Goal: Task Accomplishment & Management: Manage account settings

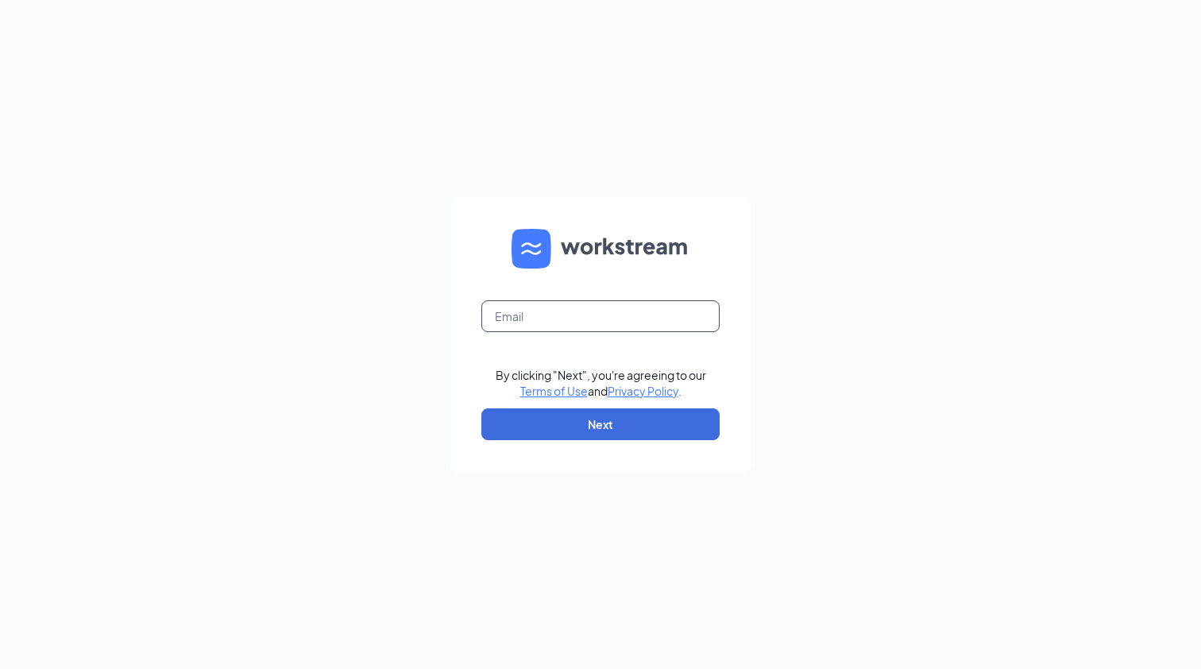
click at [577, 324] on input "text" at bounding box center [601, 316] width 238 height 32
type input "emily.herrin@cfagainesville.com"
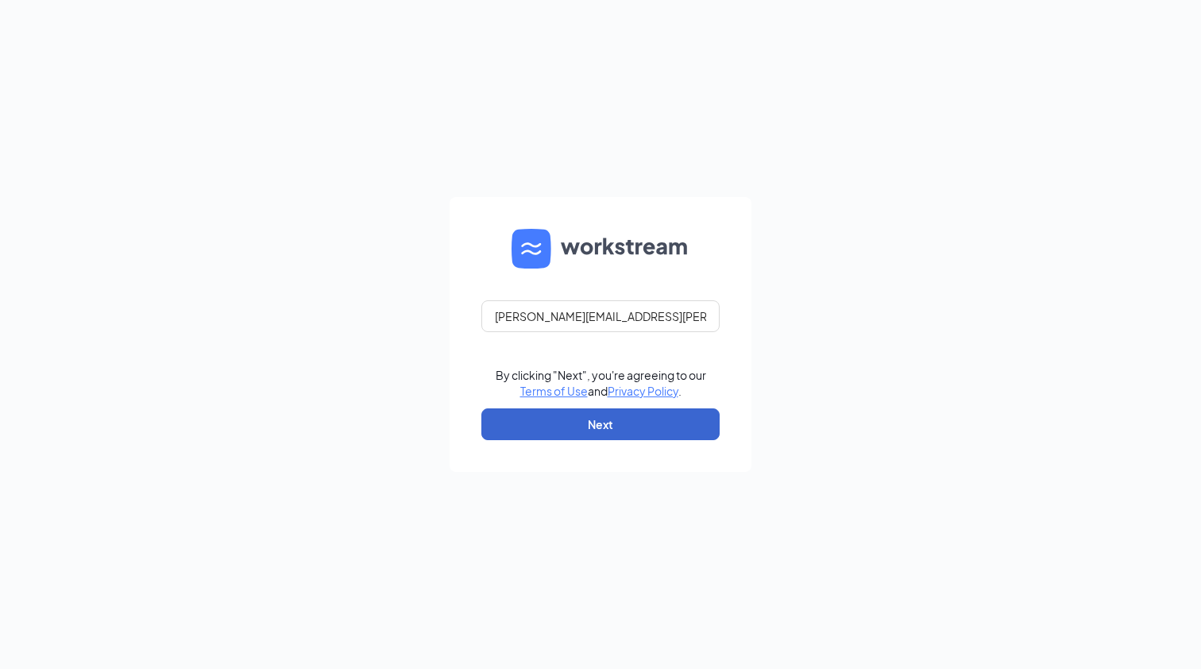
click at [590, 428] on button "Next" at bounding box center [601, 424] width 238 height 32
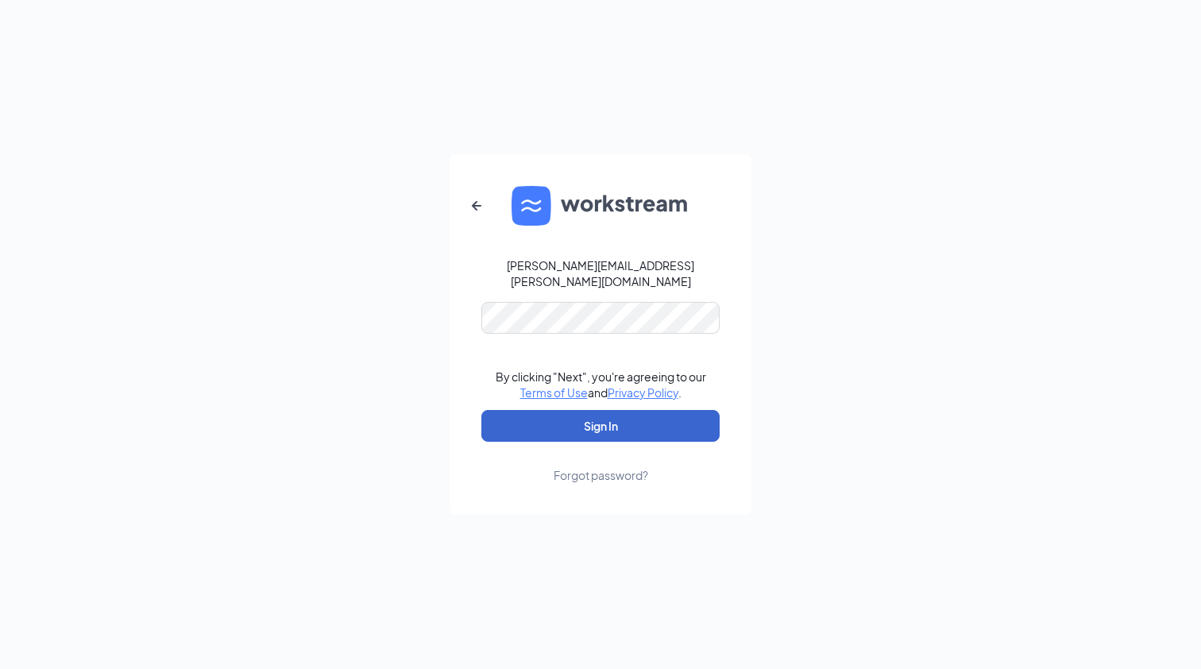
click at [601, 418] on button "Sign In" at bounding box center [601, 426] width 238 height 32
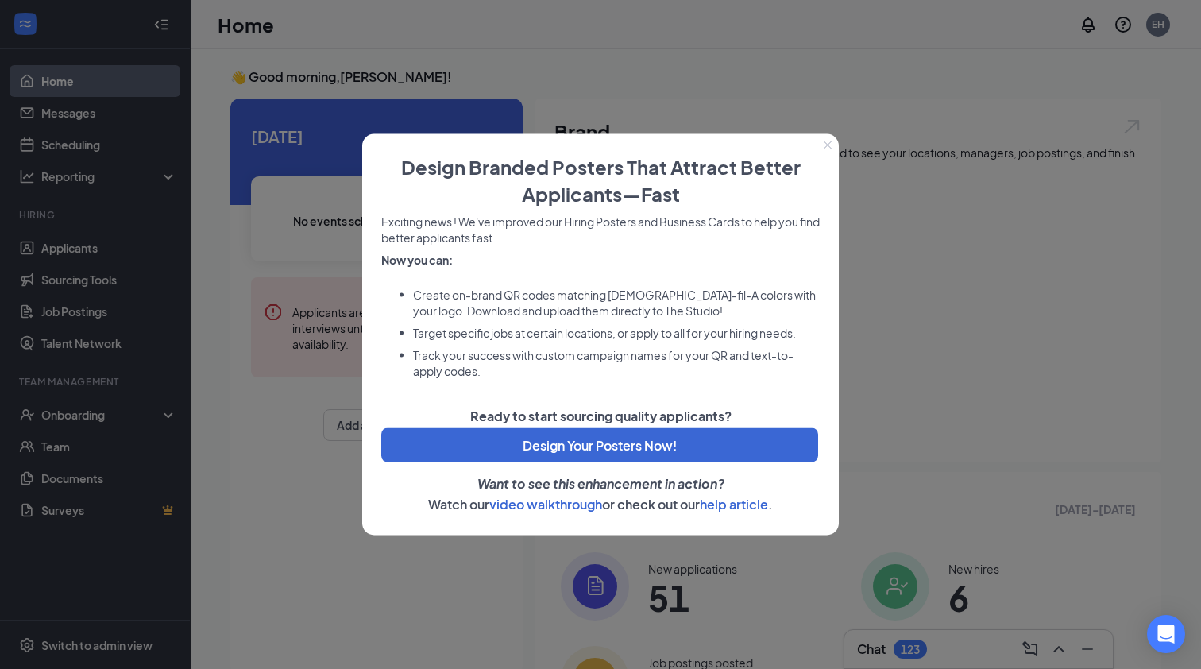
click at [831, 139] on button "Close" at bounding box center [828, 145] width 22 height 22
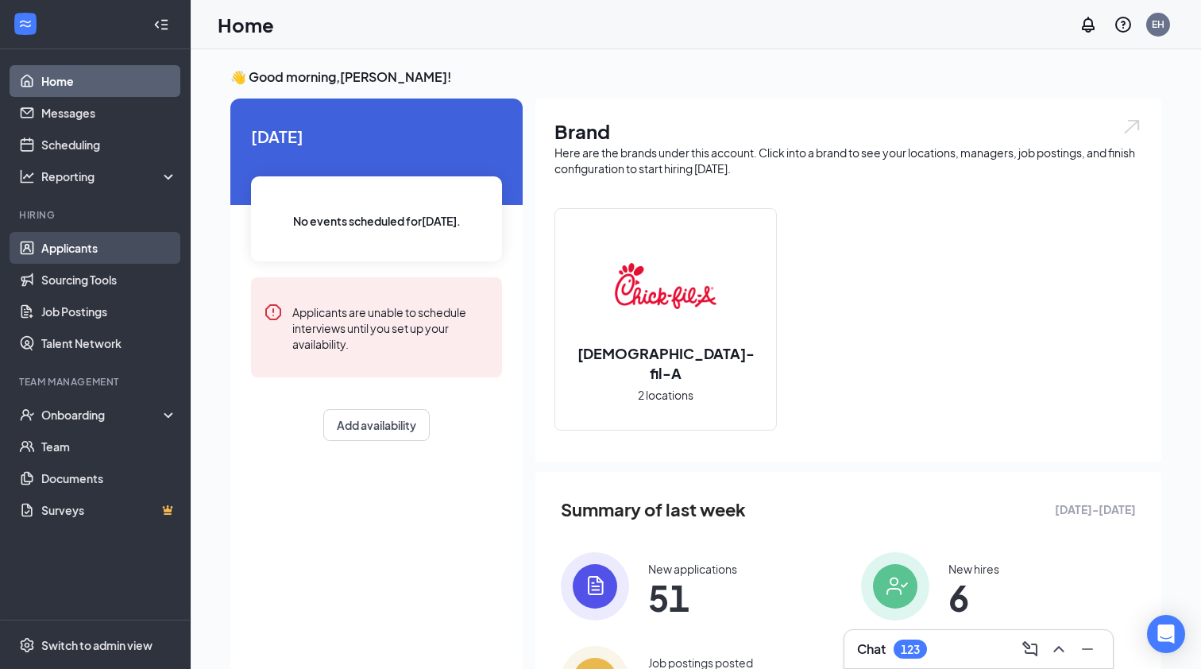
click at [46, 251] on link "Applicants" at bounding box center [109, 248] width 136 height 32
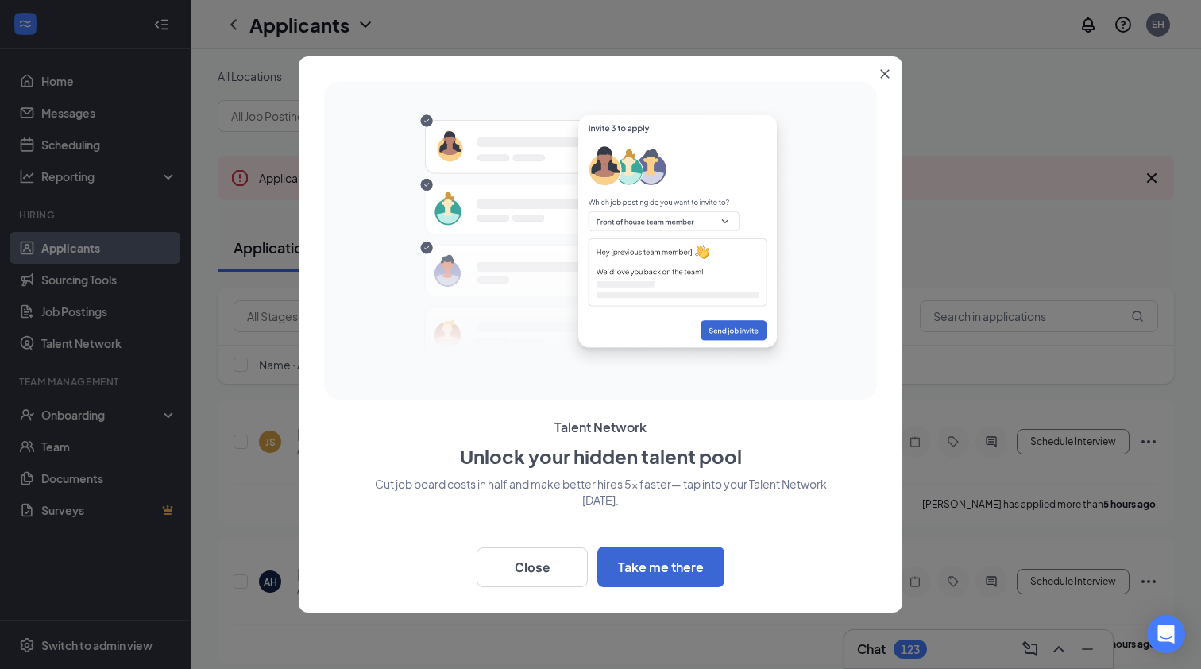
click at [887, 74] on icon "Close" at bounding box center [885, 74] width 10 height 10
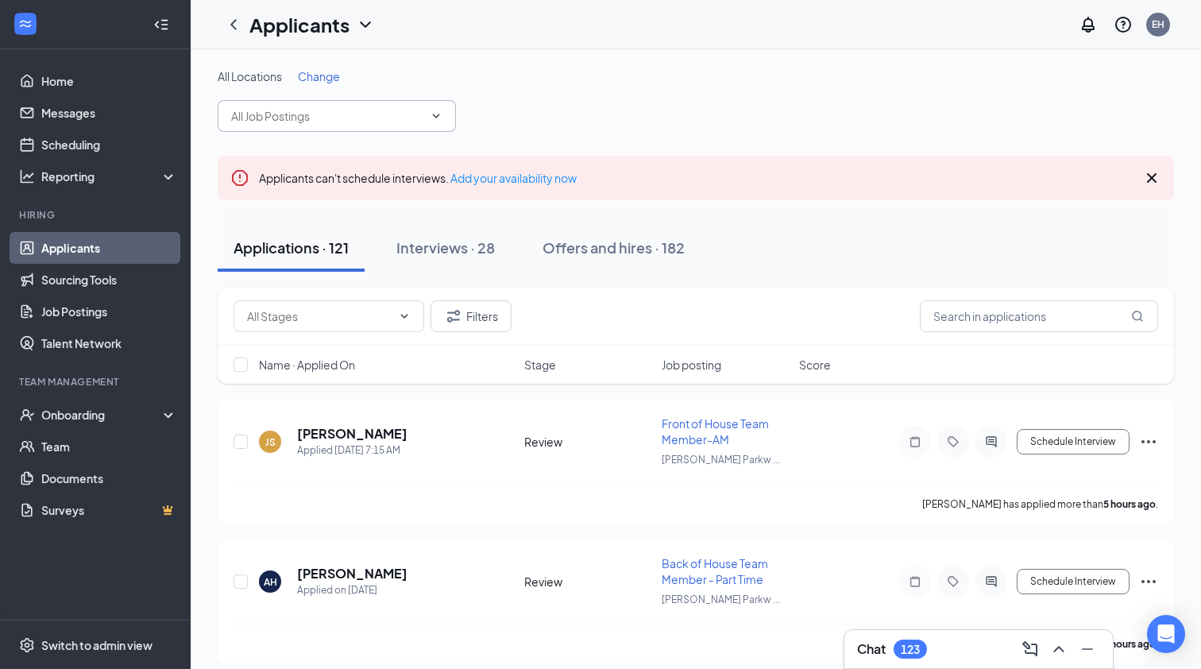
click at [441, 118] on icon "ChevronDown" at bounding box center [436, 116] width 13 height 13
click at [318, 73] on span "Change" at bounding box center [319, 76] width 42 height 14
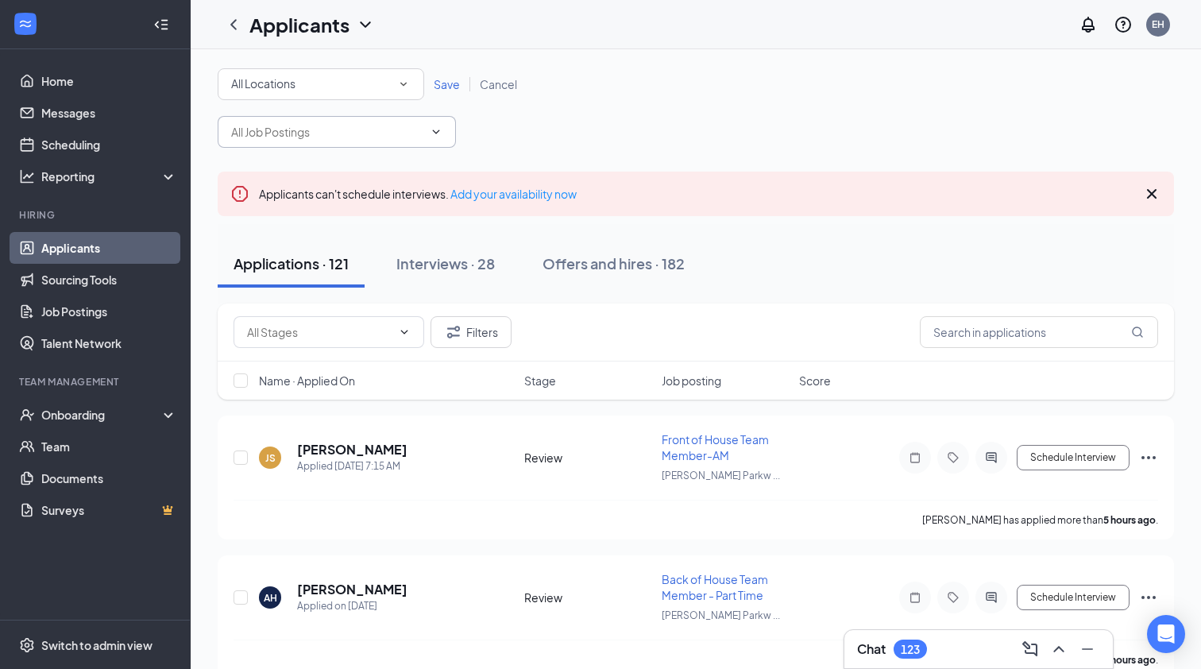
click at [405, 85] on icon "SmallChevronDown" at bounding box center [403, 84] width 14 height 14
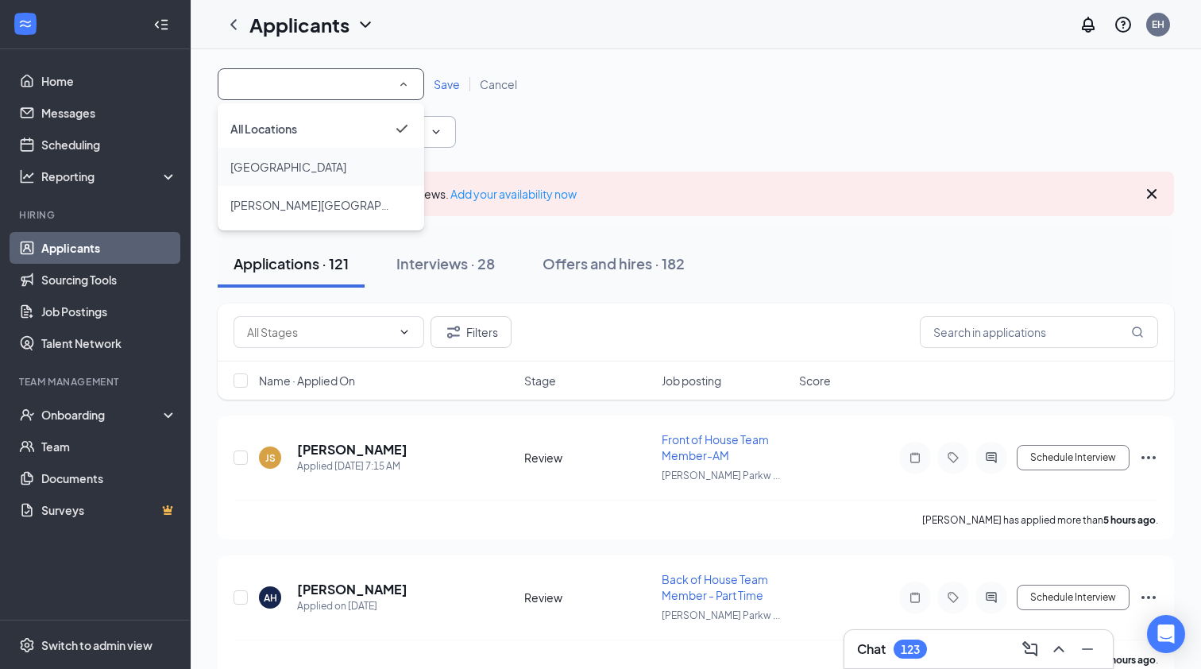
click at [298, 165] on span "[GEOGRAPHIC_DATA]" at bounding box center [288, 167] width 116 height 14
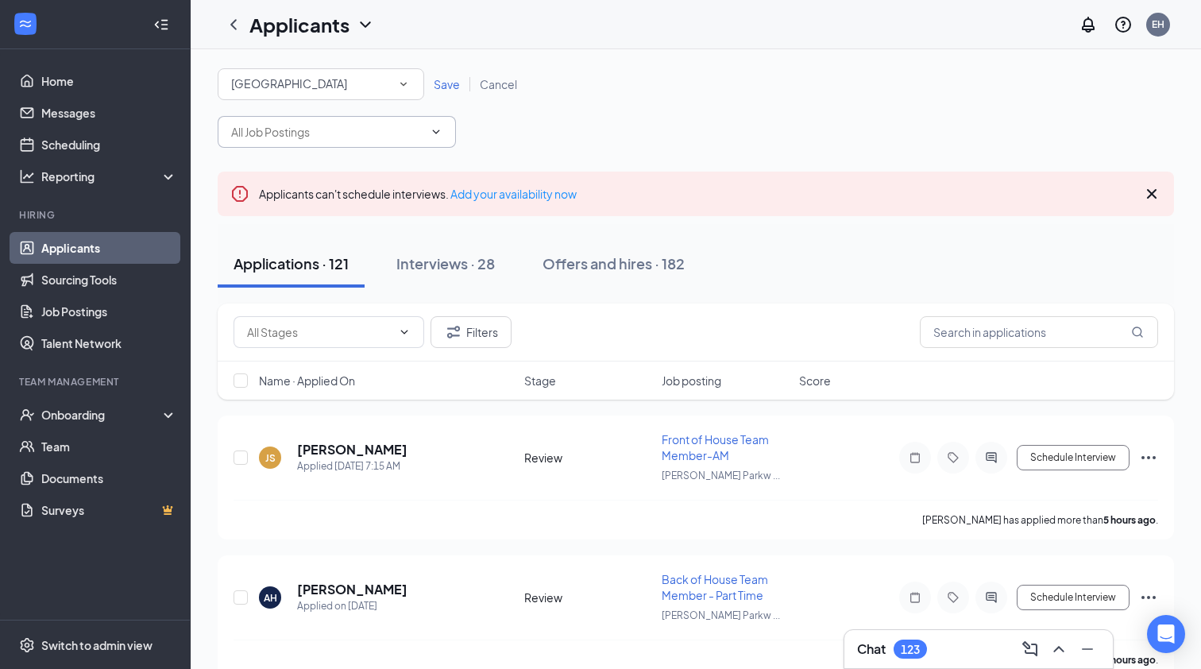
click at [447, 85] on span "Save" at bounding box center [447, 84] width 26 height 14
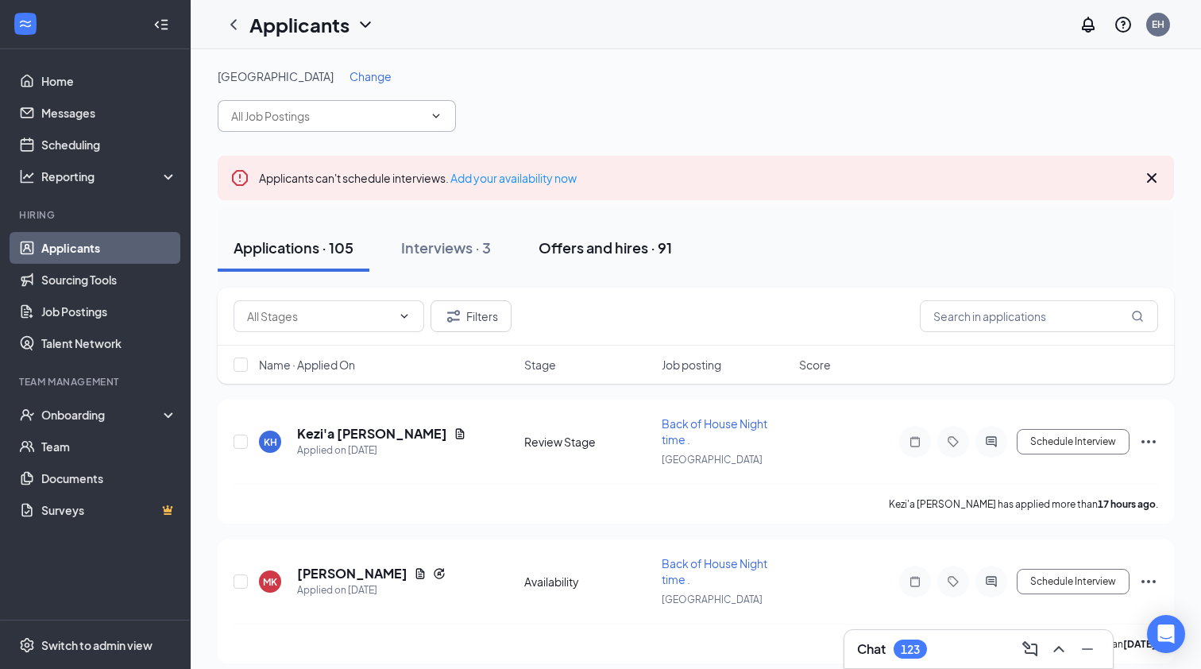
click at [621, 256] on div "Offers and hires · 91" at bounding box center [605, 248] width 133 height 20
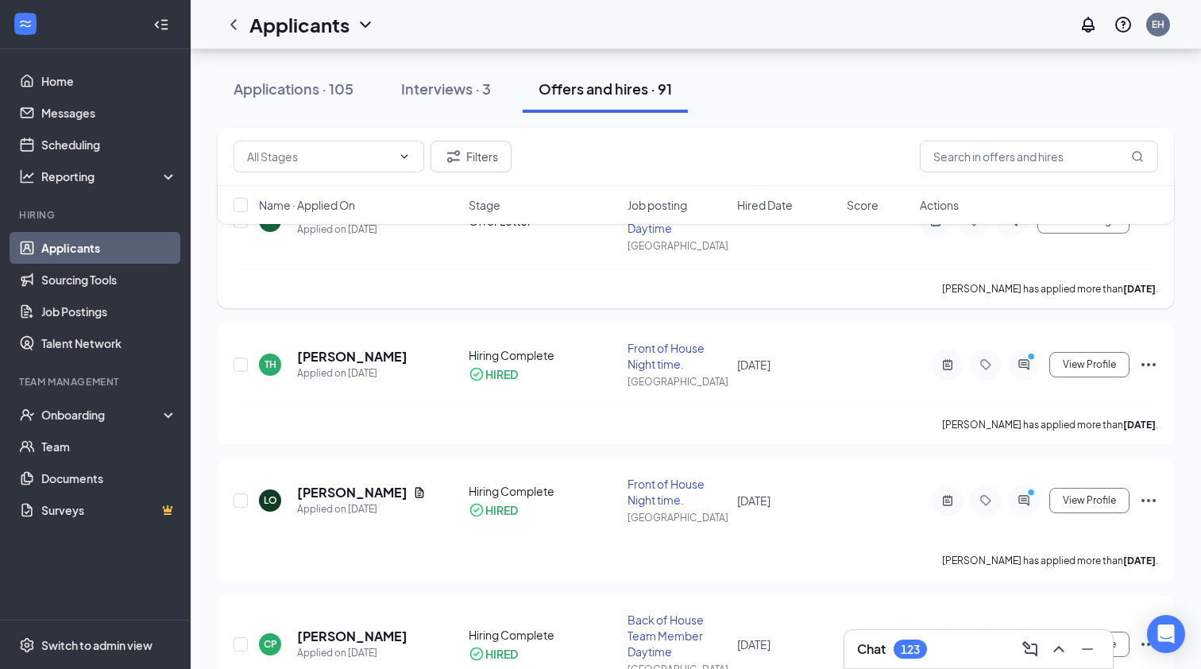
scroll to position [365, 0]
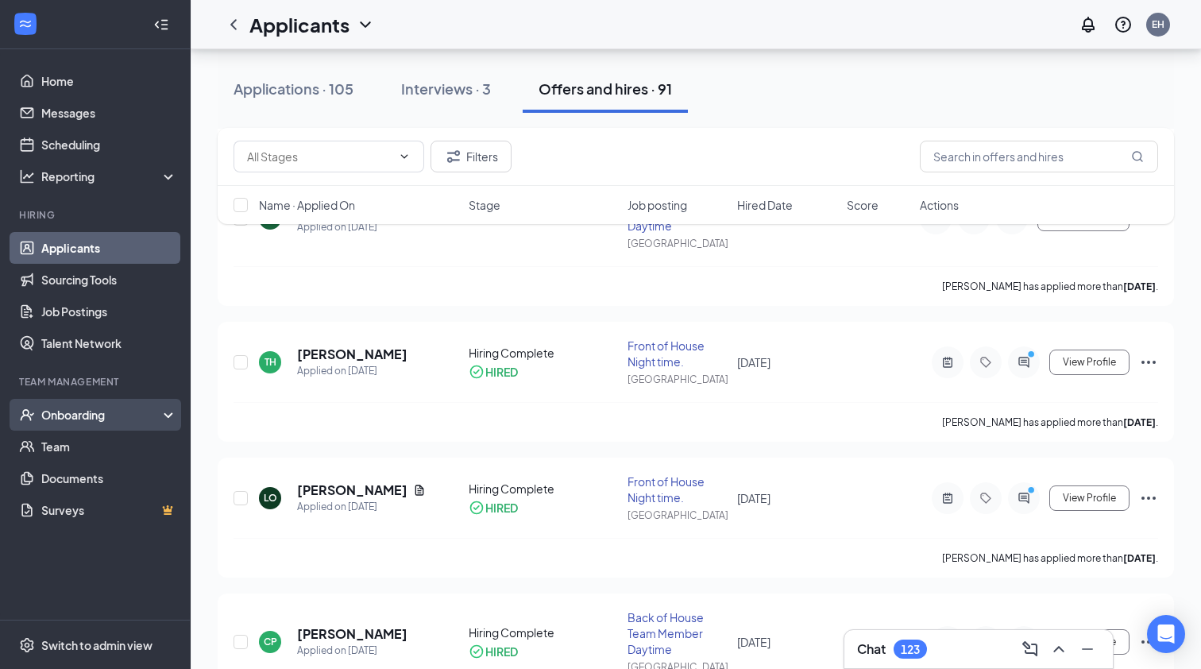
click at [63, 420] on div "Onboarding" at bounding box center [102, 415] width 122 height 16
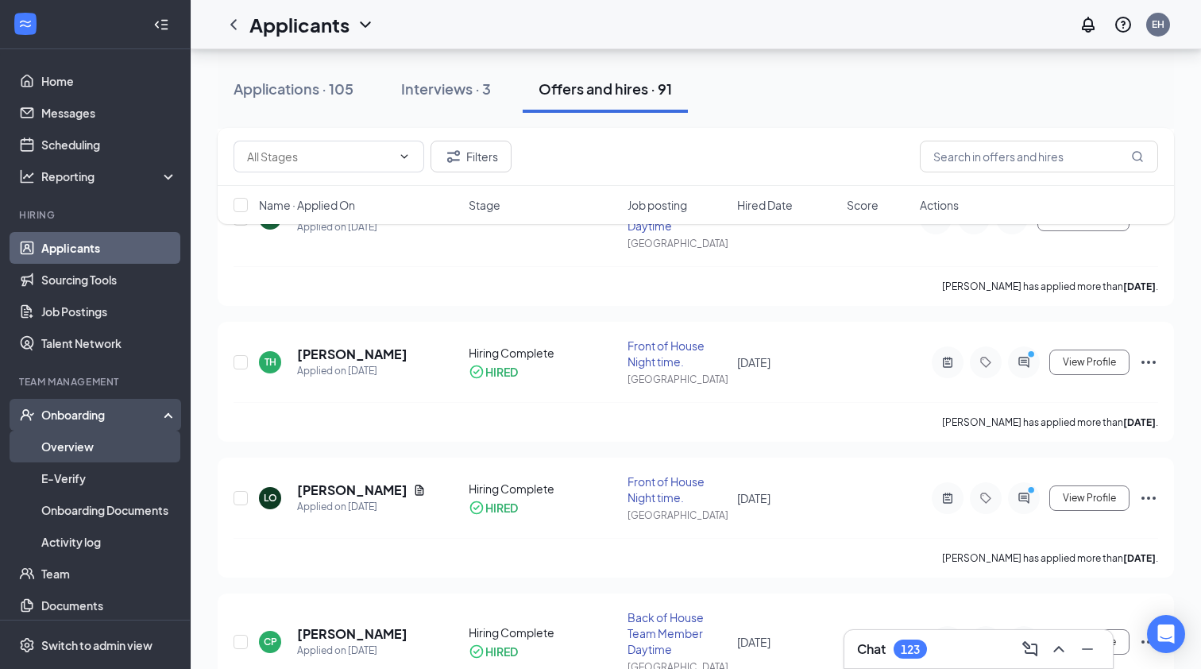
click at [64, 454] on link "Overview" at bounding box center [109, 447] width 136 height 32
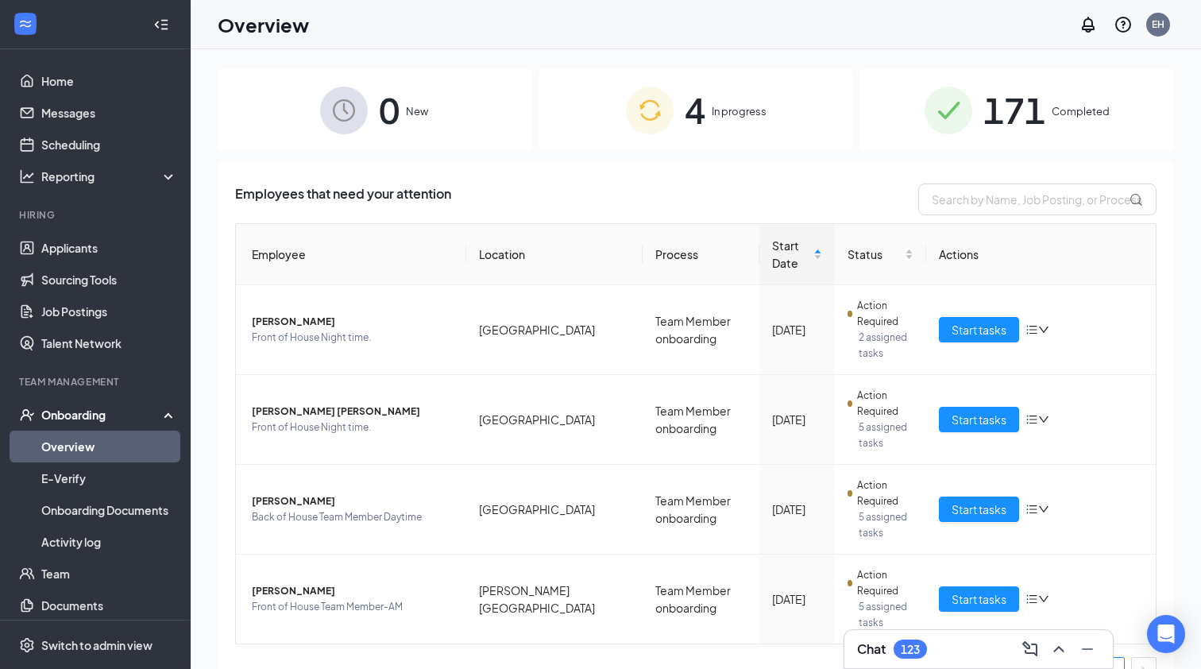
click at [735, 120] on div "4 In progress" at bounding box center [697, 109] width 314 height 83
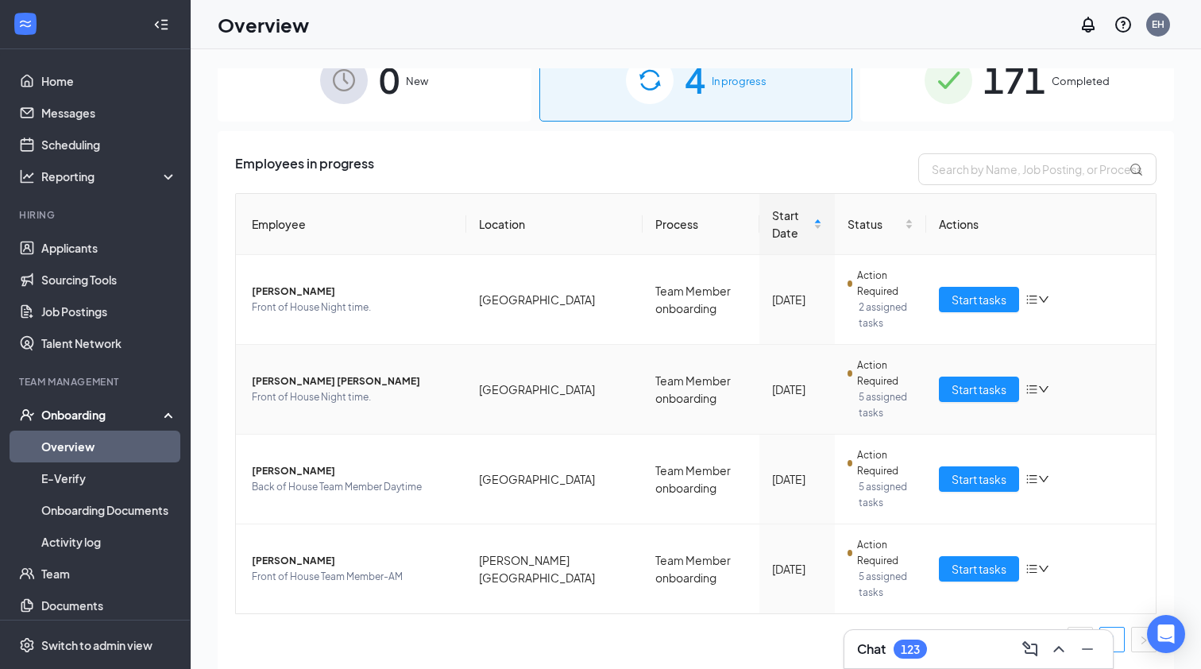
scroll to position [30, 0]
click at [991, 300] on span "Start tasks" at bounding box center [979, 299] width 55 height 17
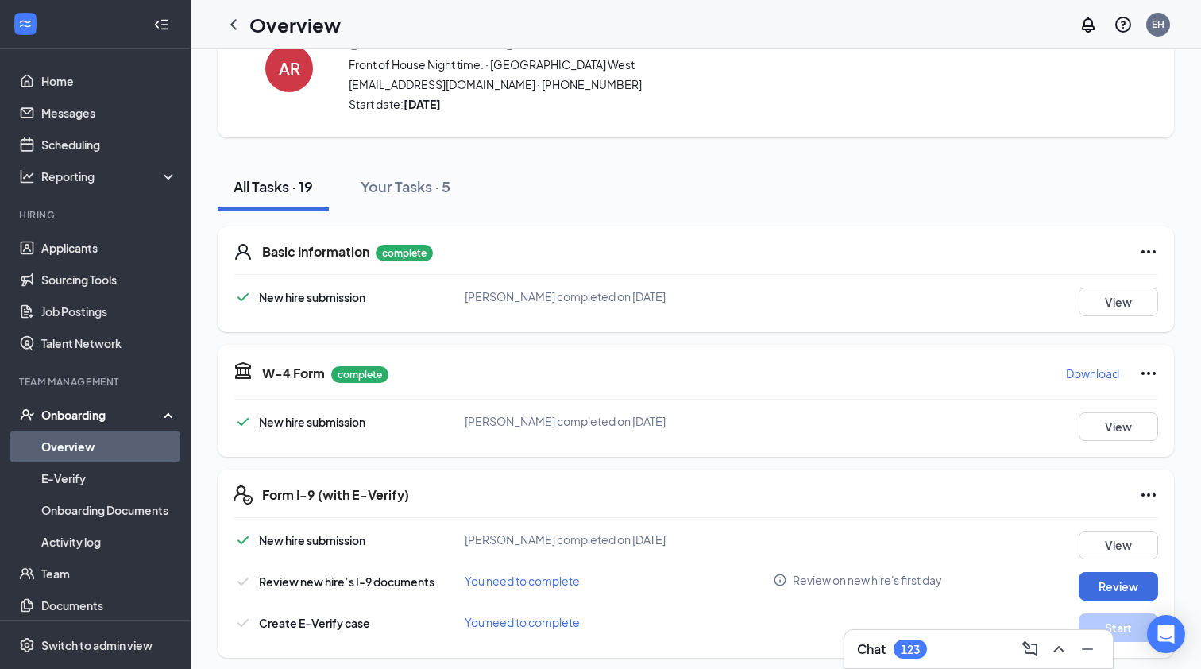
scroll to position [88, 0]
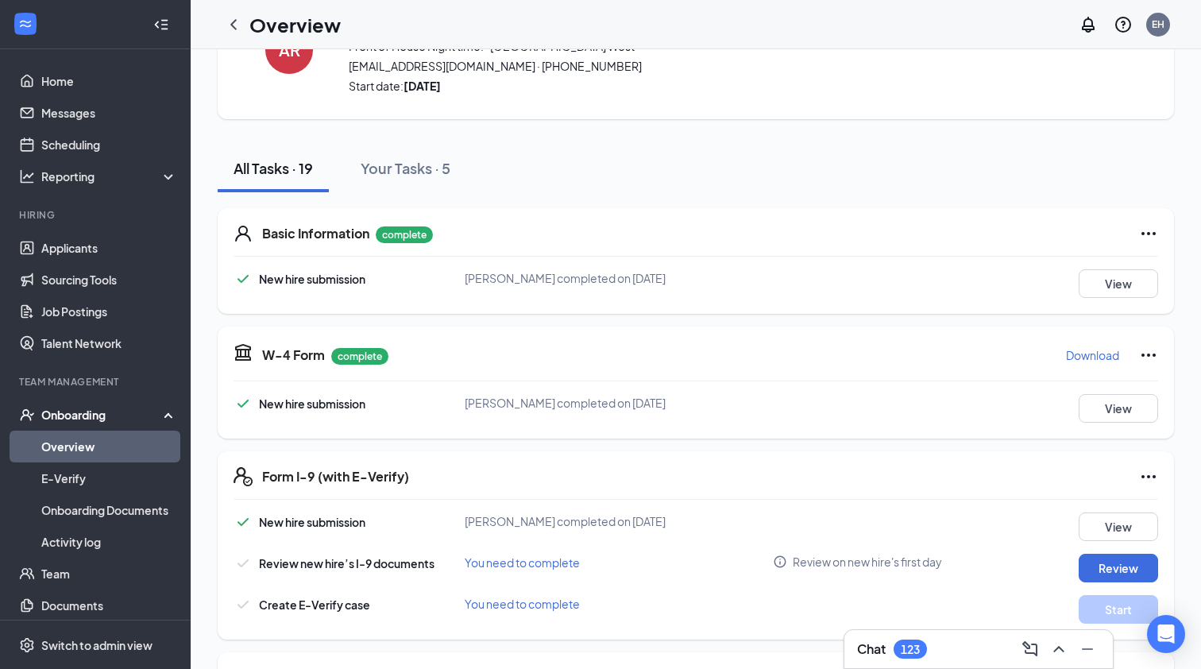
click at [914, 649] on div "123" at bounding box center [910, 650] width 19 height 14
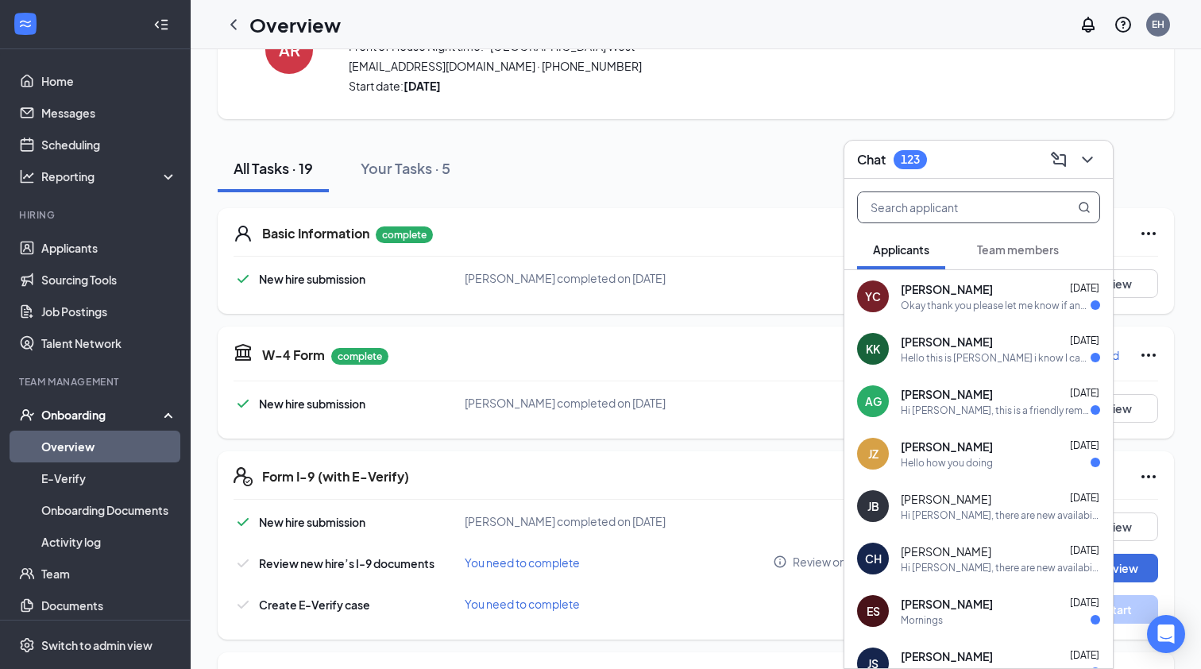
click at [958, 219] on input "text" at bounding box center [952, 207] width 188 height 30
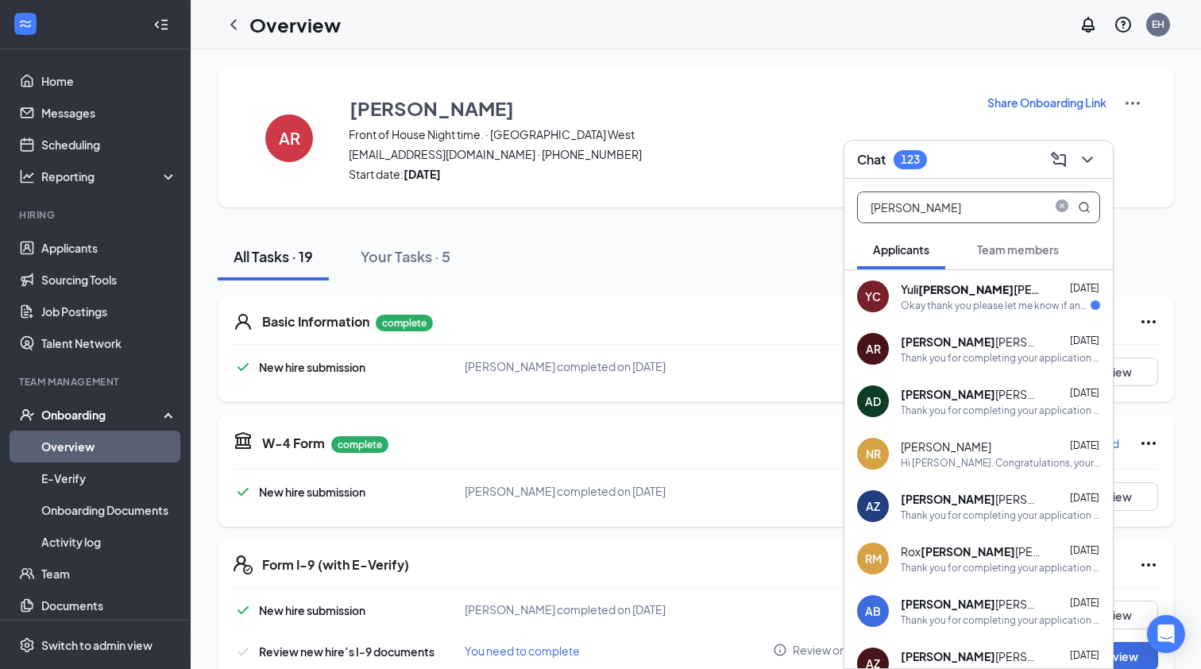
scroll to position [0, 0]
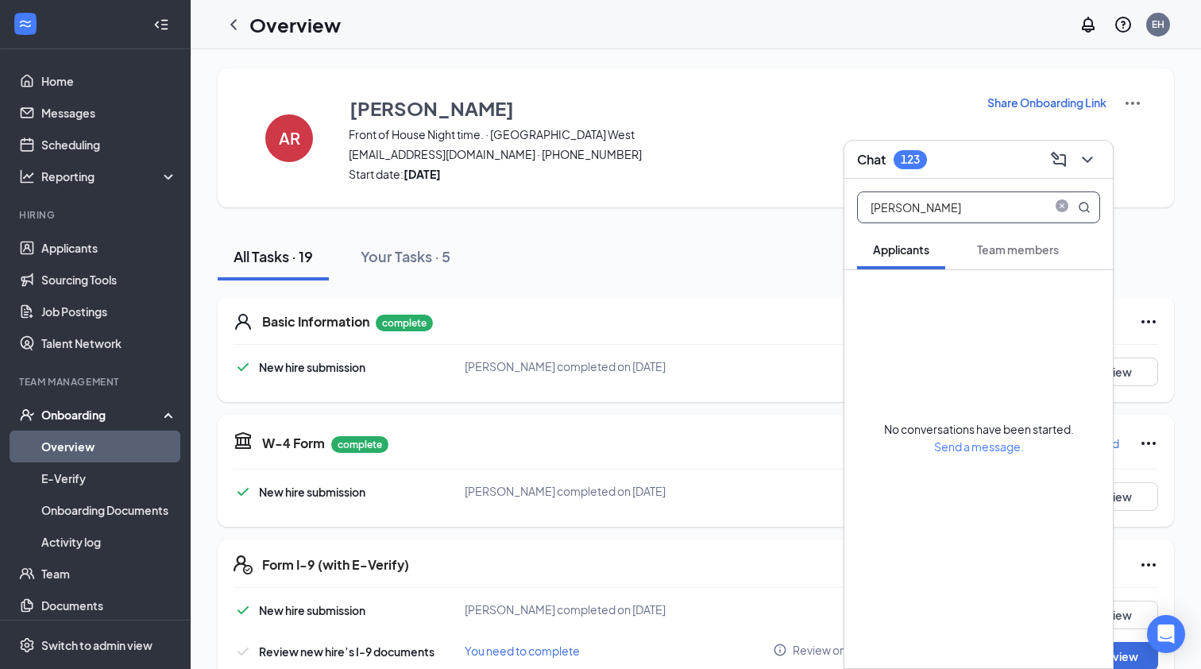
type input "[PERSON_NAME]"
click at [1085, 160] on icon "ChevronDown" at bounding box center [1087, 159] width 19 height 19
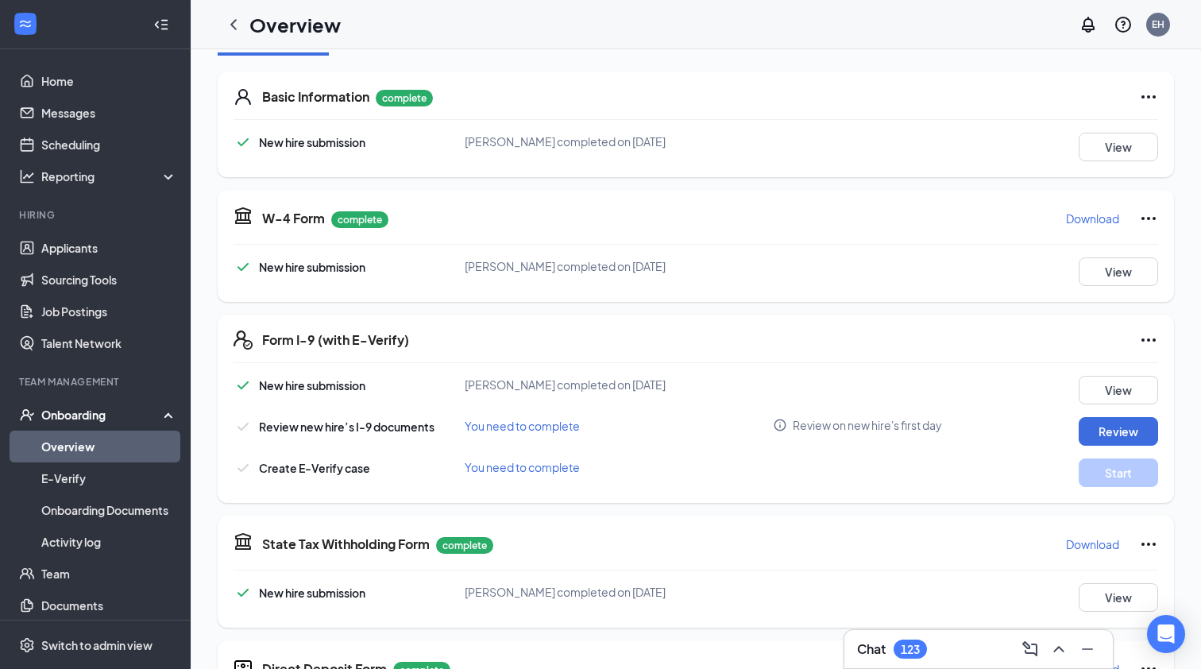
scroll to position [223, 0]
click at [529, 431] on span "You need to complete" at bounding box center [522, 427] width 115 height 14
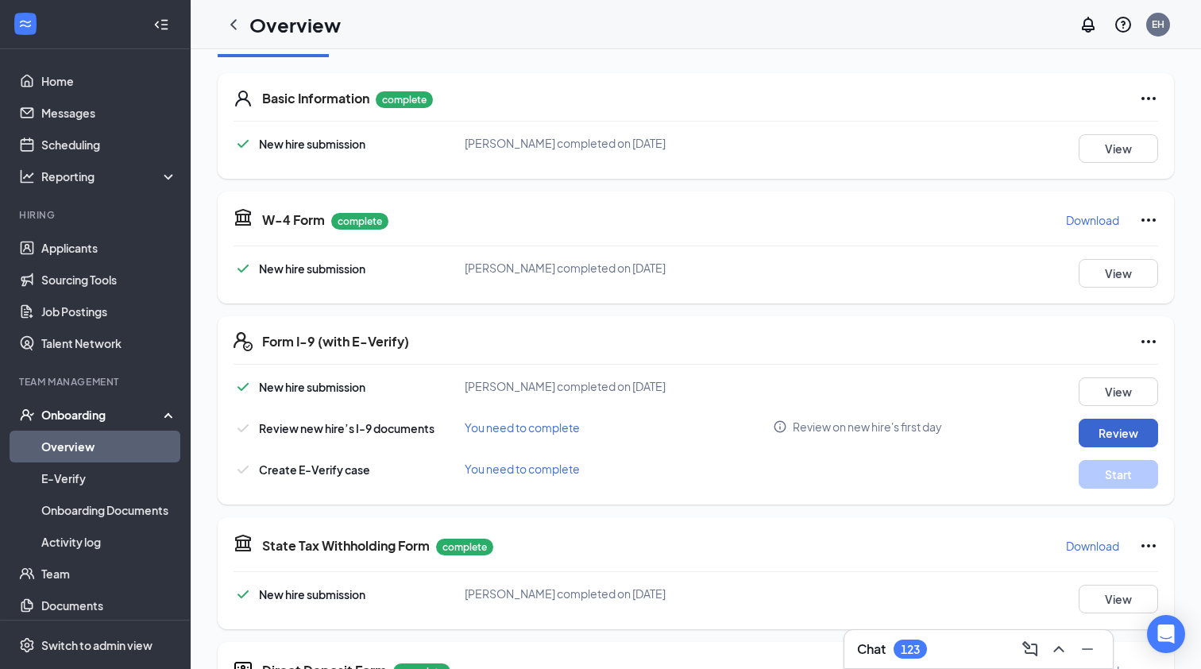
click at [1139, 425] on button "Review" at bounding box center [1118, 433] width 79 height 29
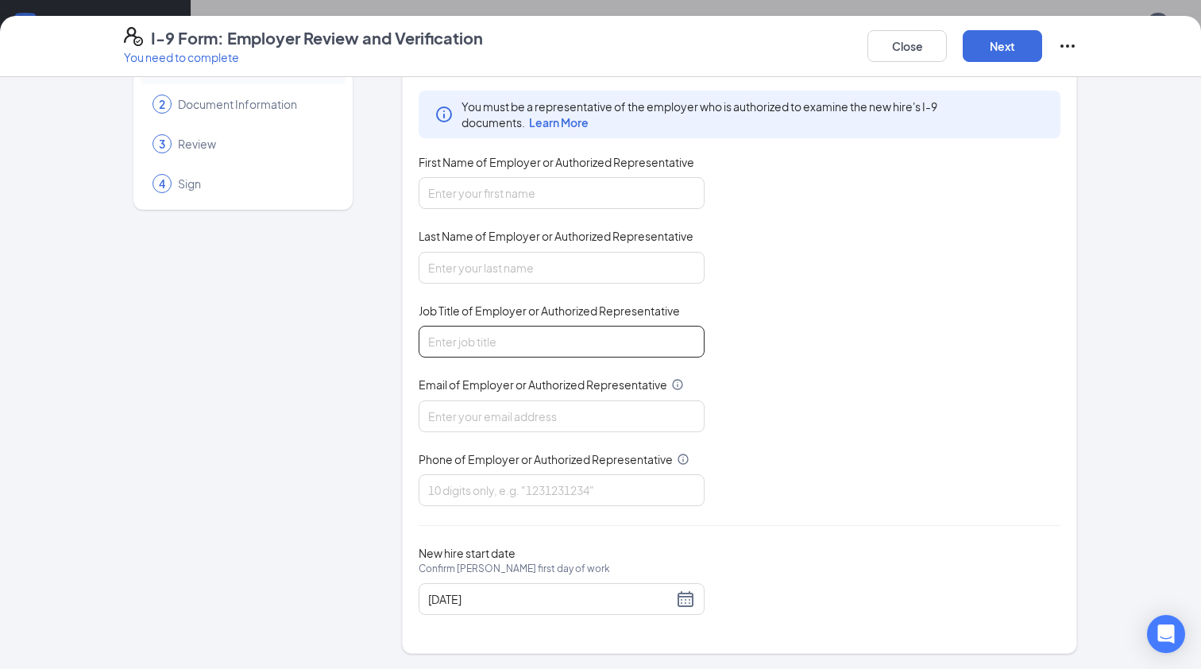
scroll to position [64, 0]
click at [915, 45] on button "Close" at bounding box center [907, 46] width 79 height 32
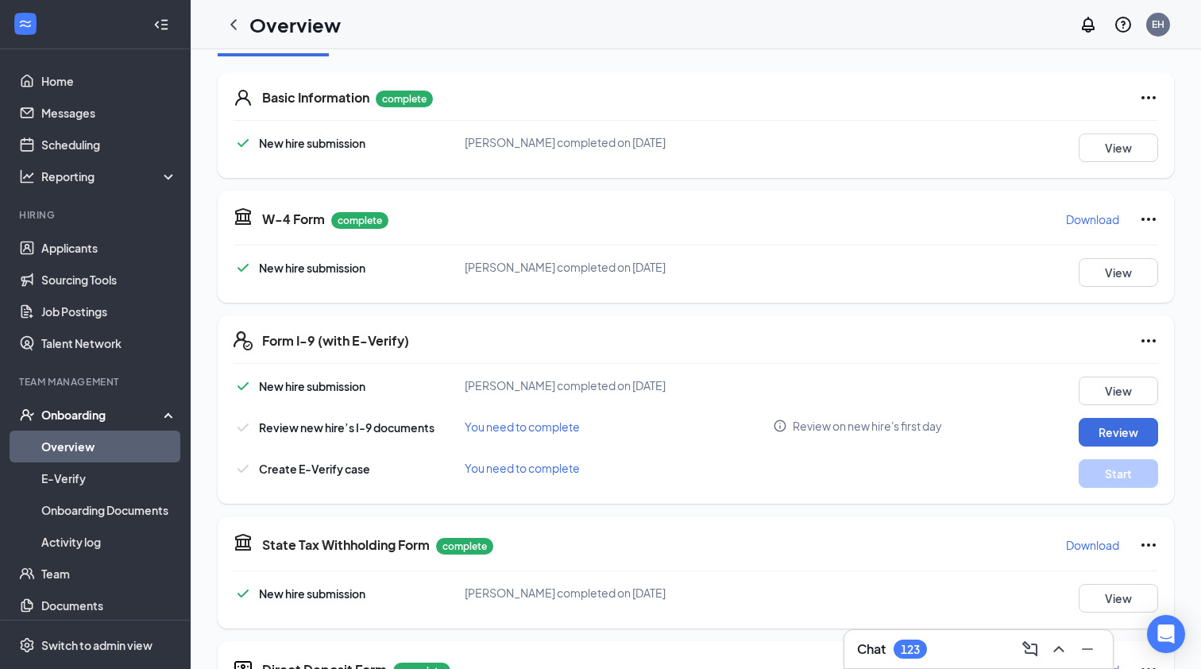
scroll to position [223, 0]
click at [1114, 391] on button "View" at bounding box center [1118, 391] width 79 height 29
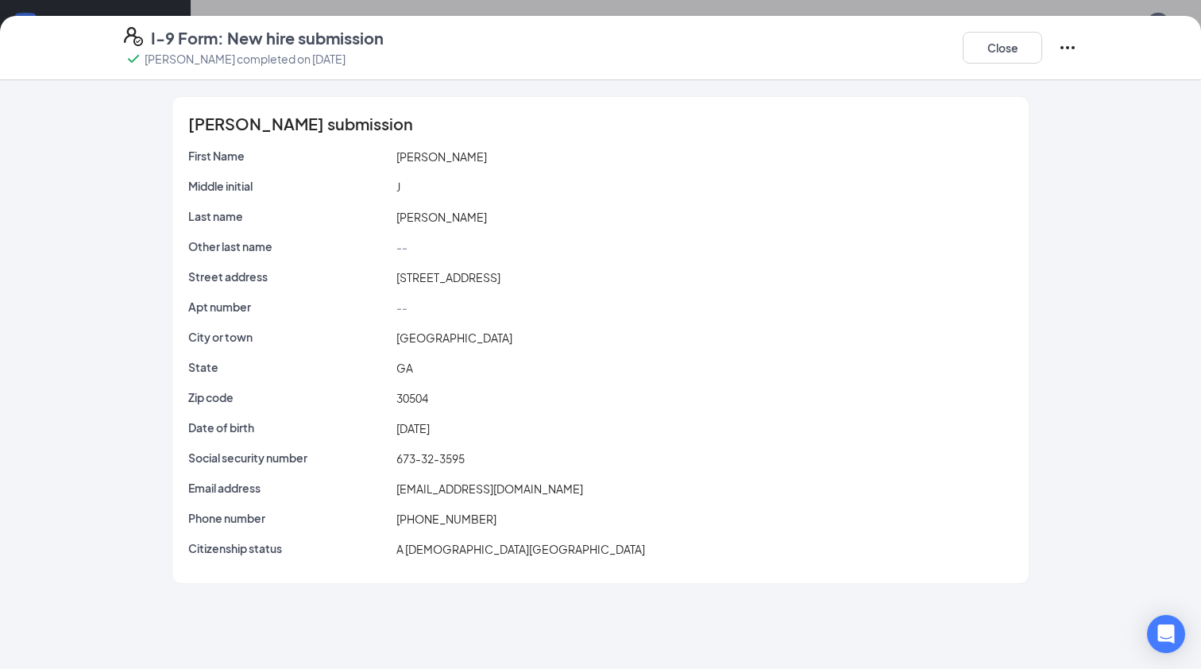
scroll to position [160, 0]
click at [995, 51] on button "Close" at bounding box center [1002, 48] width 79 height 32
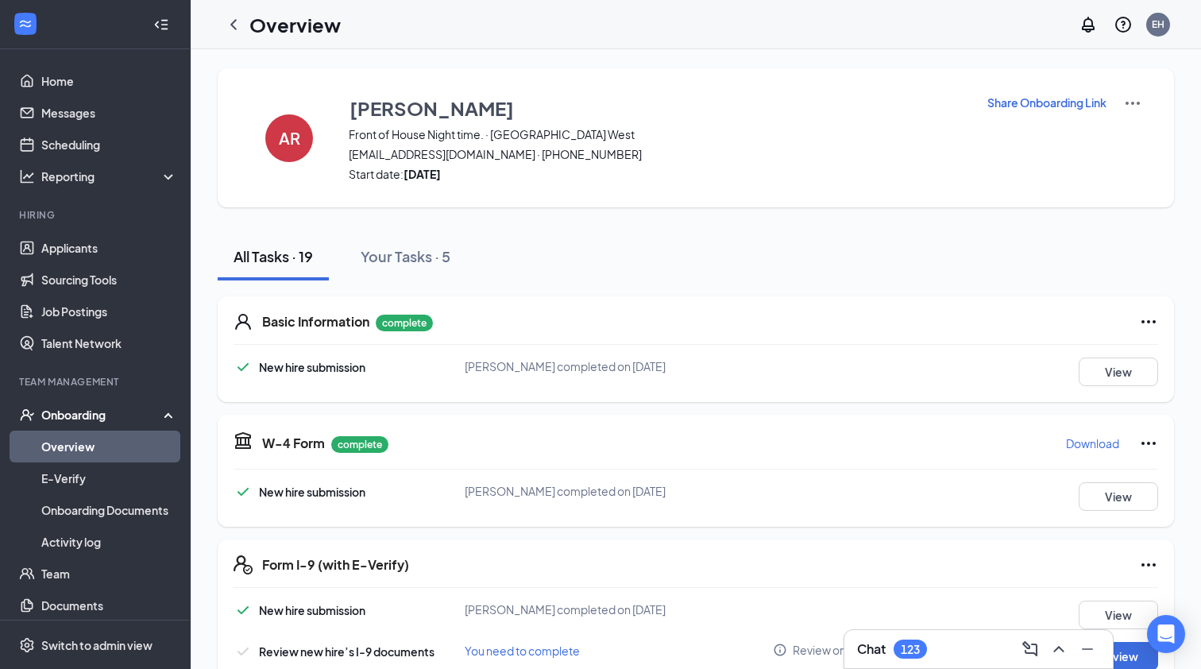
scroll to position [0, 0]
click at [1137, 103] on img at bounding box center [1133, 103] width 19 height 19
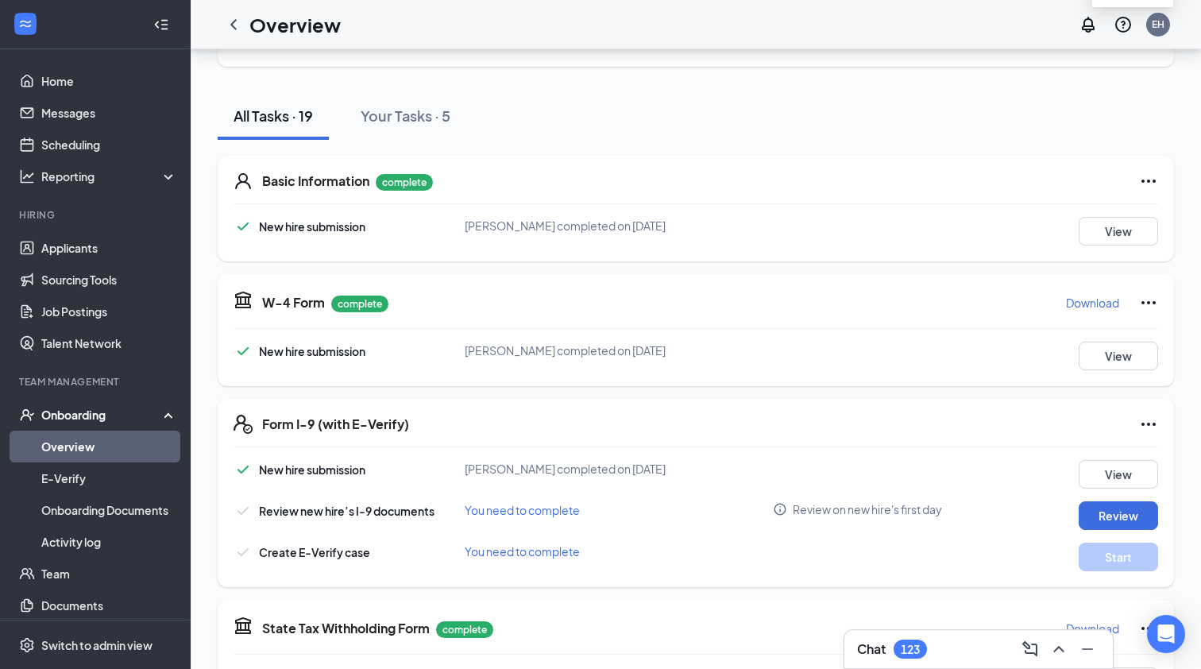
scroll to position [141, 0]
click at [142, 509] on link "Onboarding Documents" at bounding box center [109, 510] width 136 height 32
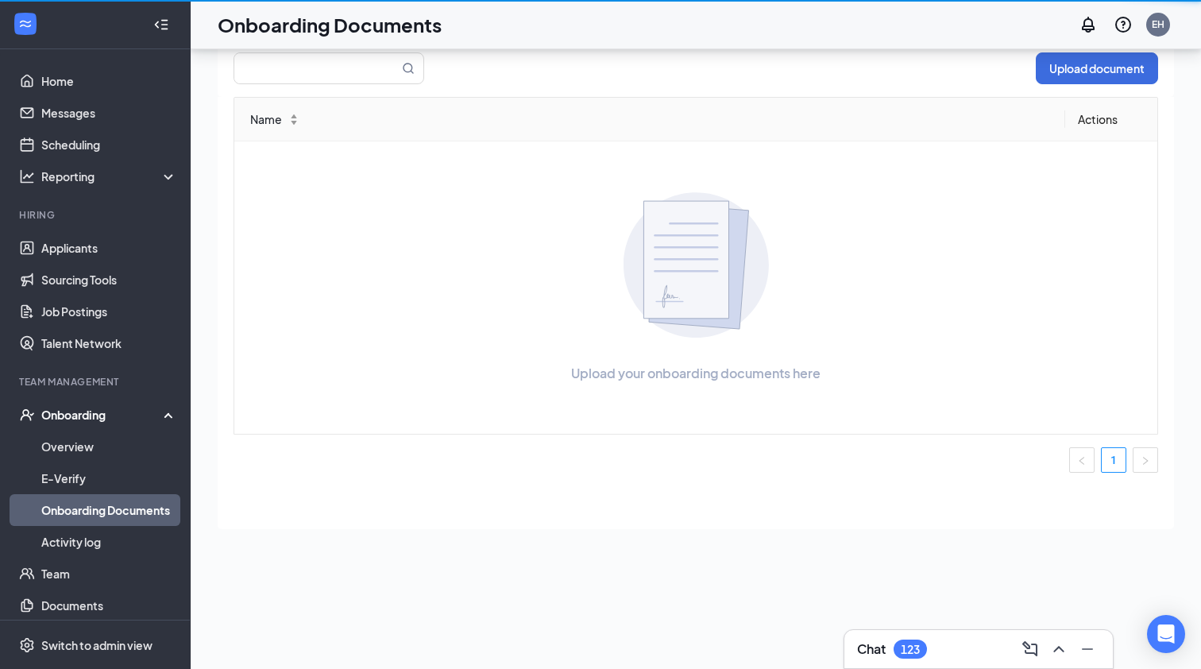
scroll to position [72, 0]
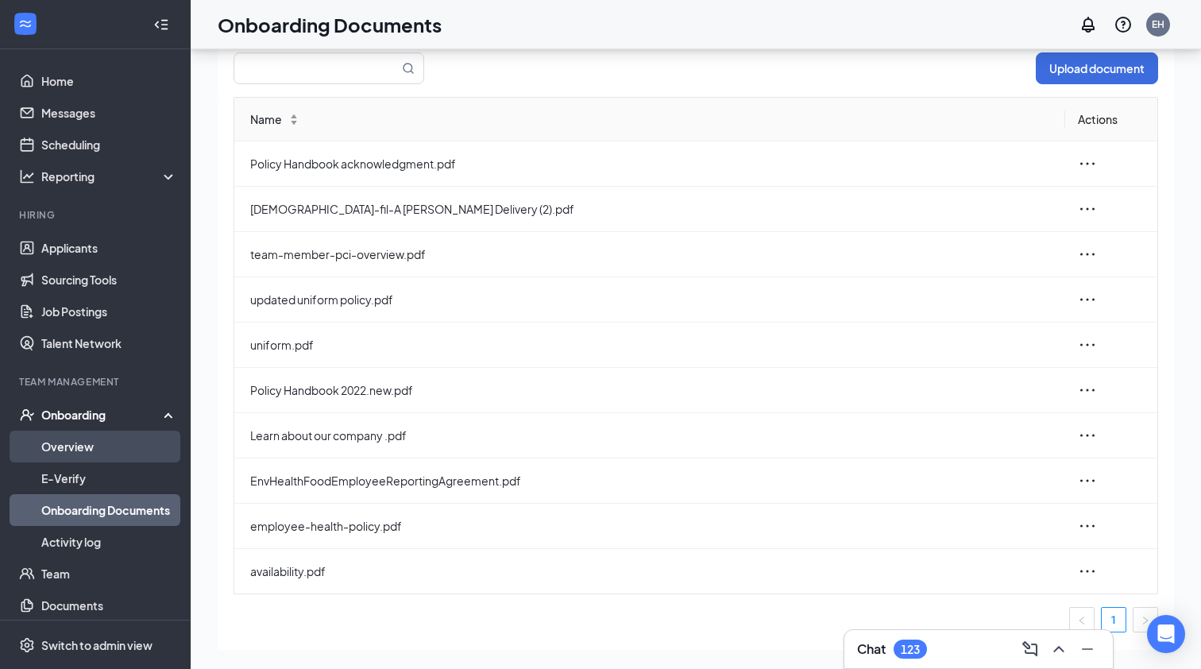
click at [90, 443] on link "Overview" at bounding box center [109, 447] width 136 height 32
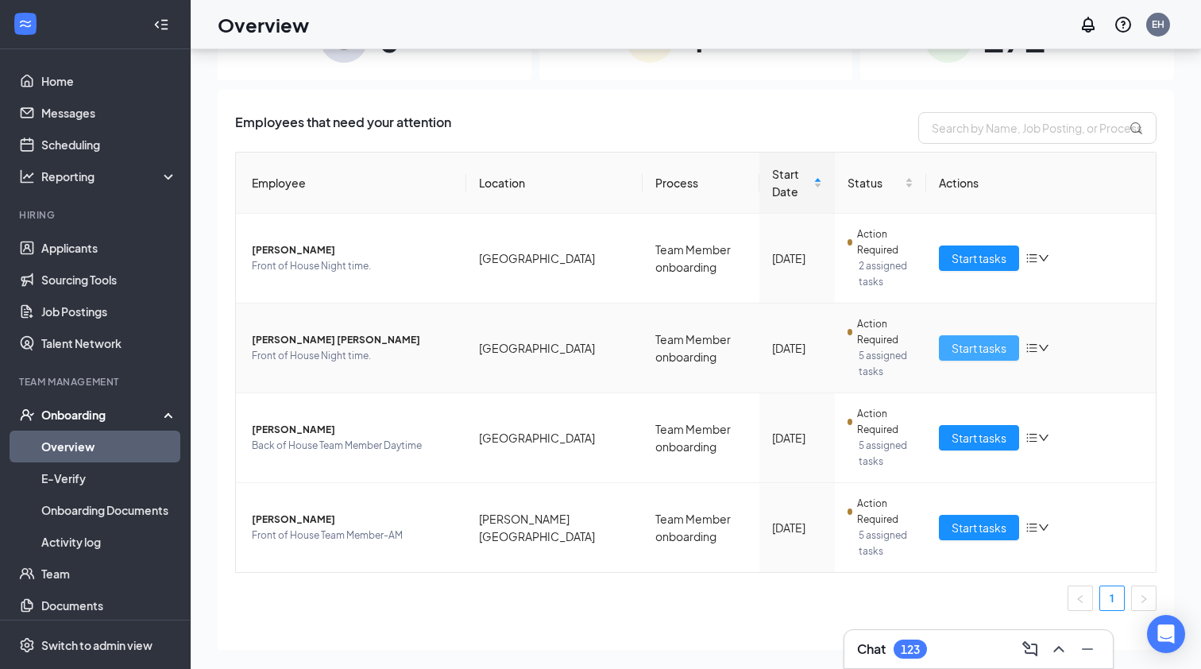
click at [967, 353] on span "Start tasks" at bounding box center [979, 347] width 55 height 17
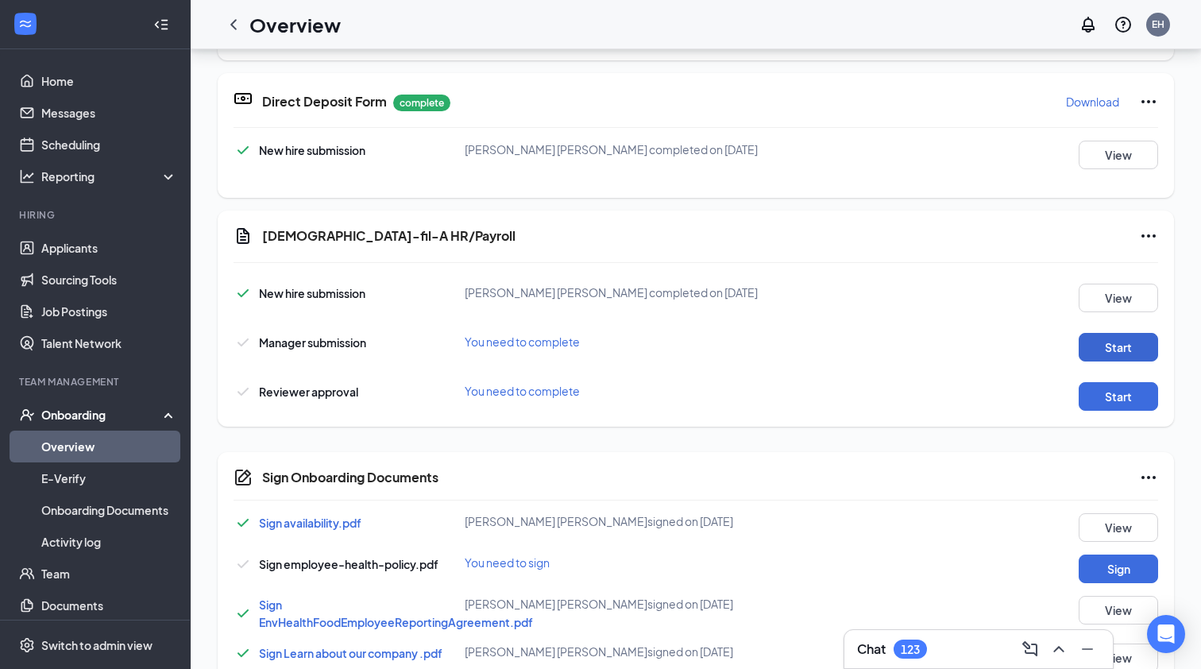
scroll to position [584, 0]
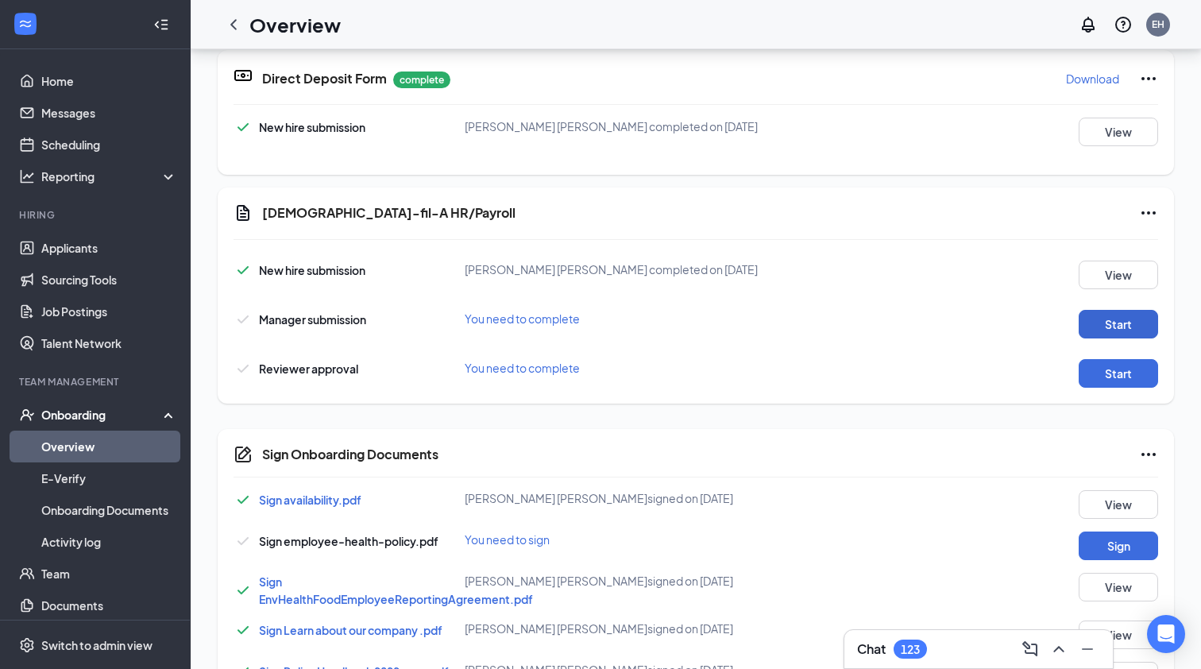
click at [1118, 335] on button "Start" at bounding box center [1118, 324] width 79 height 29
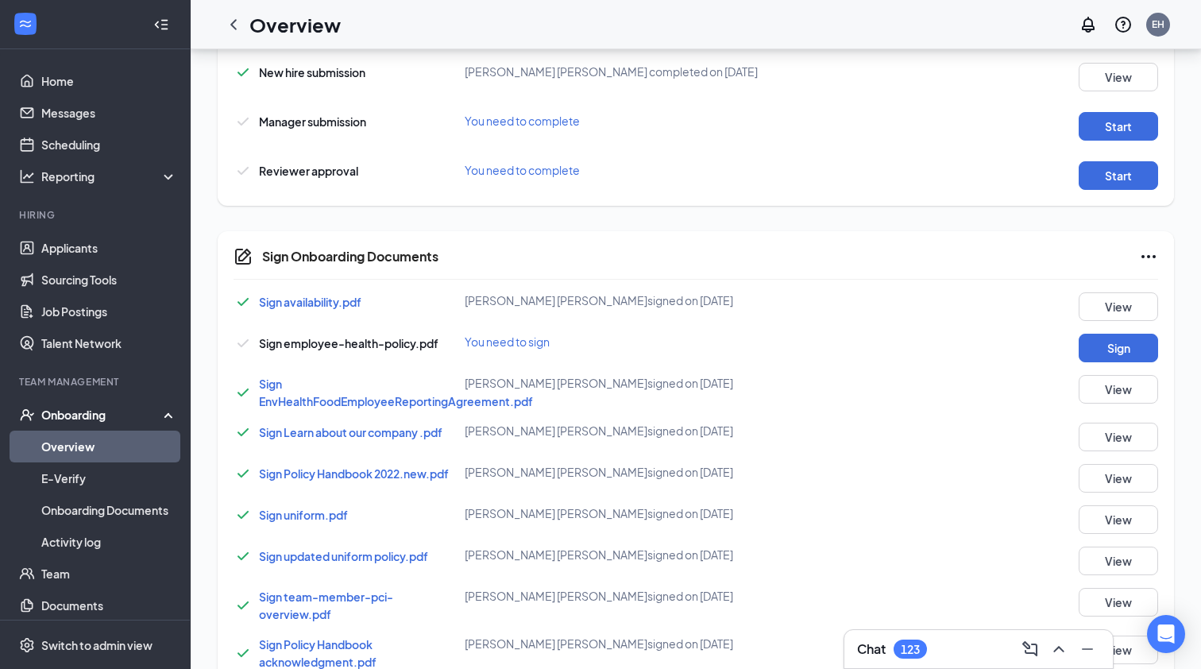
scroll to position [0, 0]
click at [1115, 350] on button "Sign" at bounding box center [1118, 348] width 79 height 29
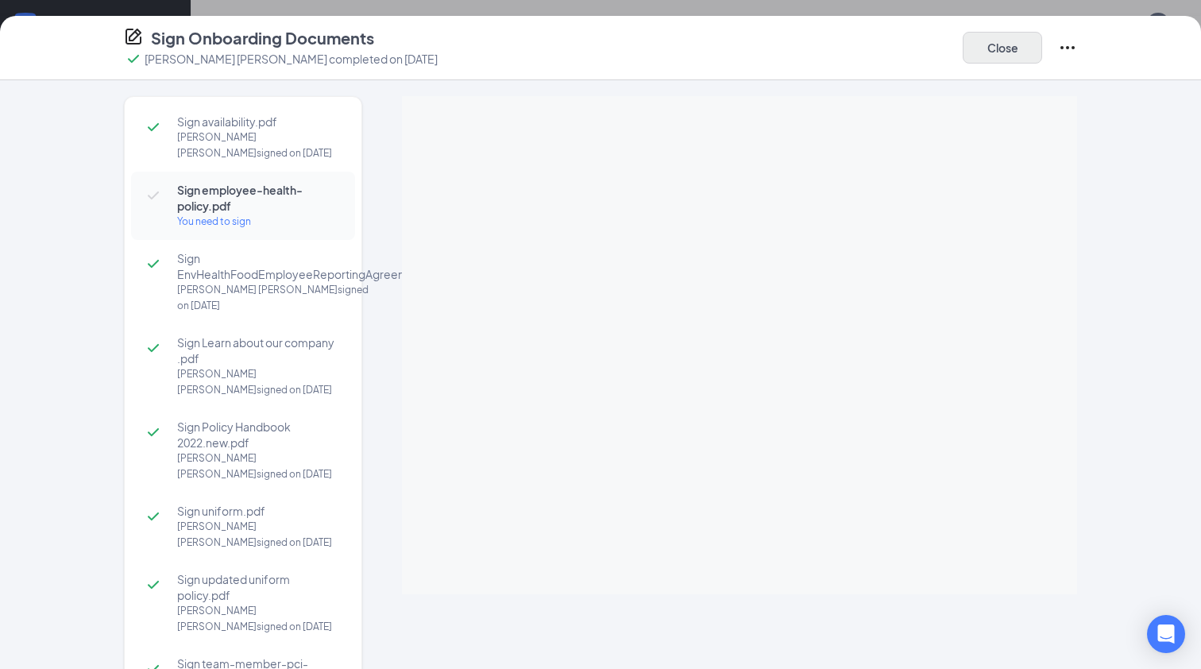
click at [1001, 41] on button "Close" at bounding box center [1002, 48] width 79 height 32
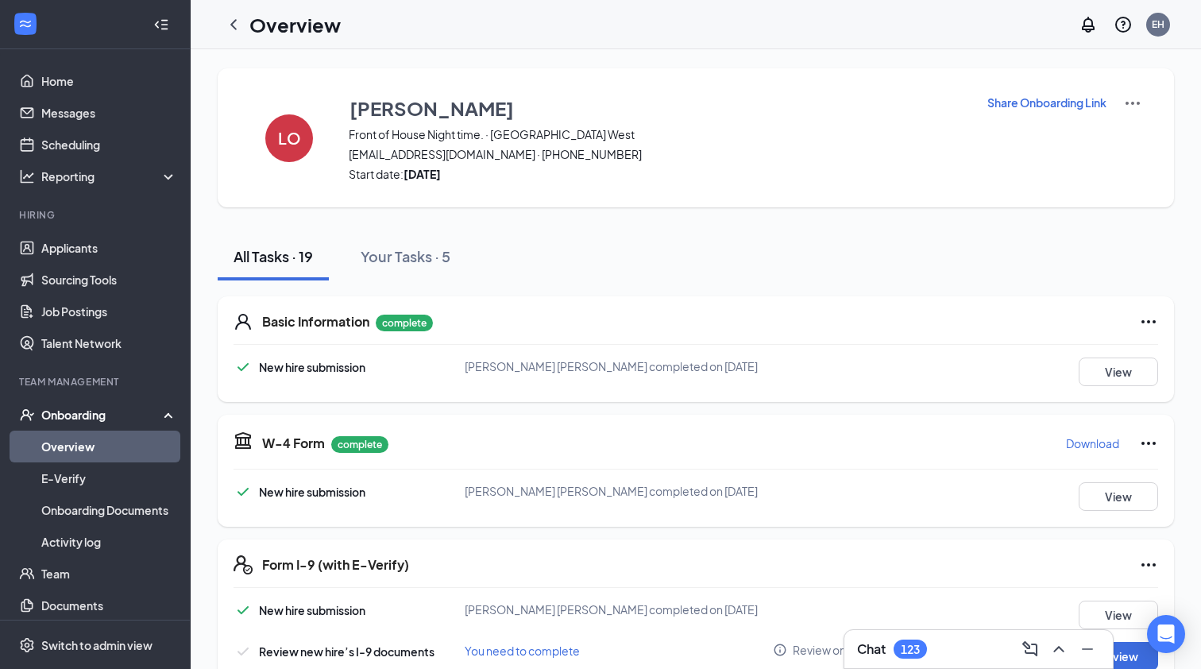
click at [1137, 101] on img at bounding box center [1133, 103] width 19 height 19
click at [1134, 133] on span "View details" at bounding box center [1133, 131] width 62 height 17
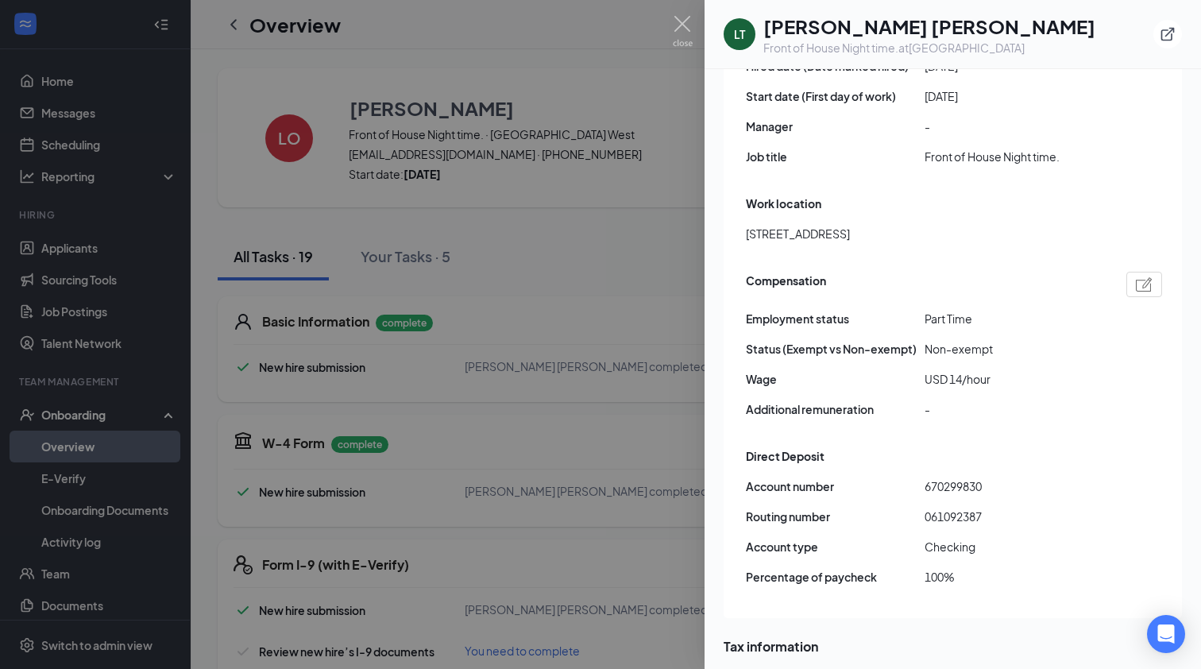
scroll to position [944, 0]
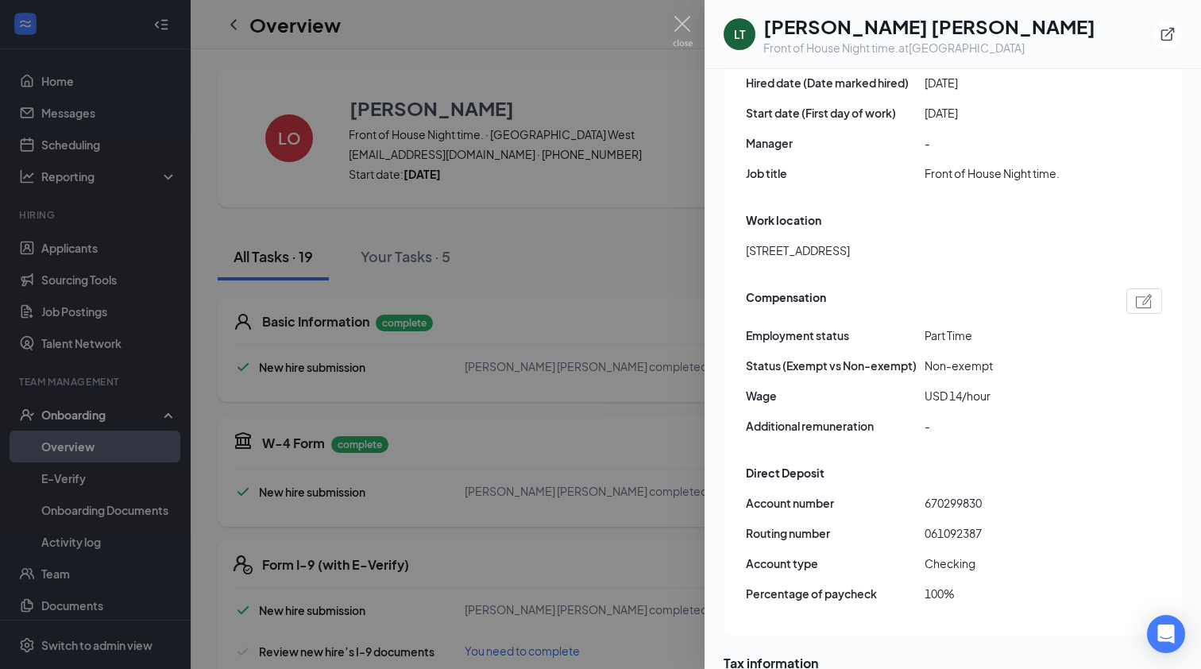
click at [1147, 294] on img at bounding box center [1144, 301] width 17 height 14
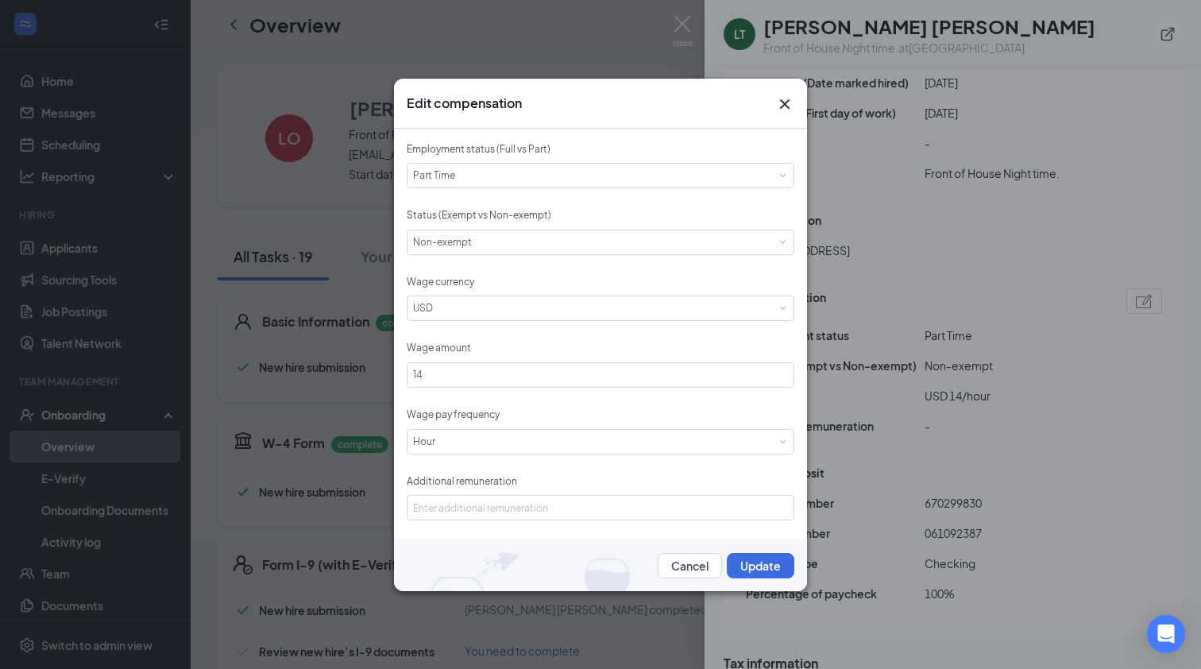
click at [784, 104] on icon "Cross" at bounding box center [785, 104] width 10 height 10
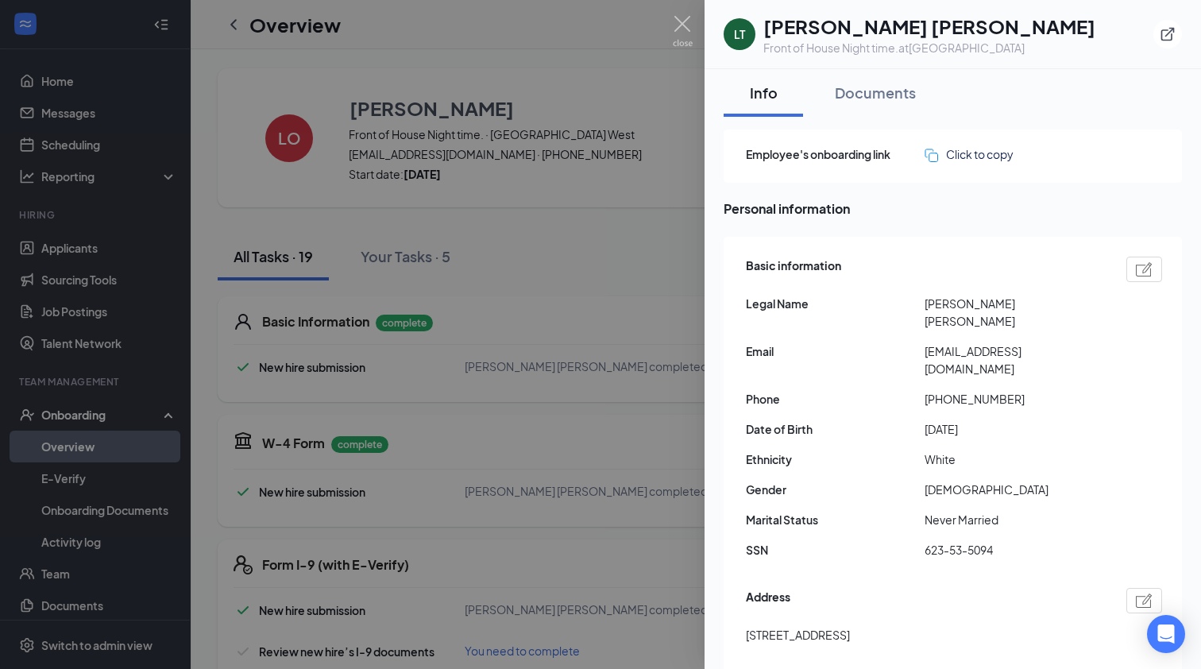
scroll to position [0, 0]
click at [867, 92] on div "Documents" at bounding box center [875, 93] width 81 height 20
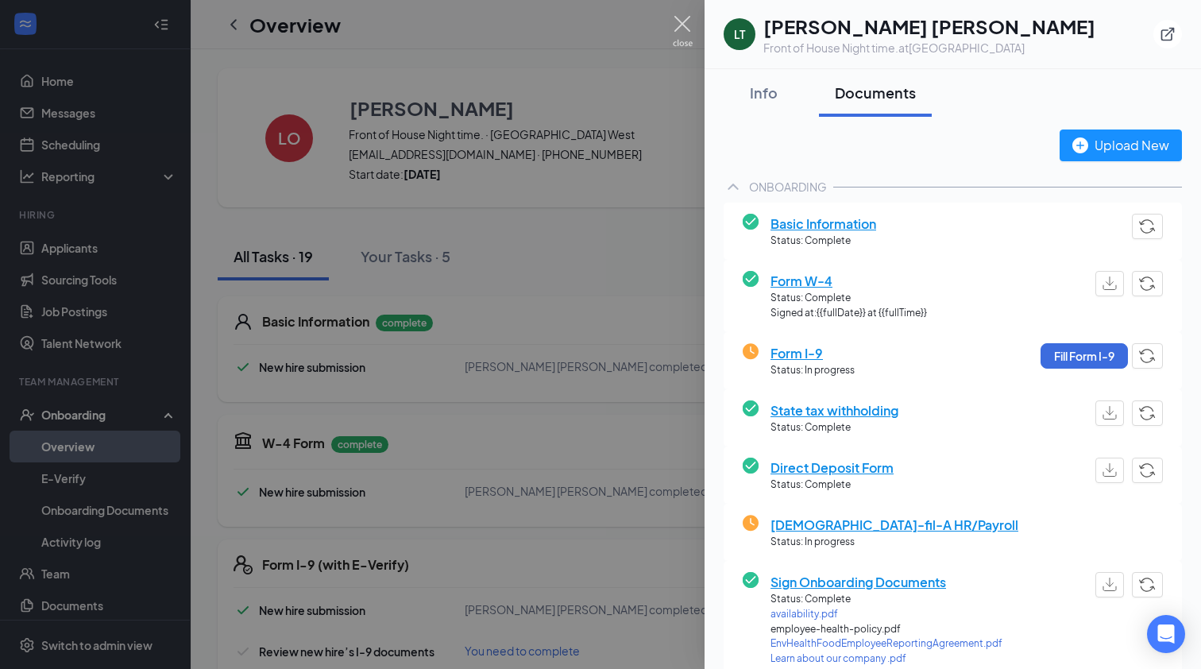
click at [680, 29] on img at bounding box center [683, 31] width 20 height 31
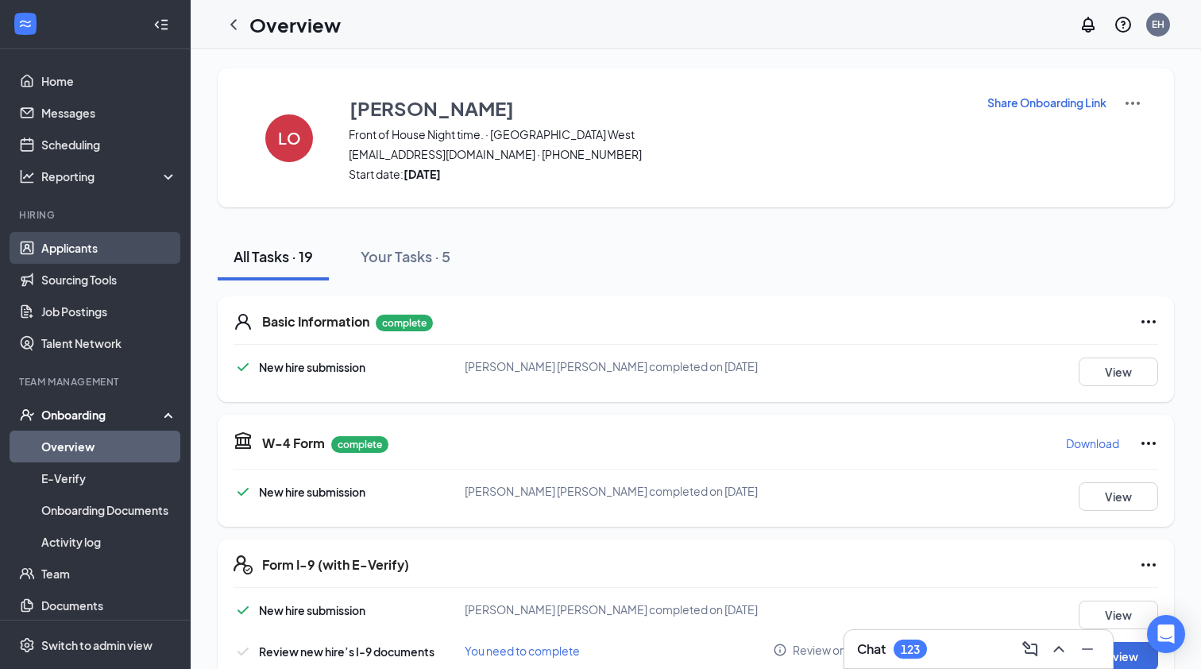
click at [80, 246] on link "Applicants" at bounding box center [109, 248] width 136 height 32
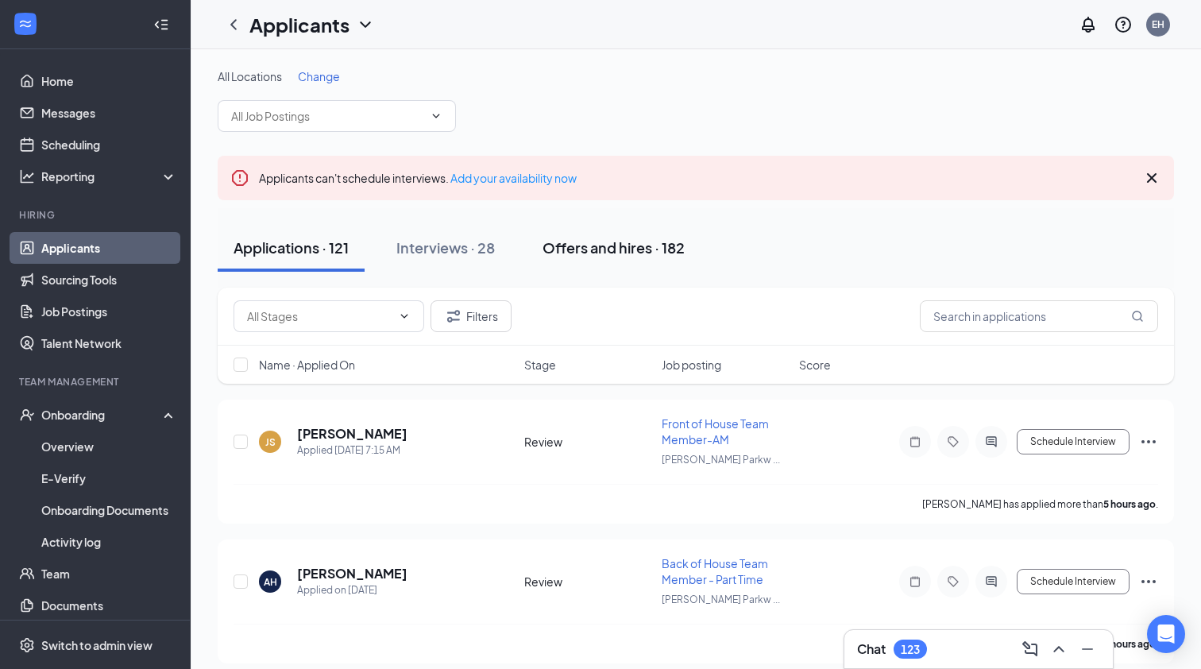
click at [601, 253] on div "Offers and hires · 182" at bounding box center [614, 248] width 142 height 20
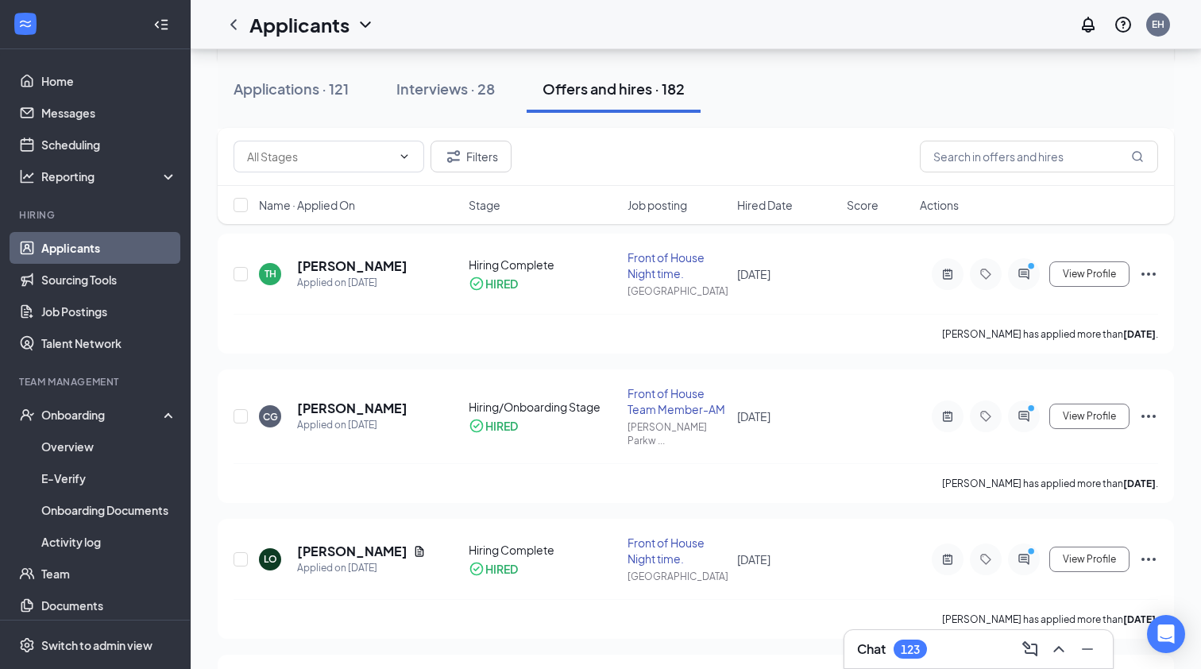
scroll to position [455, 0]
click at [345, 155] on input "text" at bounding box center [319, 156] width 145 height 17
click at [294, 269] on div "Offer Letter (4)" at bounding box center [284, 266] width 77 height 17
type input "Offer Letter (4)"
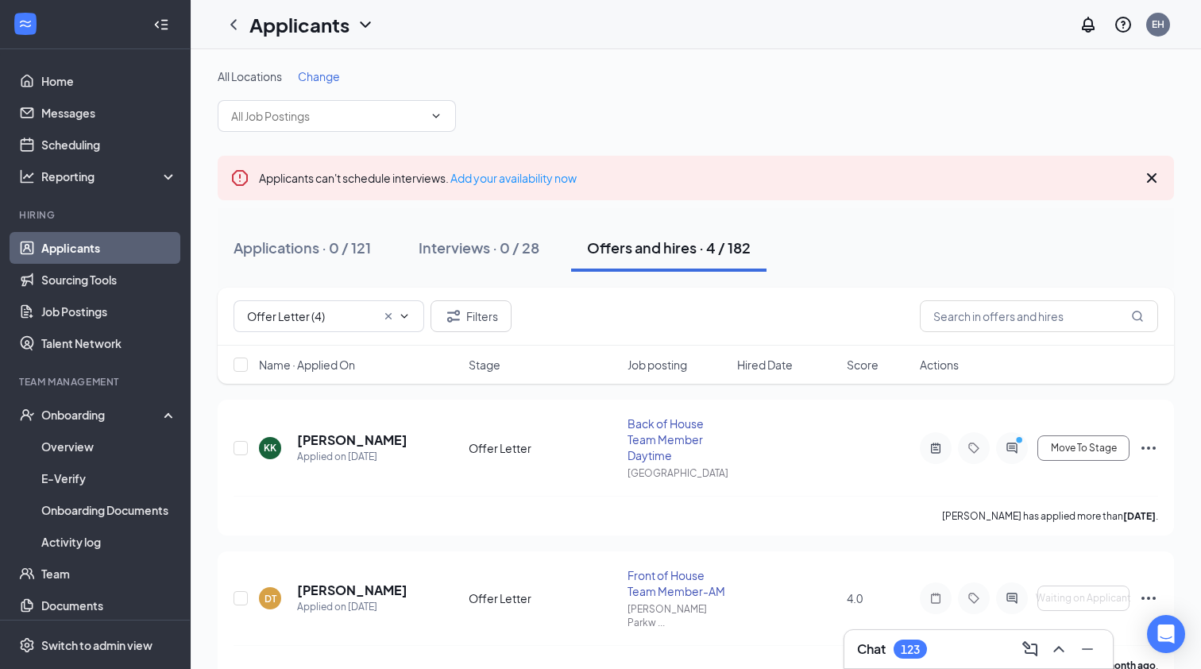
scroll to position [0, 0]
click at [491, 314] on button "Filters" at bounding box center [471, 316] width 81 height 32
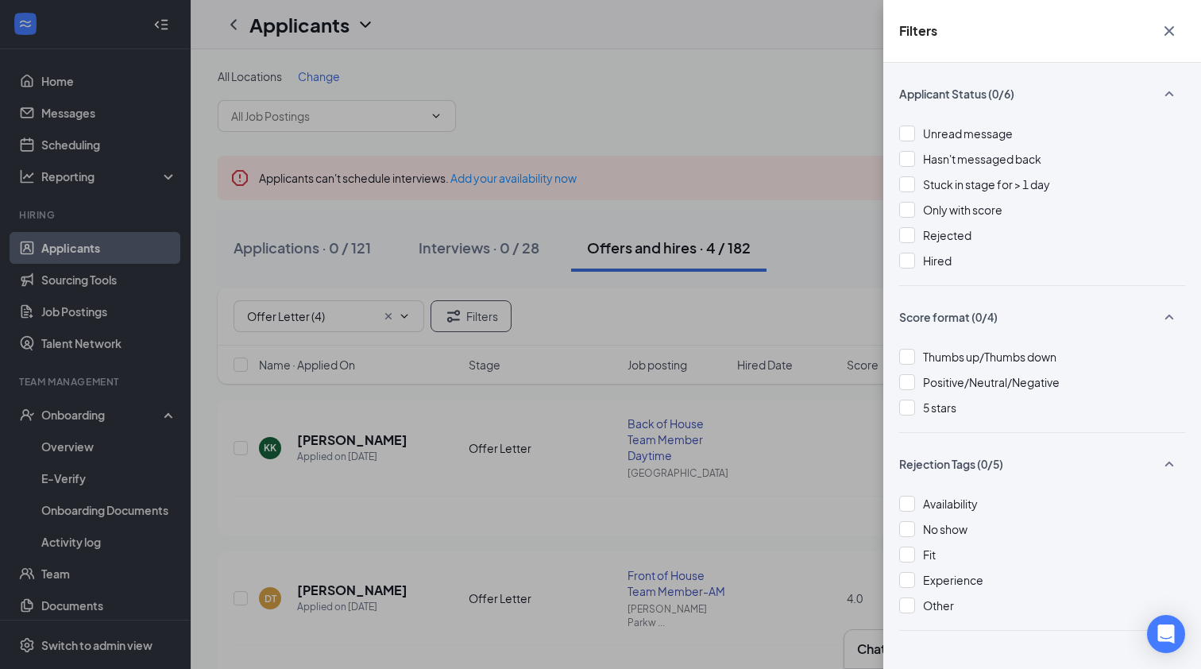
click at [1174, 31] on icon "Cross" at bounding box center [1169, 30] width 19 height 19
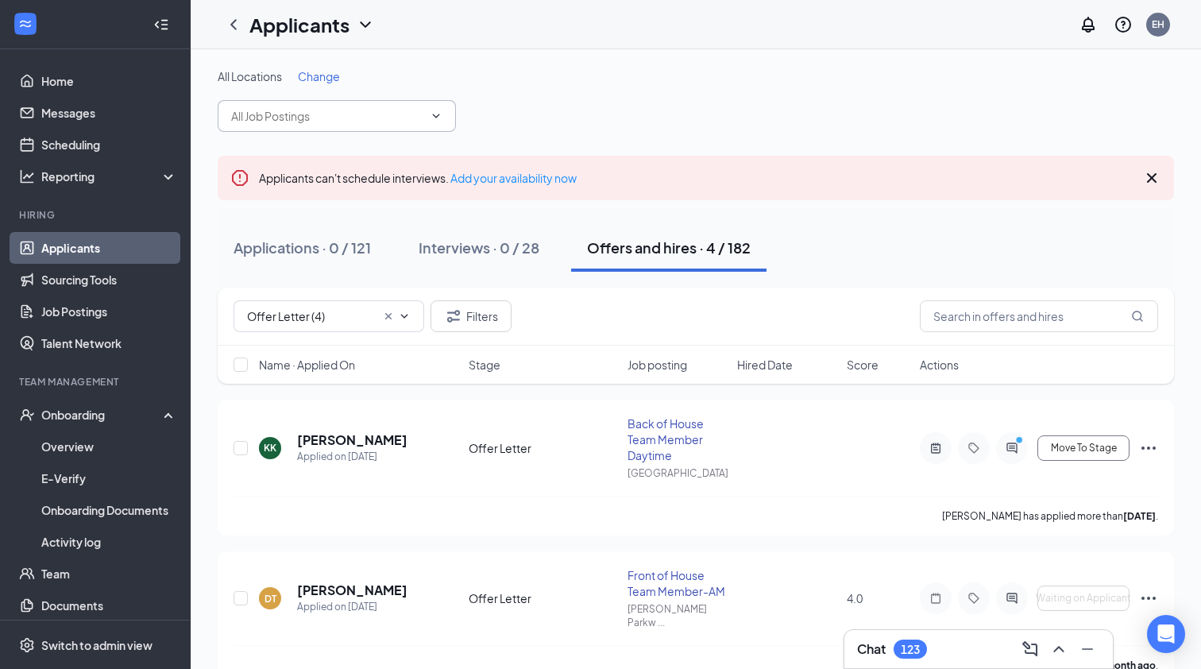
click at [345, 110] on input "text" at bounding box center [327, 115] width 192 height 17
type input "L"
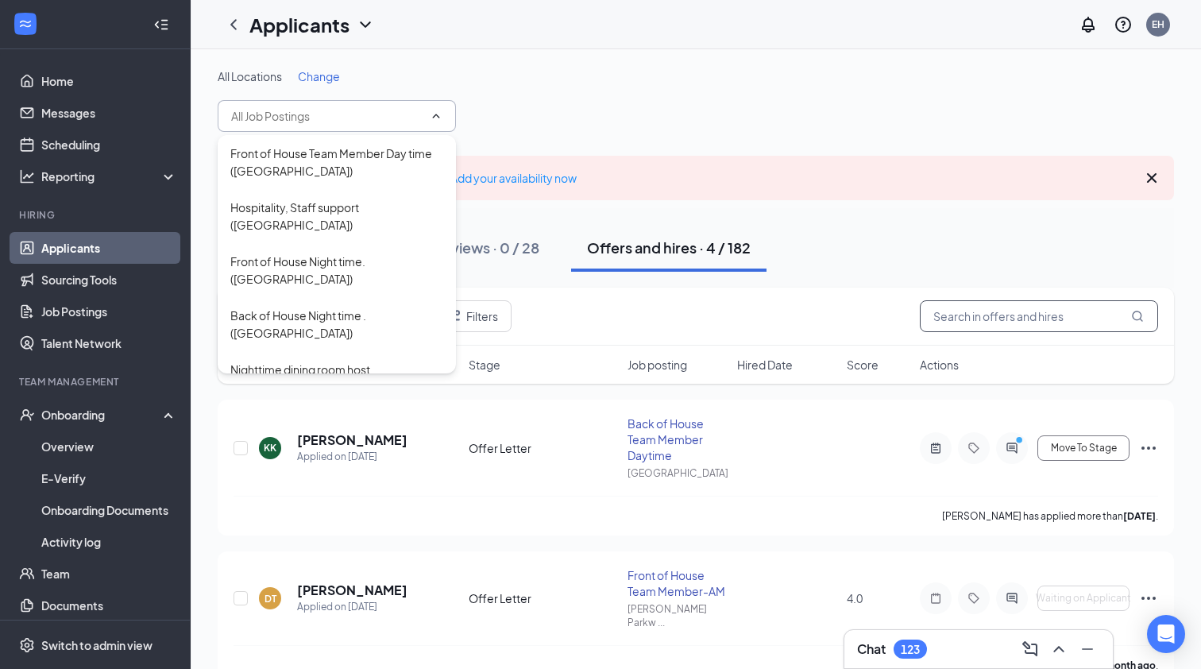
click at [970, 319] on input "text" at bounding box center [1039, 316] width 238 height 32
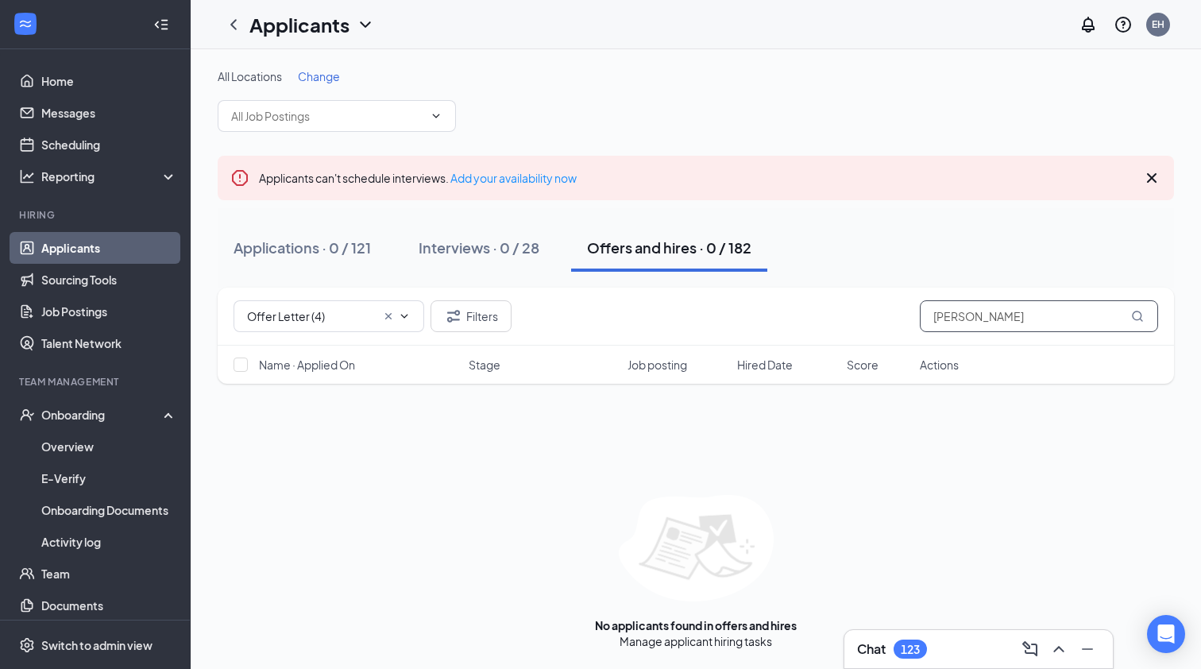
type input "[PERSON_NAME]"
click at [315, 81] on span "Change" at bounding box center [319, 76] width 42 height 14
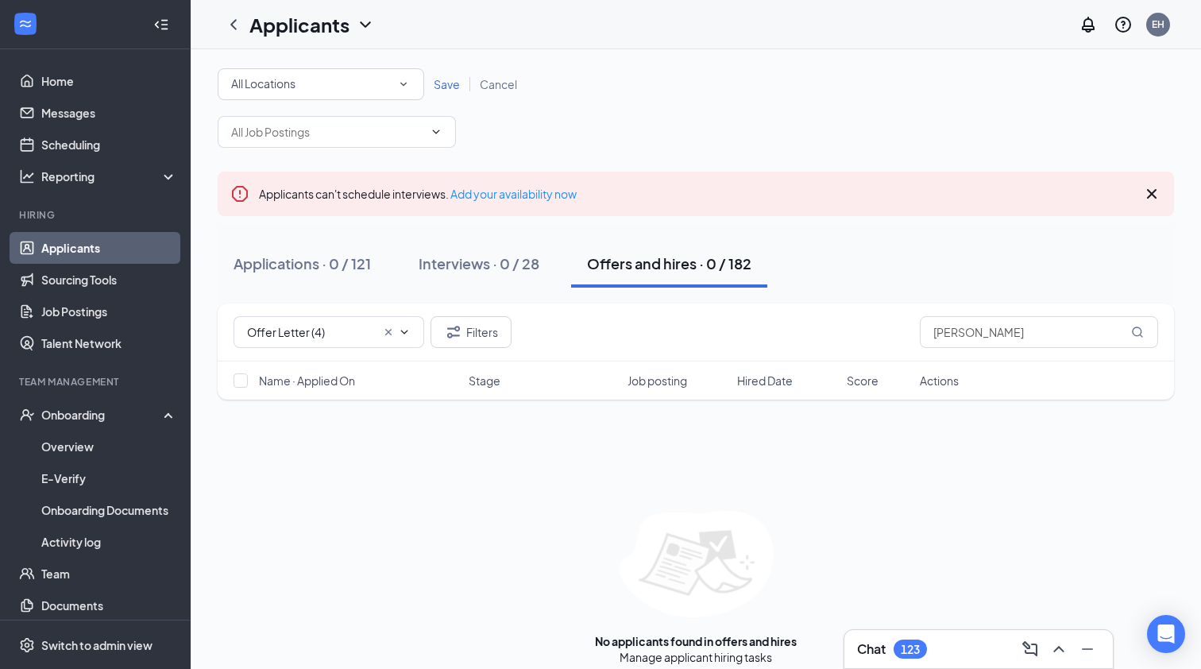
click at [409, 83] on icon "SmallChevronDown" at bounding box center [403, 84] width 14 height 14
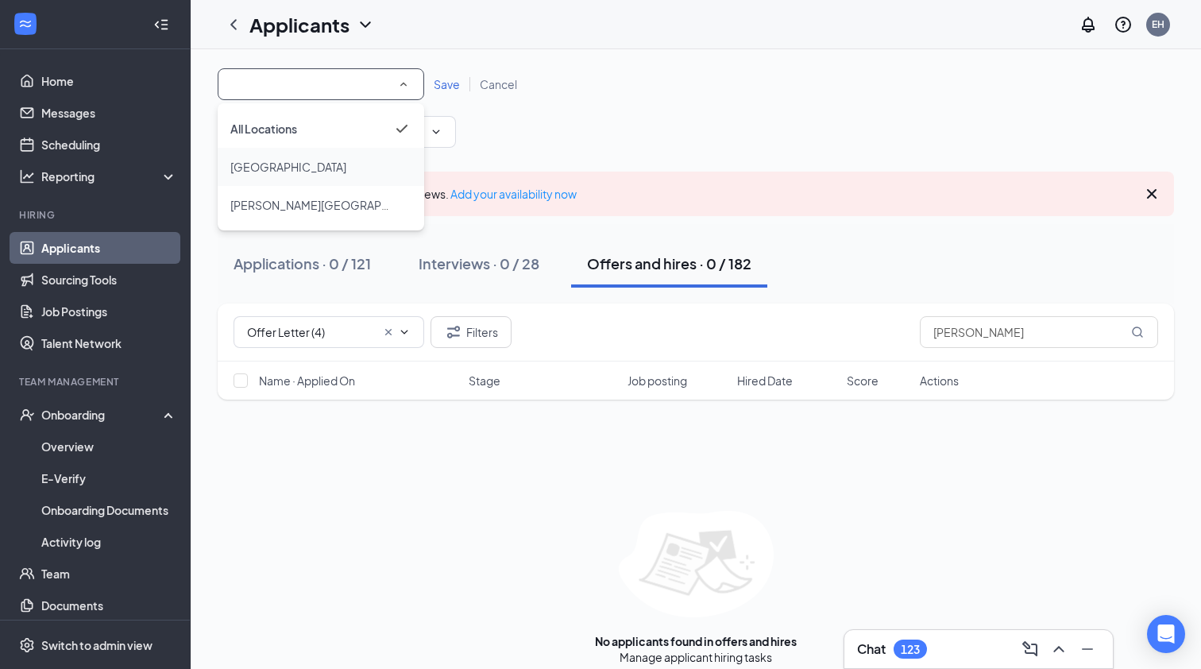
click at [331, 169] on div "[GEOGRAPHIC_DATA]" at bounding box center [320, 166] width 181 height 19
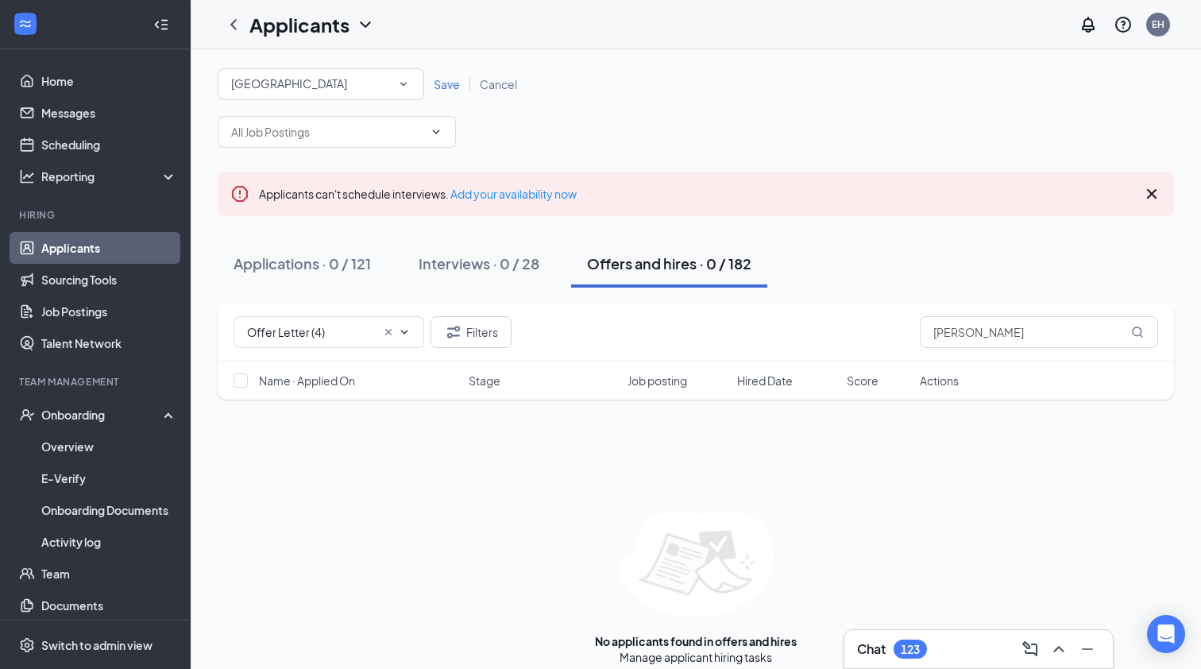
click at [448, 85] on span "Save" at bounding box center [447, 84] width 26 height 14
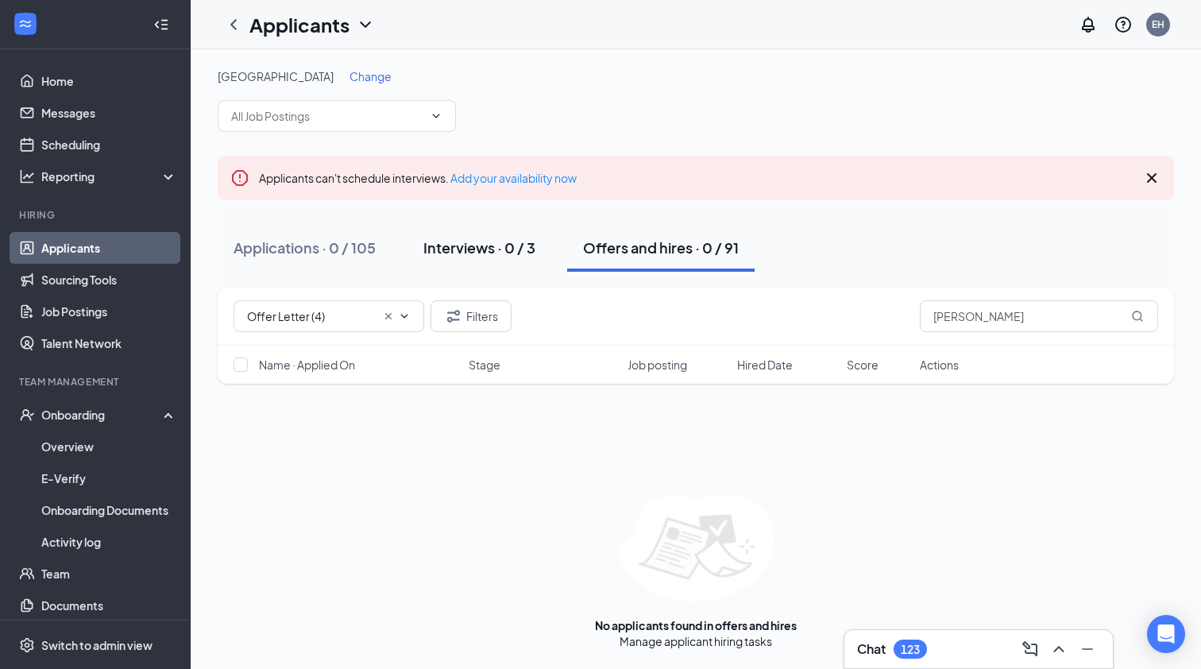
click at [473, 252] on div "Interviews · 0 / 3" at bounding box center [479, 248] width 112 height 20
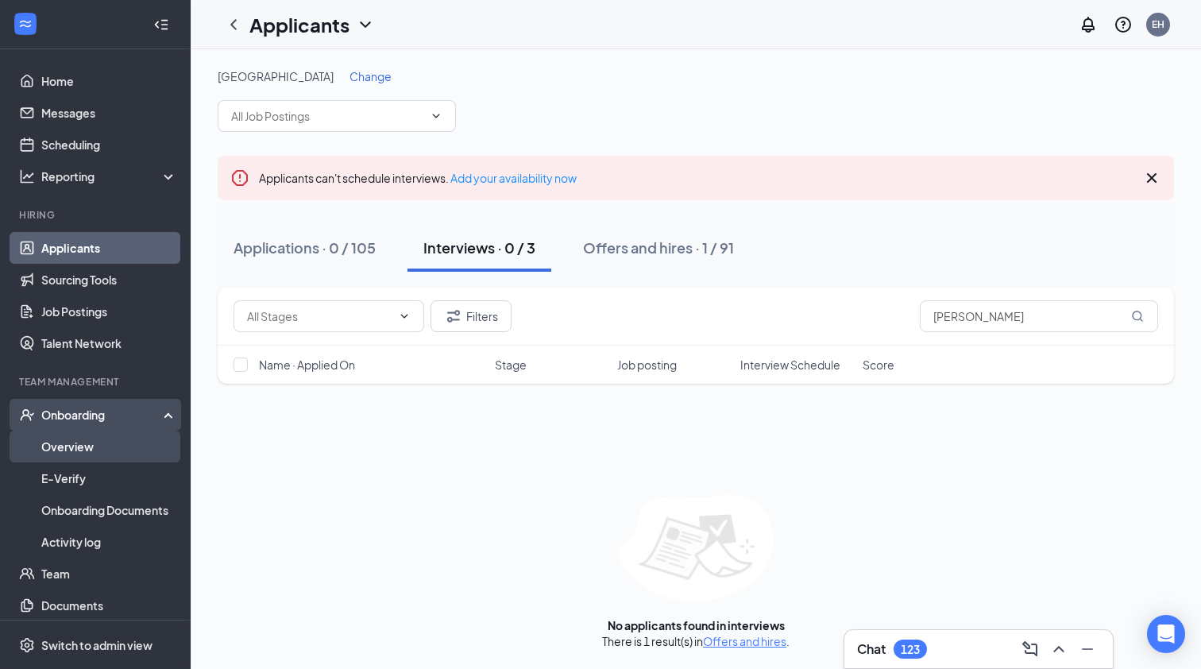
click at [91, 451] on link "Overview" at bounding box center [109, 447] width 136 height 32
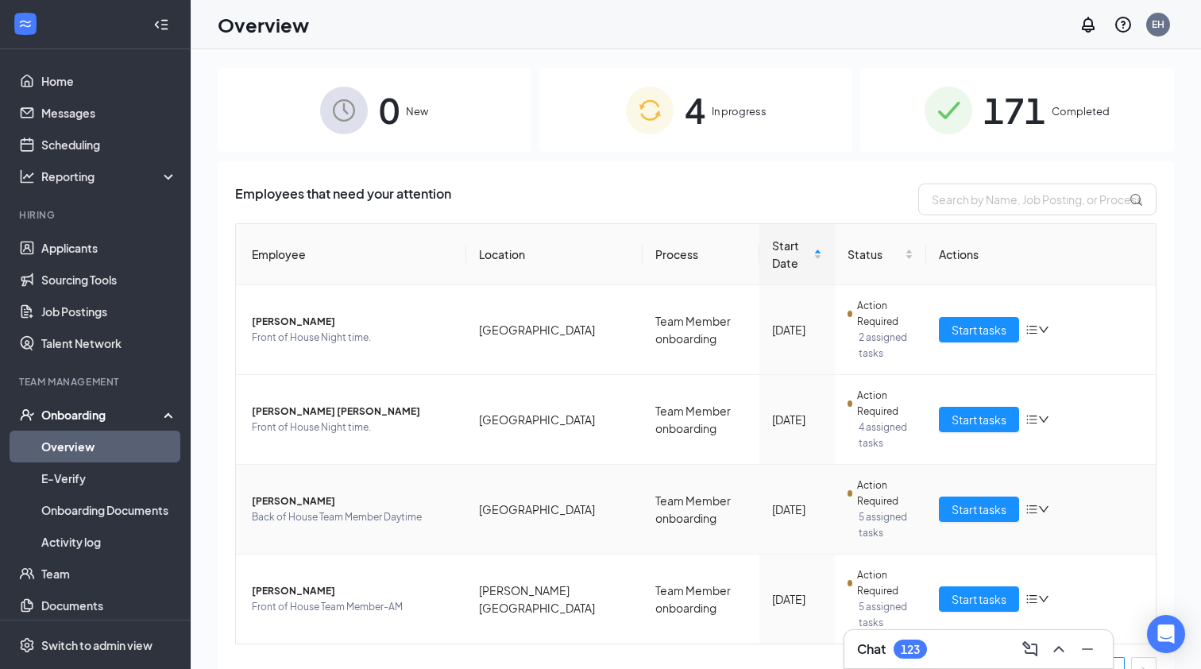
click at [293, 500] on span "[PERSON_NAME]" at bounding box center [353, 501] width 202 height 16
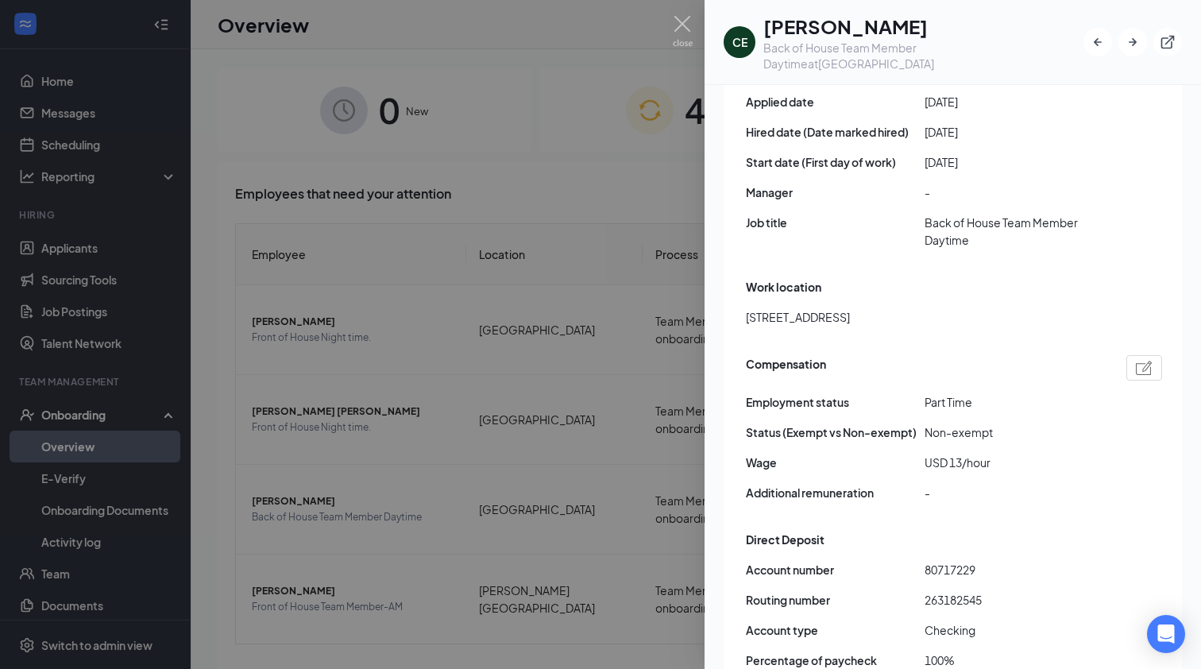
scroll to position [894, 0]
click at [686, 21] on img at bounding box center [683, 31] width 20 height 31
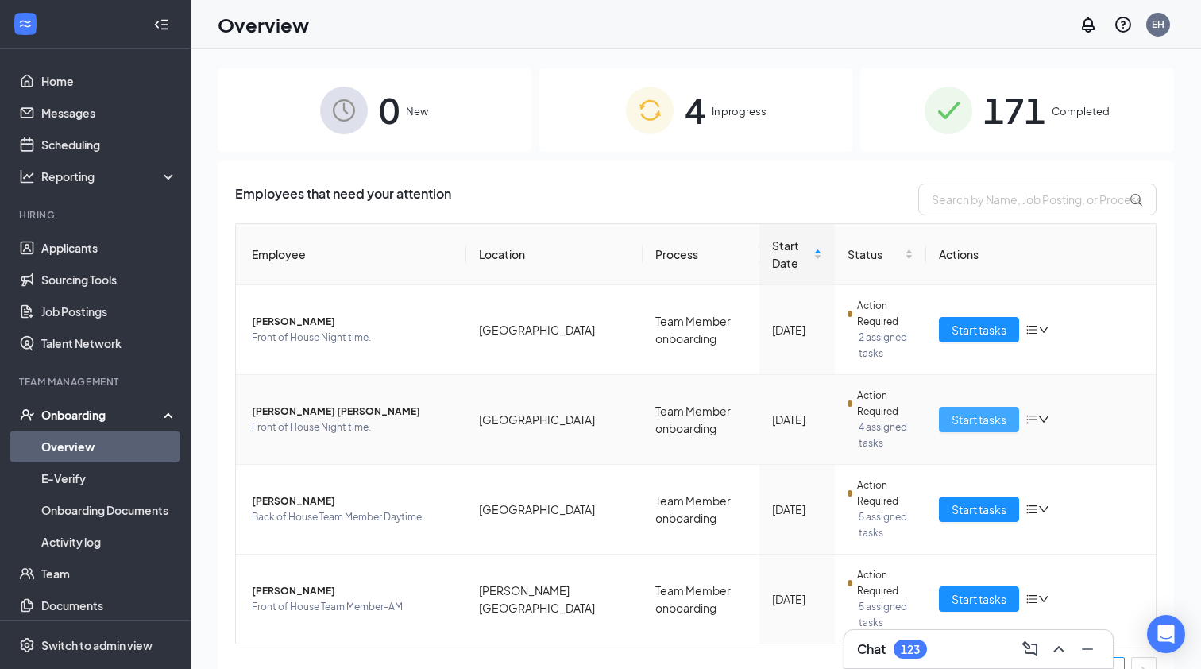
click at [999, 420] on span "Start tasks" at bounding box center [979, 419] width 55 height 17
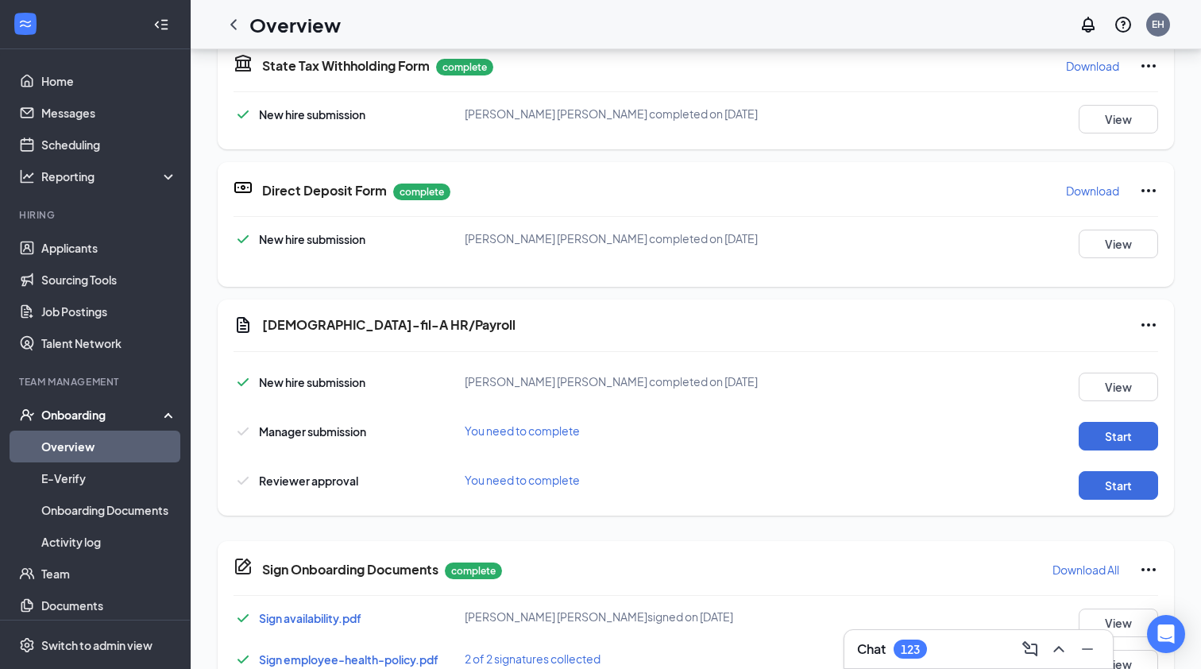
scroll to position [479, 0]
click at [1117, 439] on button "Start" at bounding box center [1118, 435] width 79 height 29
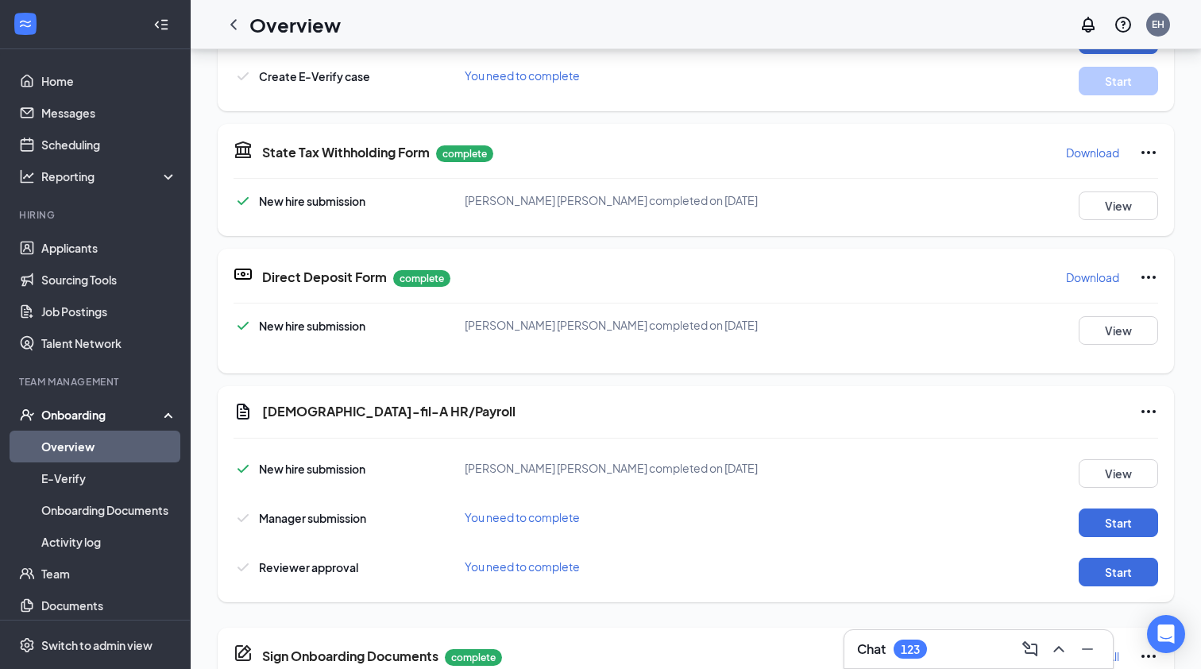
scroll to position [396, 0]
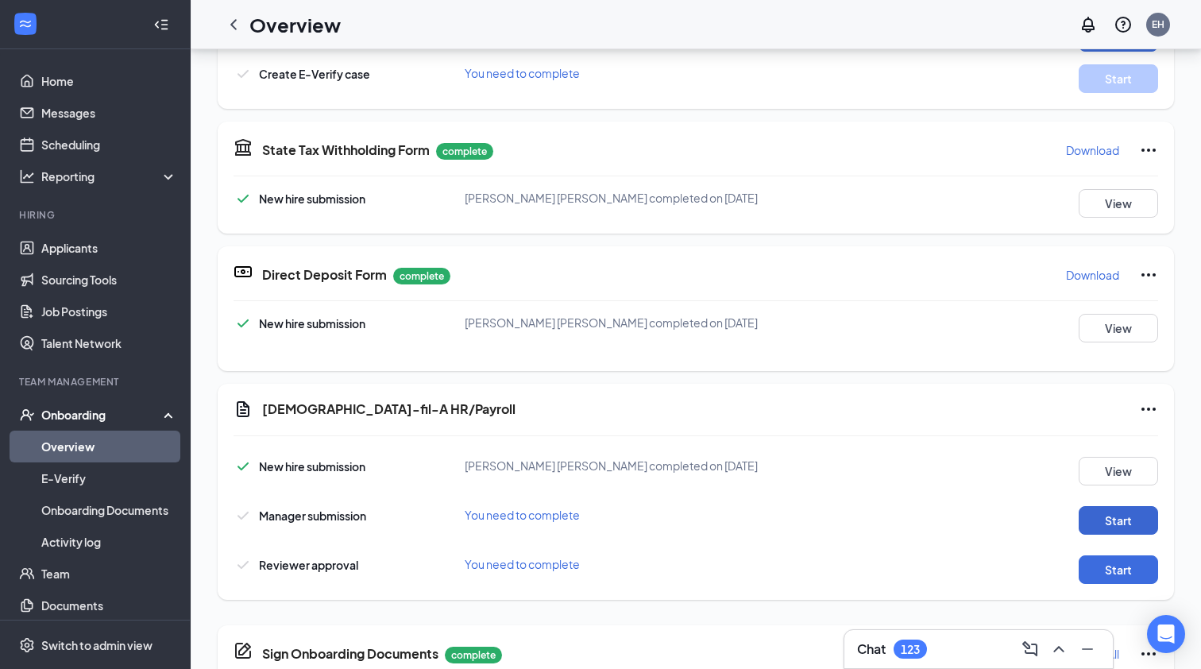
click at [1142, 516] on button "Start" at bounding box center [1118, 520] width 79 height 29
click at [1112, 569] on button "Start" at bounding box center [1118, 569] width 79 height 29
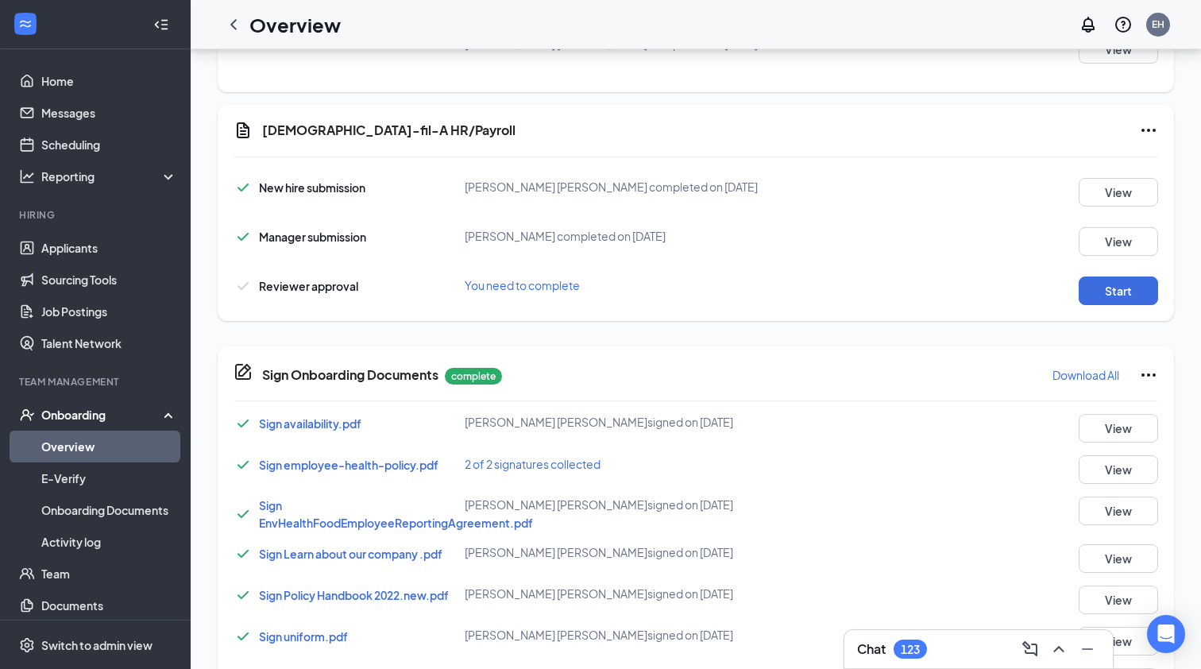
scroll to position [0, 0]
click at [1120, 289] on button "Start" at bounding box center [1118, 291] width 79 height 29
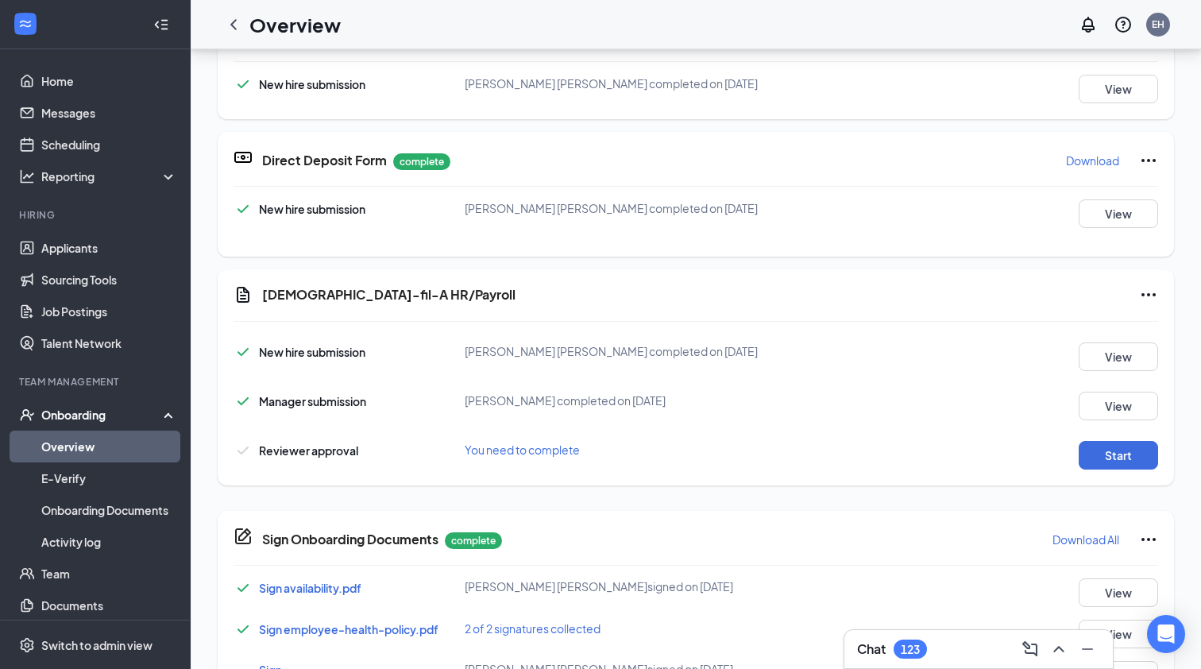
scroll to position [520, 0]
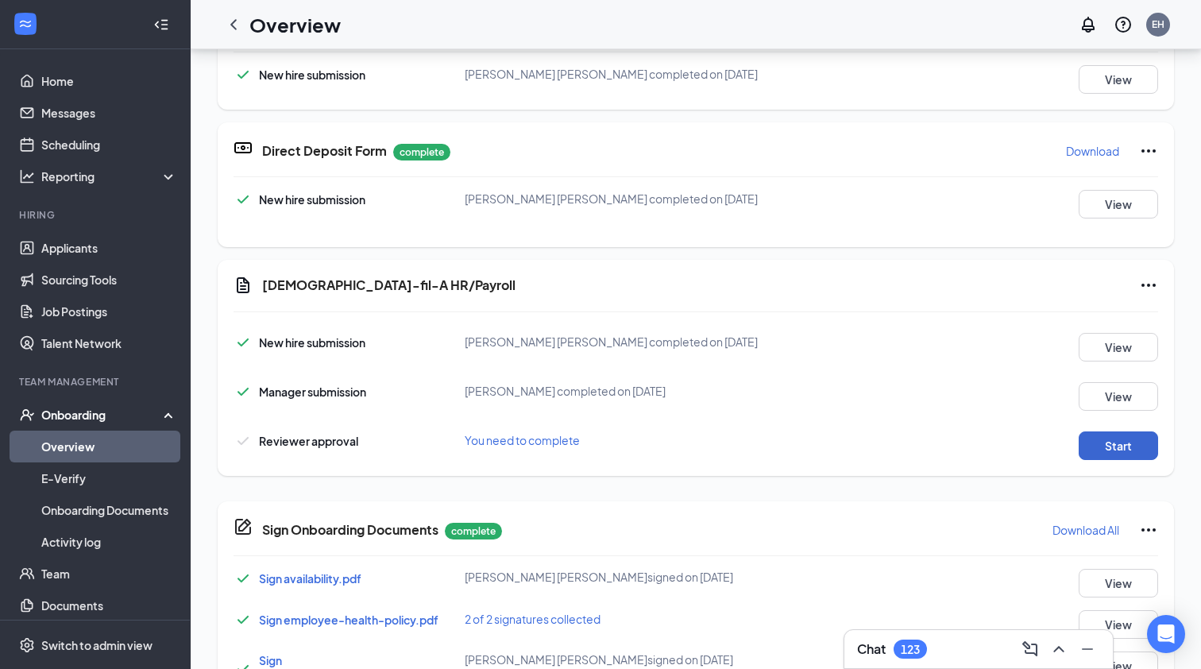
click at [1115, 456] on button "Start" at bounding box center [1118, 445] width 79 height 29
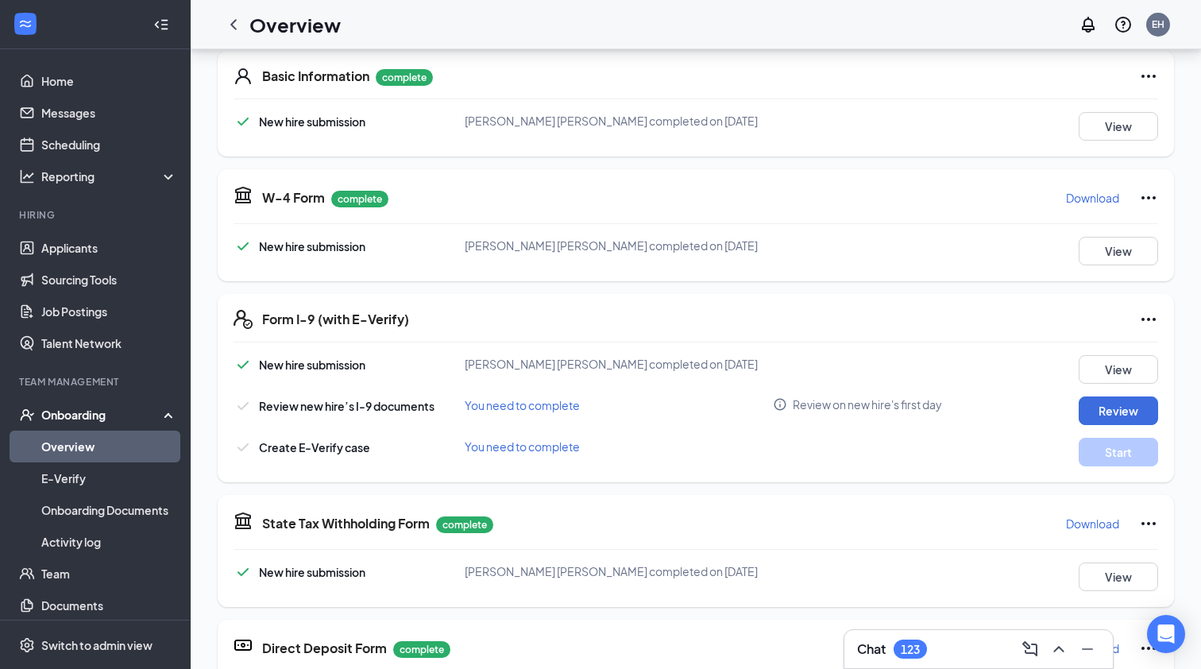
scroll to position [203, 0]
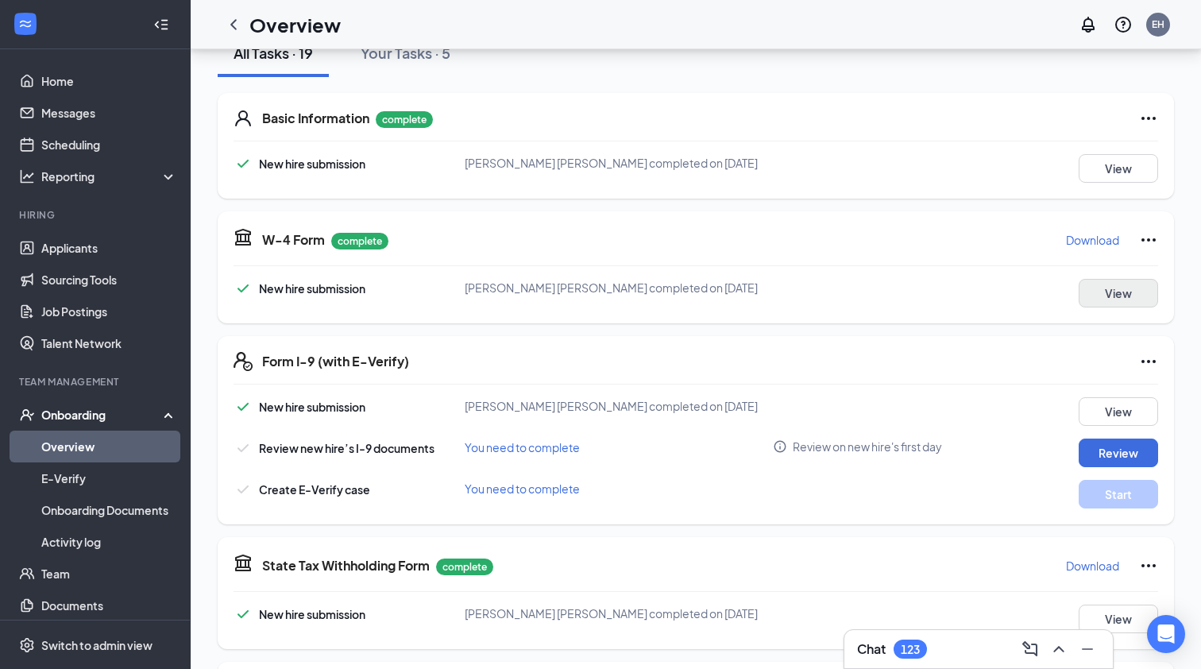
click at [1148, 305] on button "View" at bounding box center [1118, 293] width 79 height 29
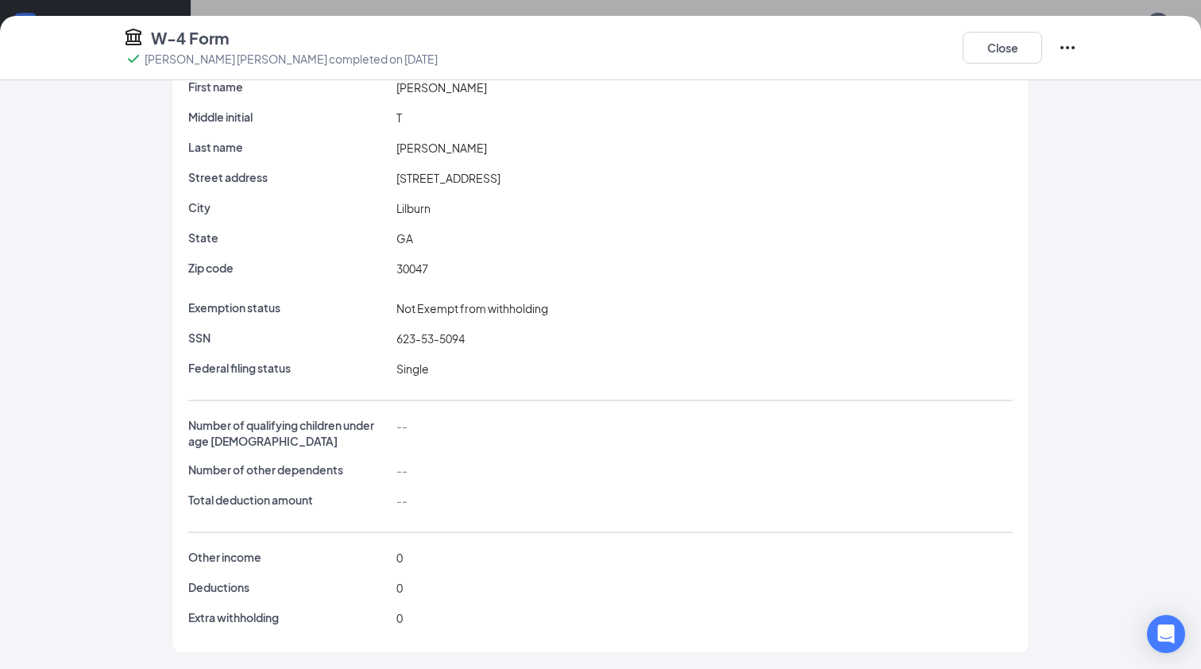
scroll to position [79, 0]
click at [996, 52] on button "Close" at bounding box center [1002, 48] width 79 height 32
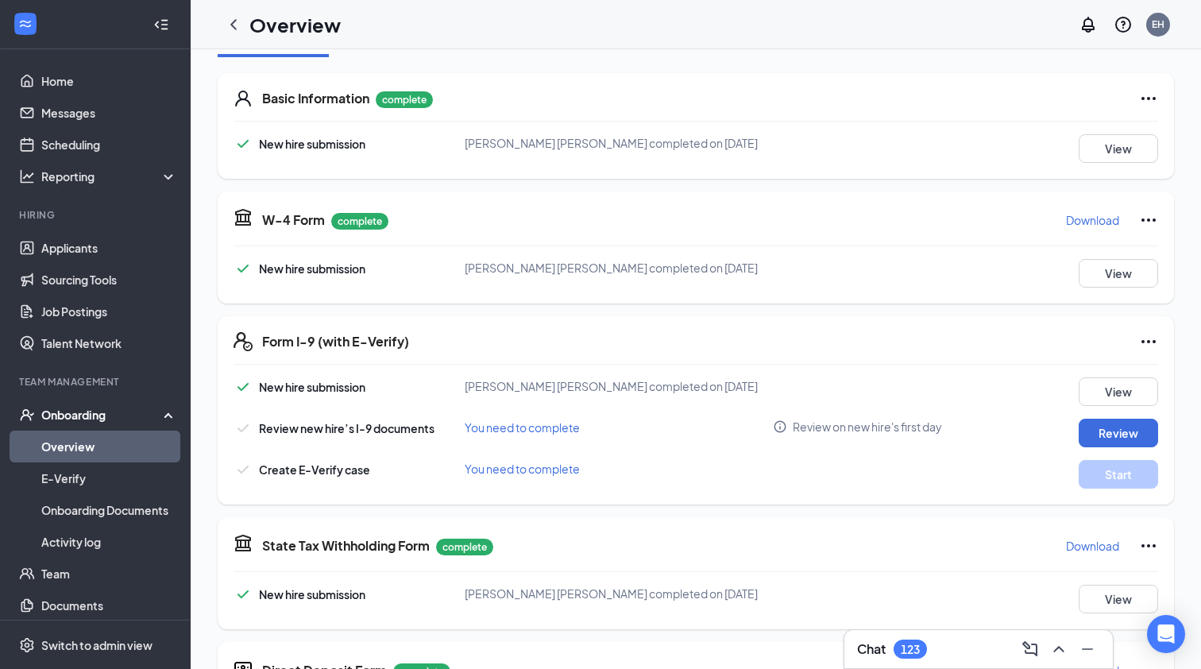
scroll to position [0, 0]
click at [234, 23] on icon "ChevronLeft" at bounding box center [233, 24] width 6 height 10
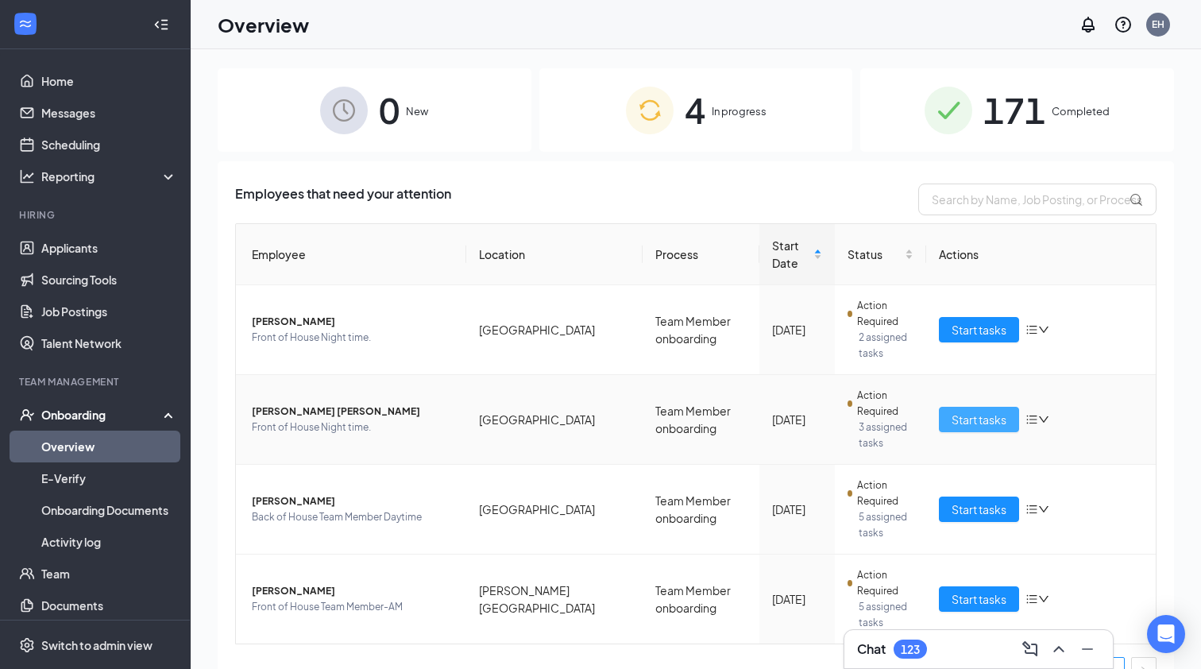
click at [984, 425] on span "Start tasks" at bounding box center [979, 419] width 55 height 17
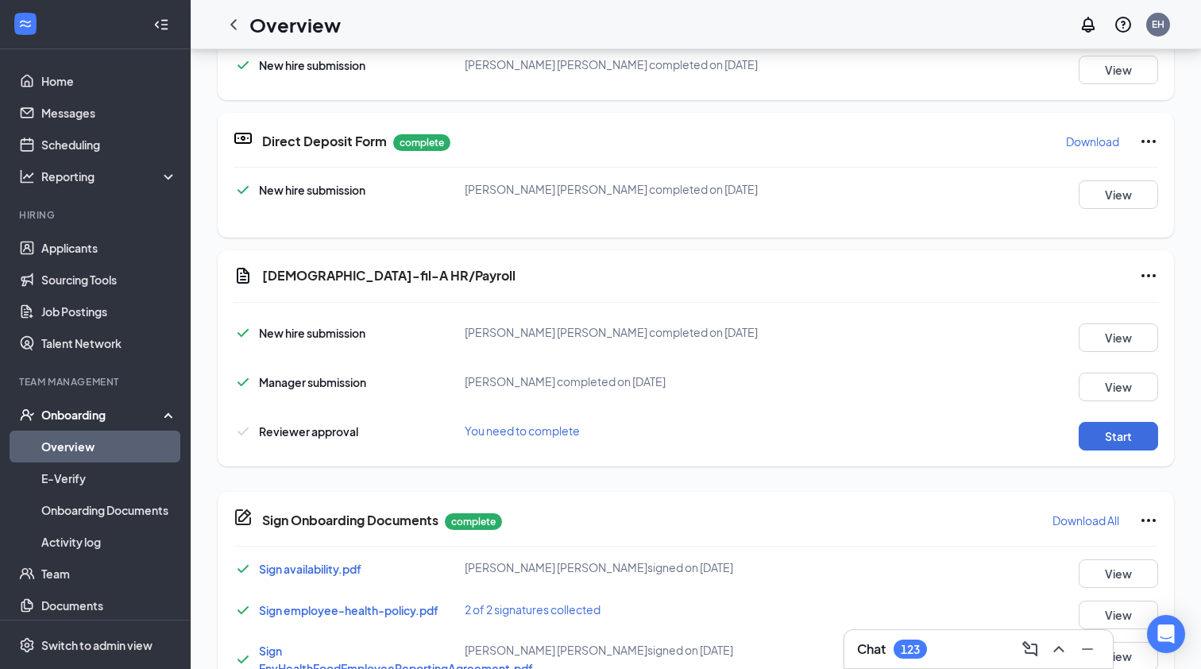
scroll to position [530, 0]
click at [1149, 269] on icon "Ellipses" at bounding box center [1148, 274] width 19 height 19
click at [1119, 304] on span "Mark as complete" at bounding box center [1089, 308] width 93 height 16
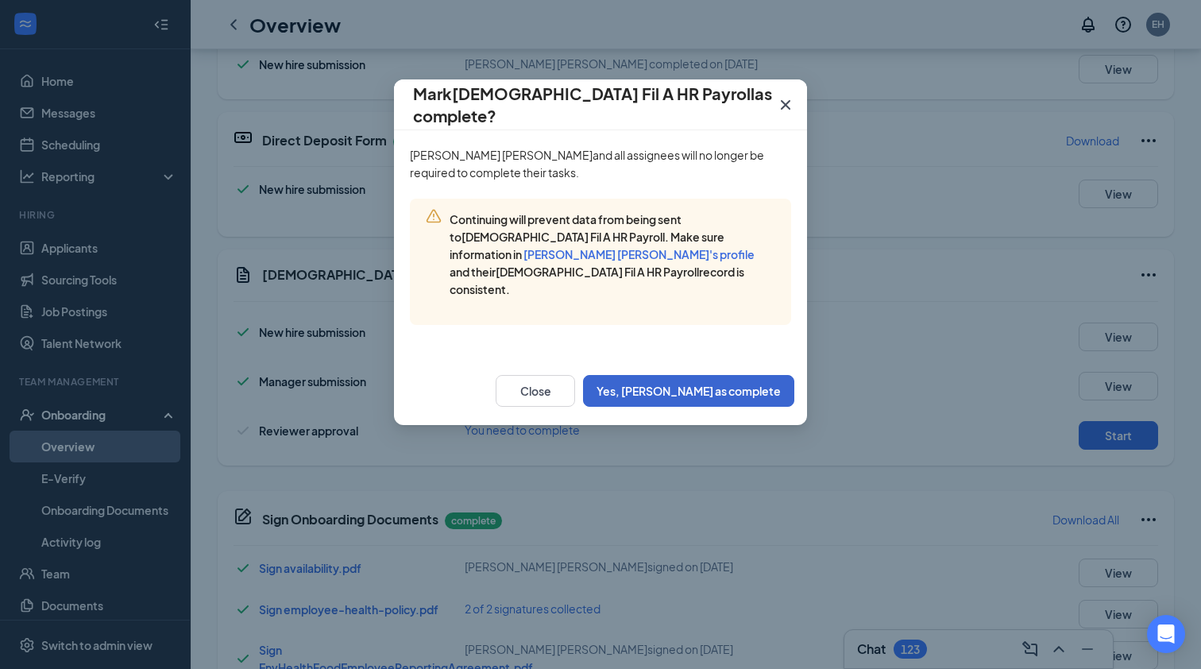
click at [706, 375] on button "Yes, [PERSON_NAME] as complete" at bounding box center [688, 391] width 211 height 32
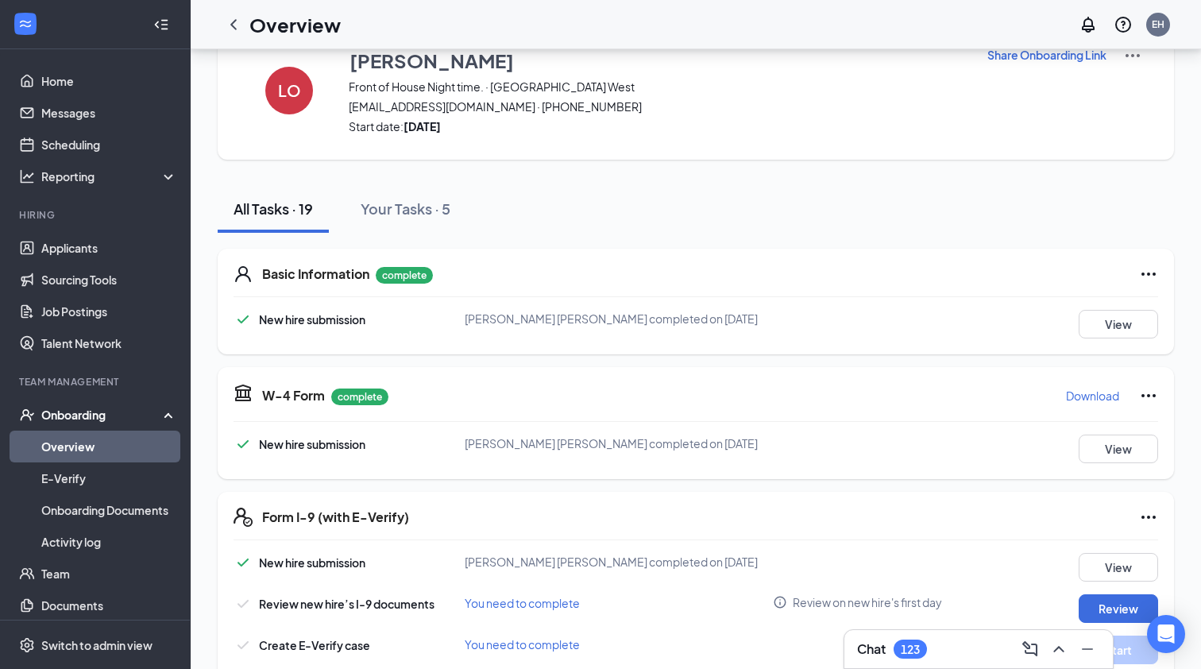
scroll to position [44, 0]
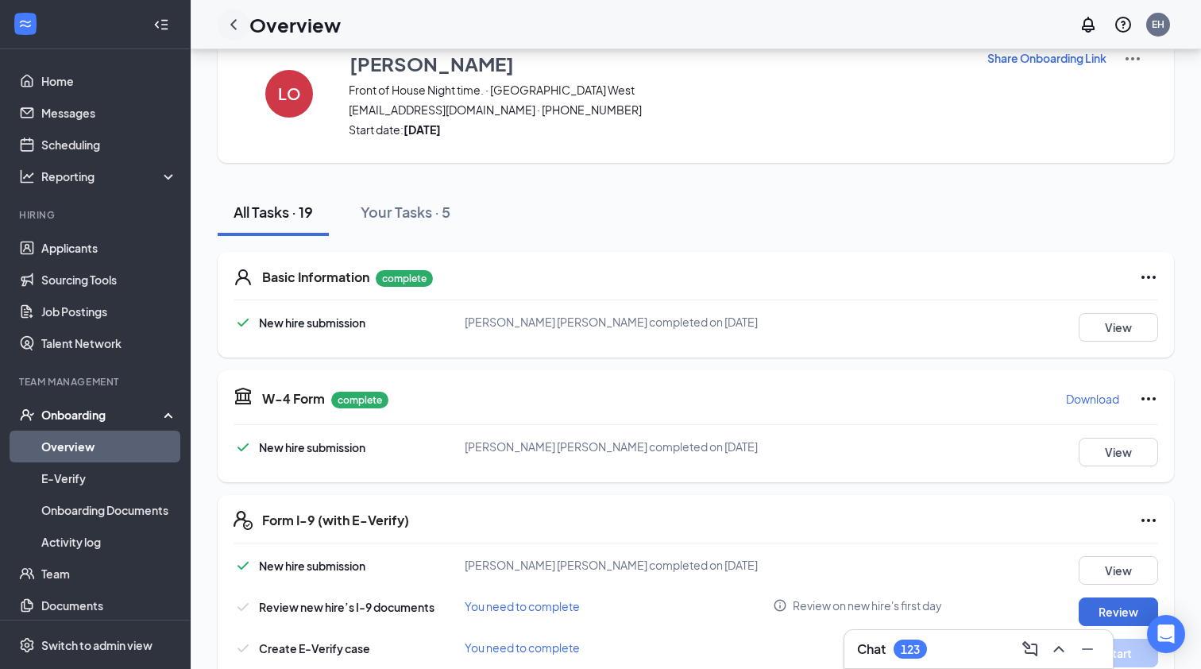
click at [238, 19] on icon "ChevronLeft" at bounding box center [233, 24] width 19 height 19
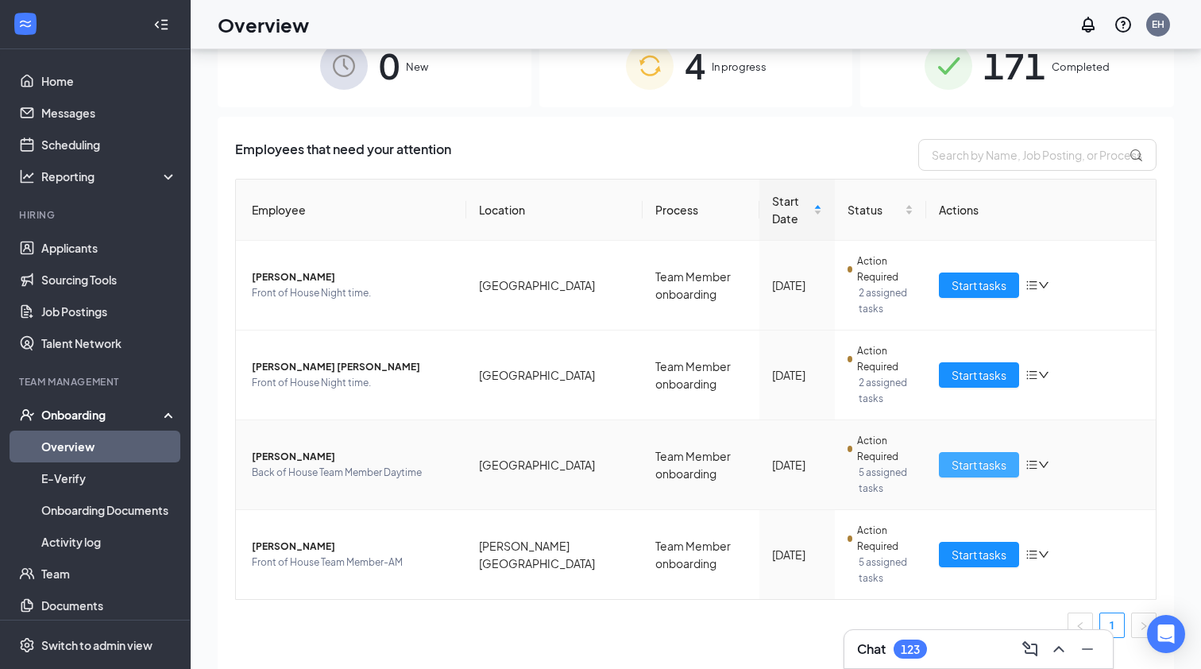
click at [983, 458] on span "Start tasks" at bounding box center [979, 464] width 55 height 17
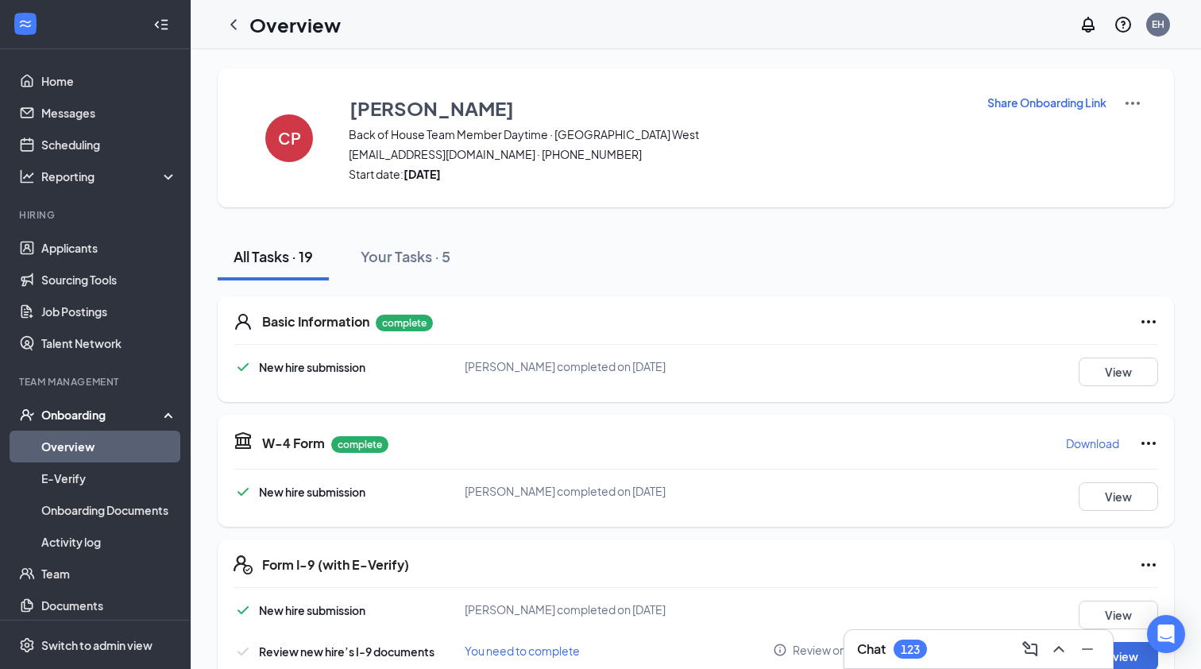
click at [1130, 102] on img at bounding box center [1133, 103] width 19 height 19
click at [1135, 137] on span "View details" at bounding box center [1133, 131] width 62 height 17
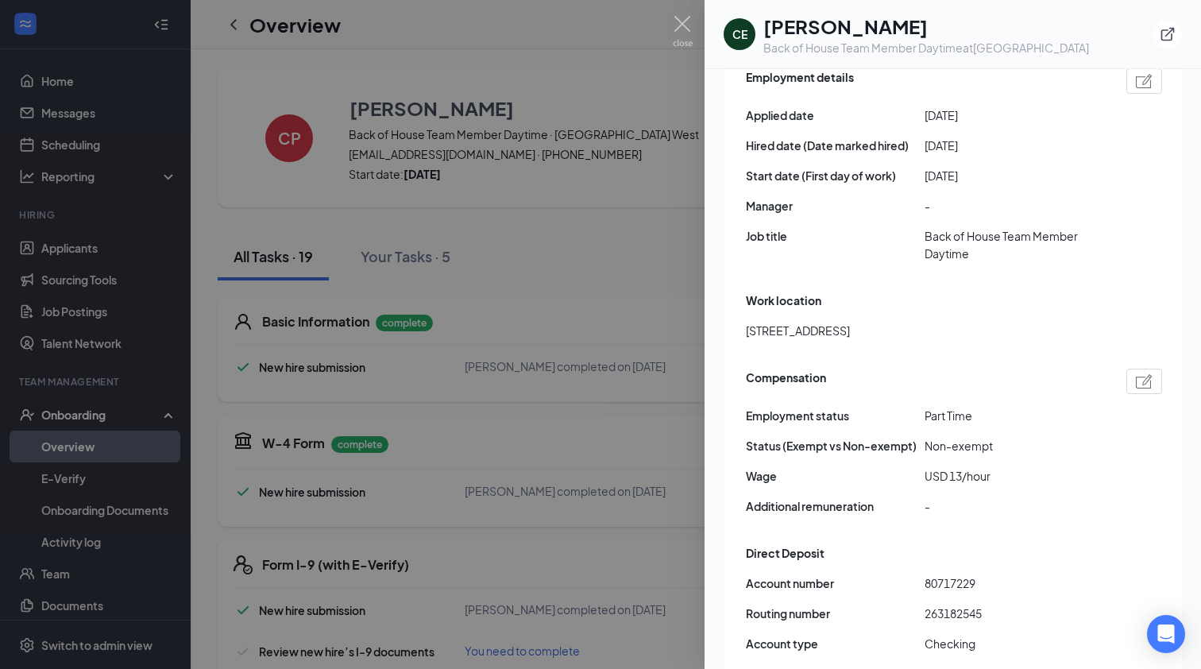
scroll to position [1006, 0]
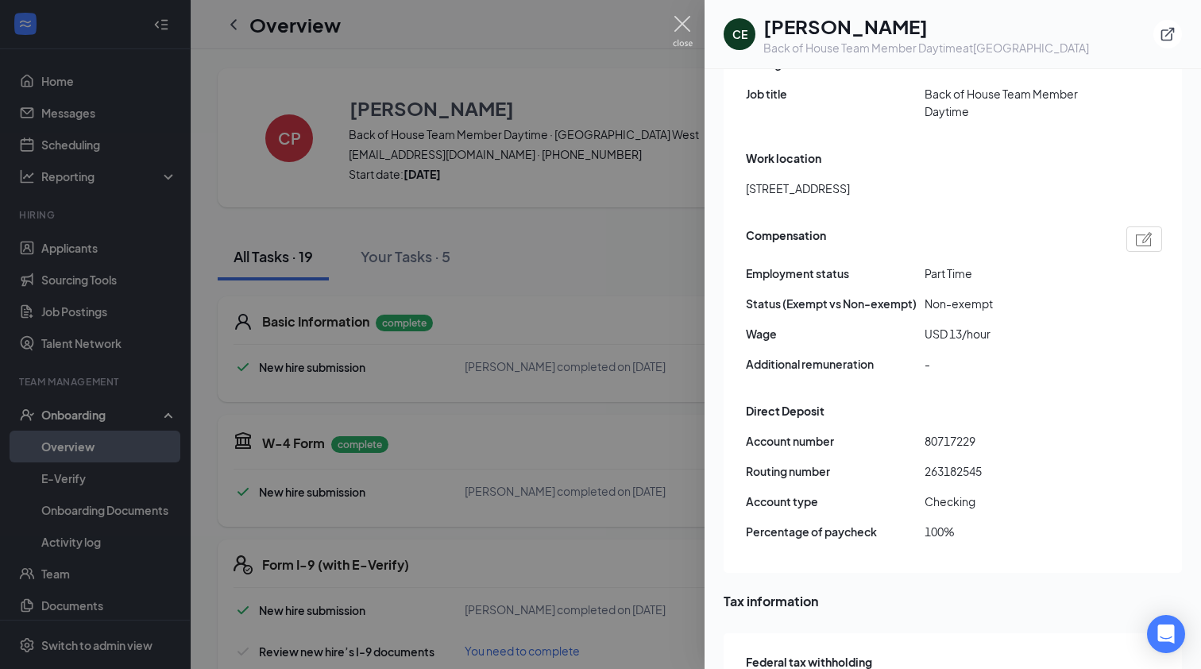
click at [679, 21] on img at bounding box center [683, 31] width 20 height 31
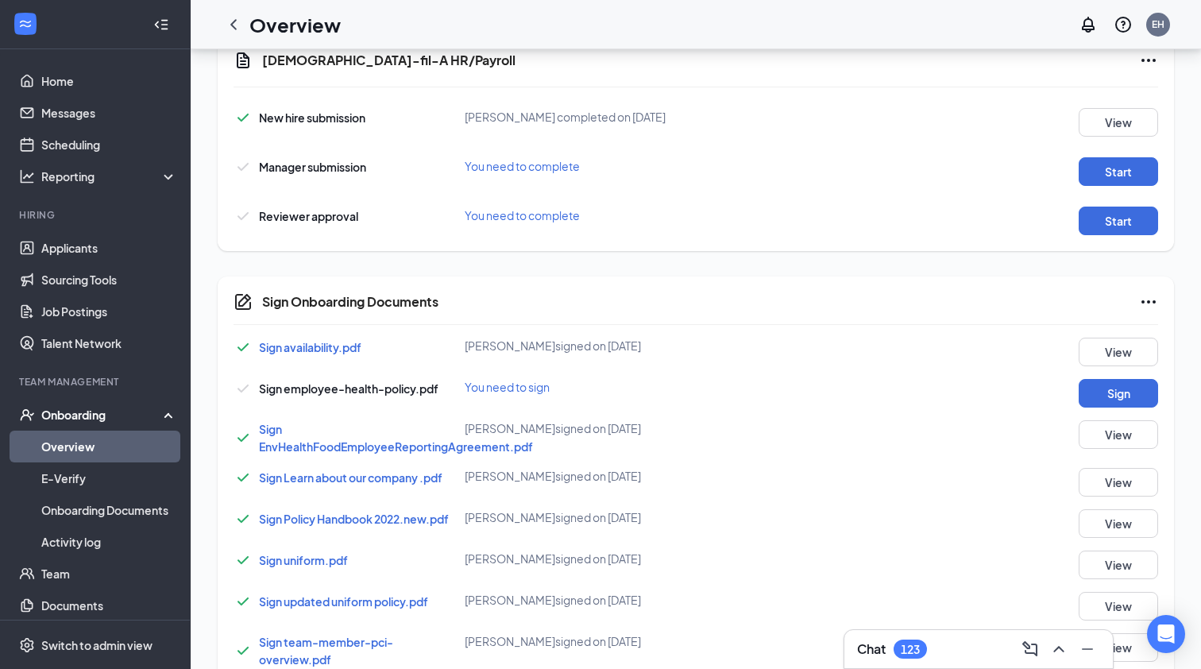
scroll to position [0, 0]
click at [1139, 393] on button "Sign" at bounding box center [1118, 393] width 79 height 29
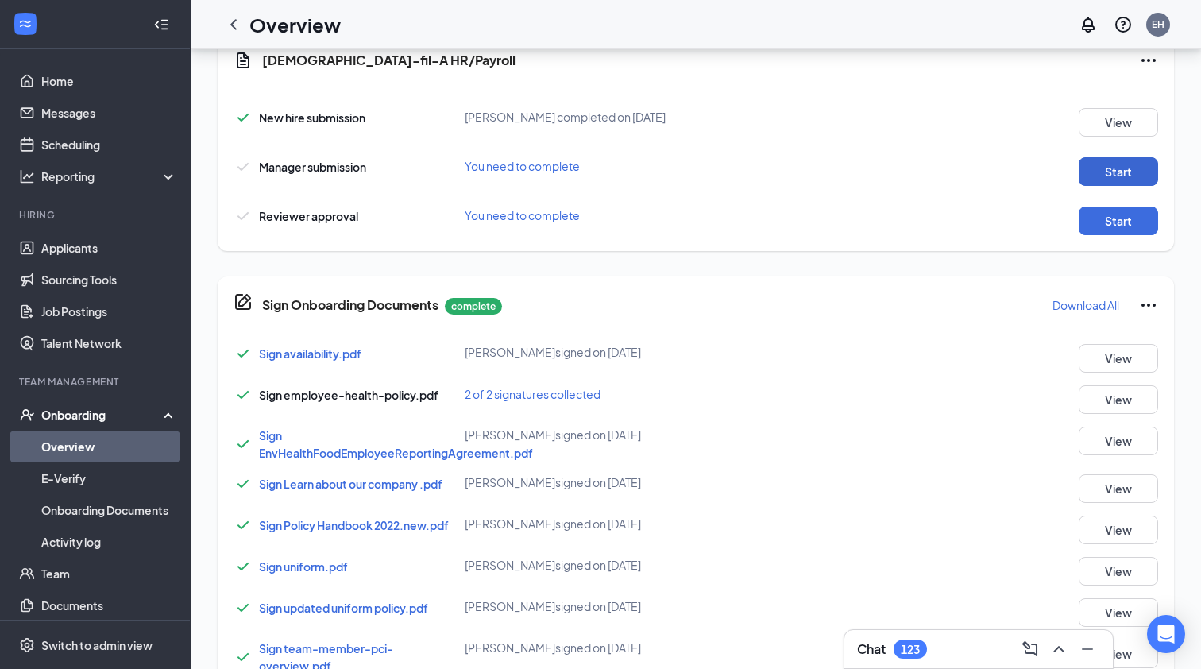
click at [1126, 172] on button "Start" at bounding box center [1118, 171] width 79 height 29
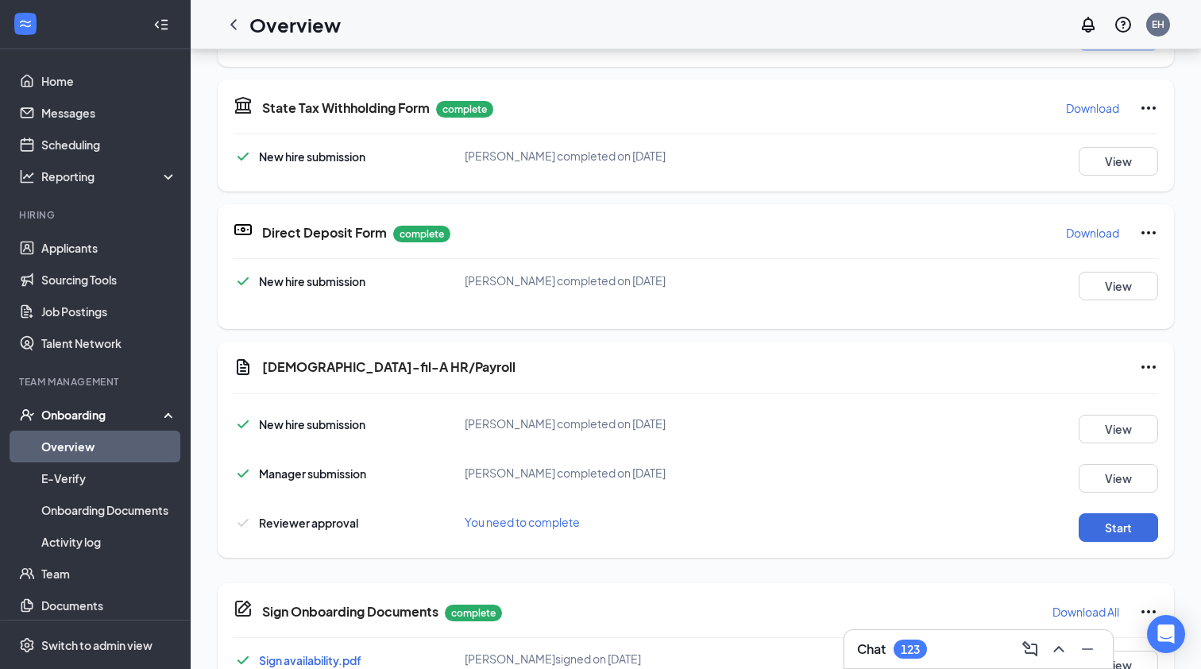
scroll to position [223, 0]
click at [1123, 532] on button "Start" at bounding box center [1118, 528] width 79 height 29
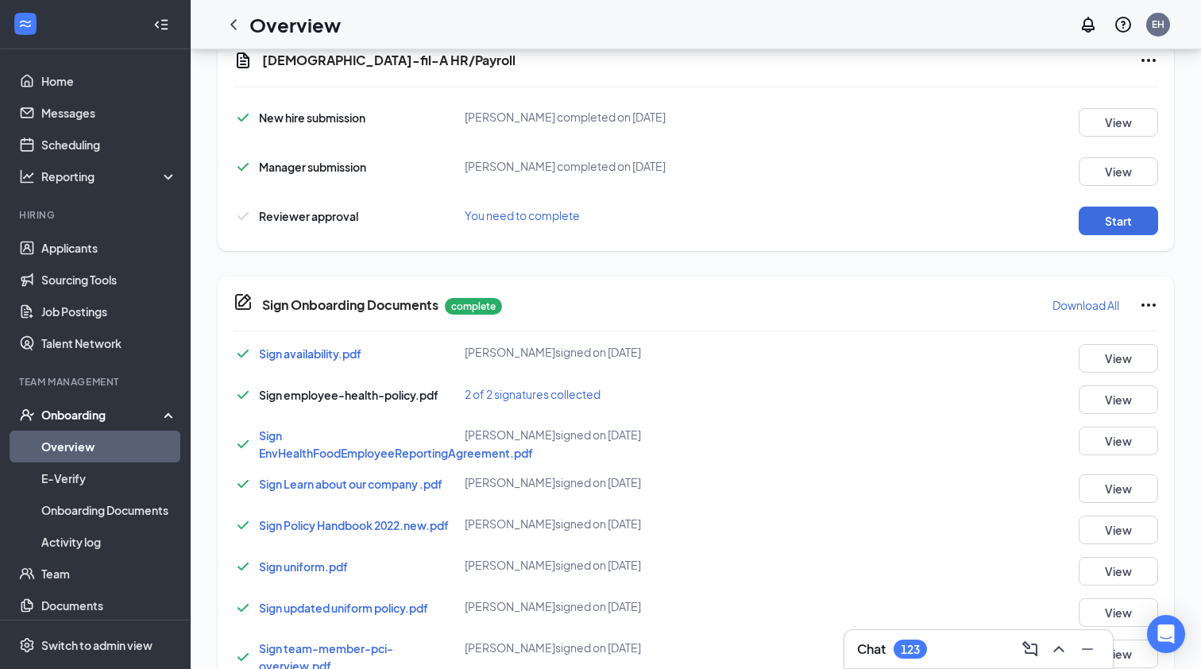
scroll to position [806, 0]
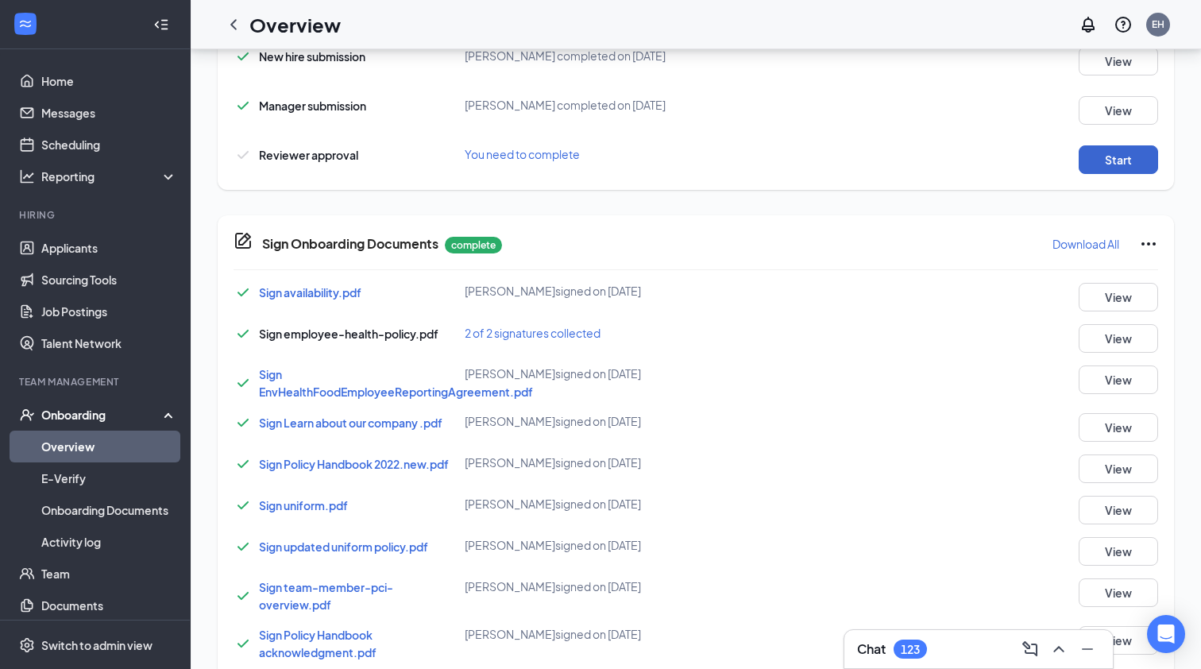
click at [1133, 154] on button "Start" at bounding box center [1118, 159] width 79 height 29
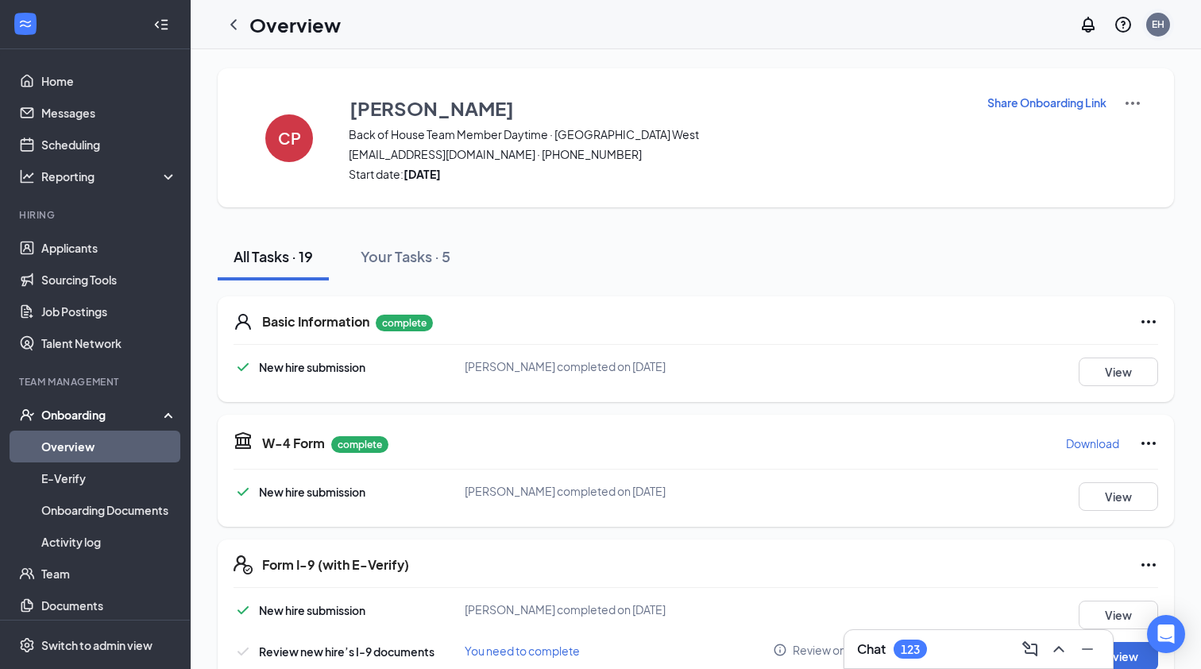
scroll to position [0, 0]
click at [1138, 99] on img at bounding box center [1133, 103] width 19 height 19
click at [1130, 137] on span "View details" at bounding box center [1133, 131] width 62 height 17
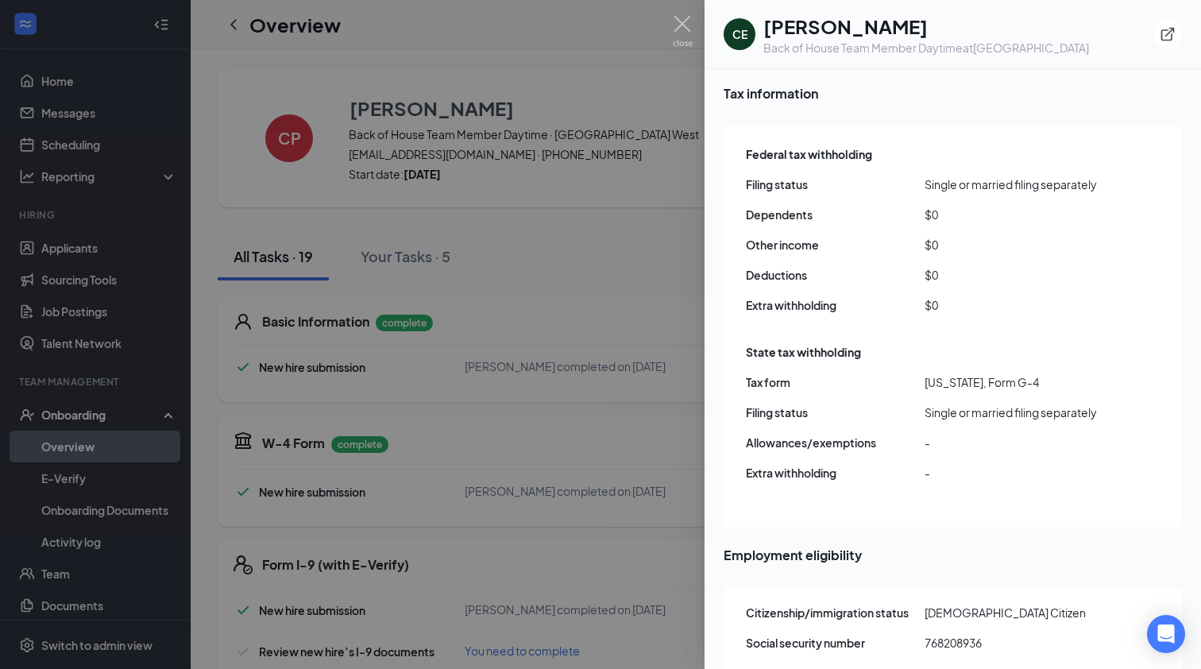
scroll to position [1512, 0]
drag, startPoint x: 984, startPoint y: 609, endPoint x: 924, endPoint y: 609, distance: 60.4
click at [924, 636] on div "Social security number 768208936" at bounding box center [954, 644] width 416 height 17
copy div "768208936"
click at [1015, 605] on span "[DEMOGRAPHIC_DATA] Citizen" at bounding box center [1014, 613] width 179 height 17
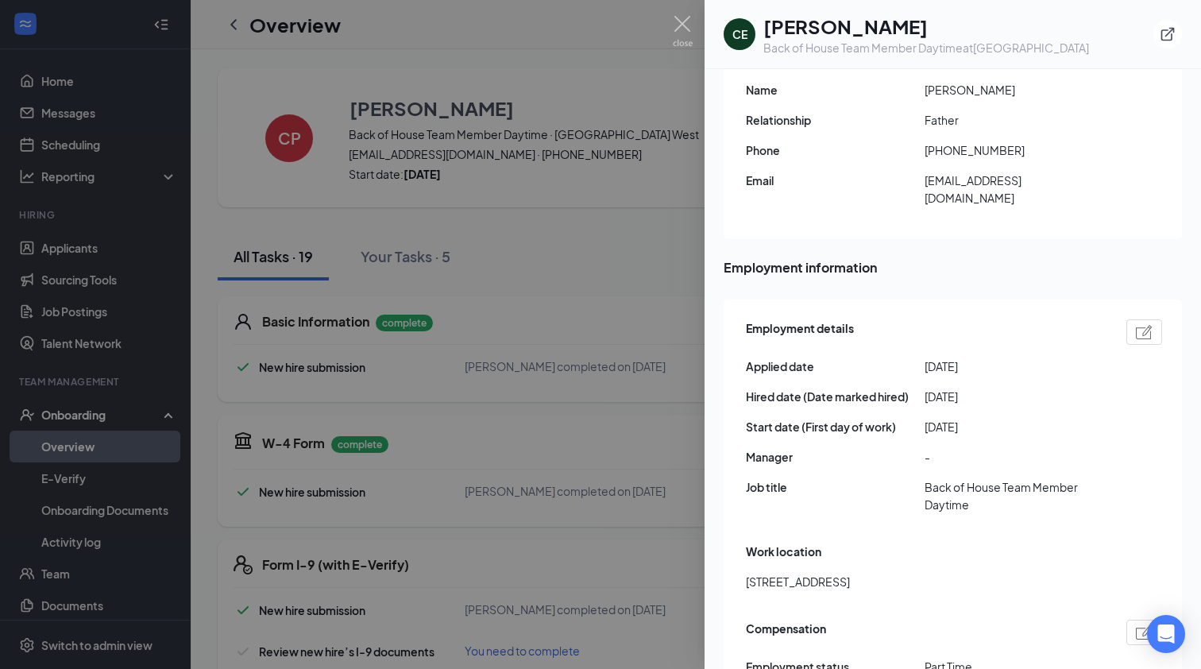
scroll to position [583, 0]
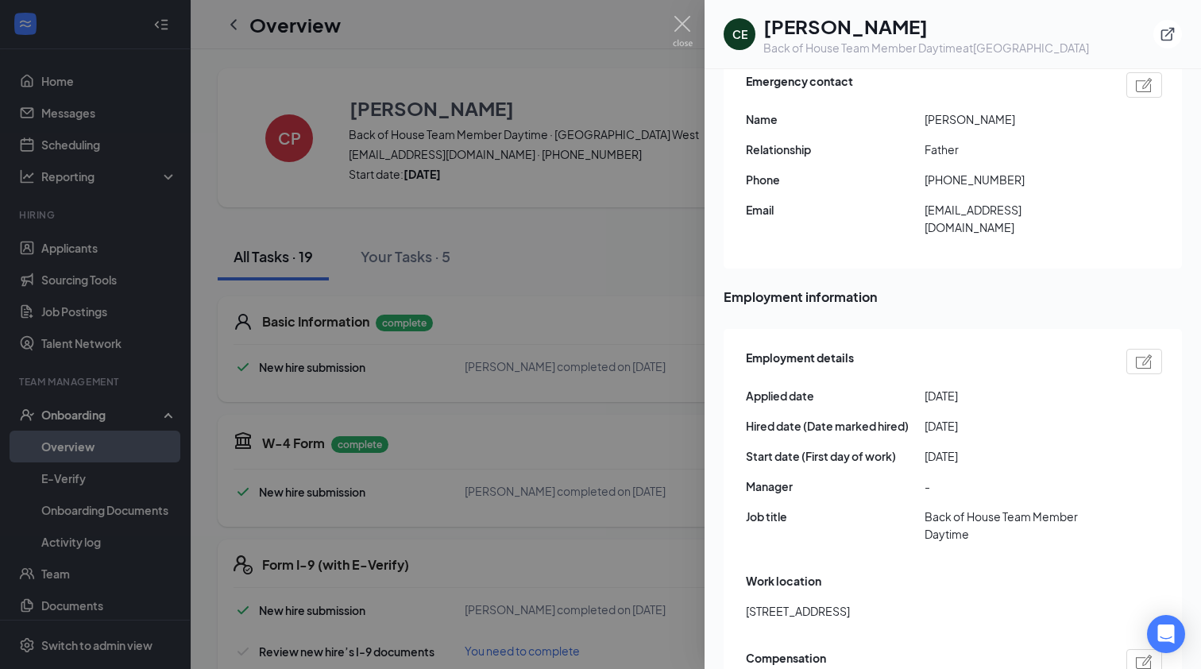
click at [621, 497] on div at bounding box center [600, 334] width 1201 height 669
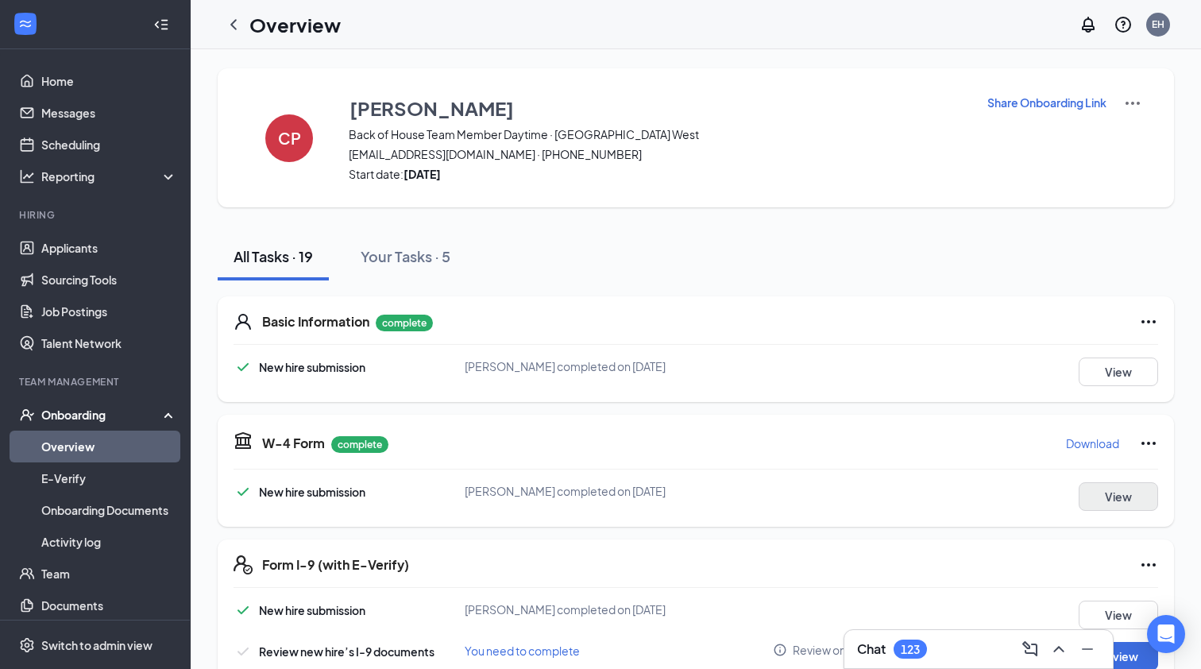
click at [1127, 503] on button "View" at bounding box center [1118, 496] width 79 height 29
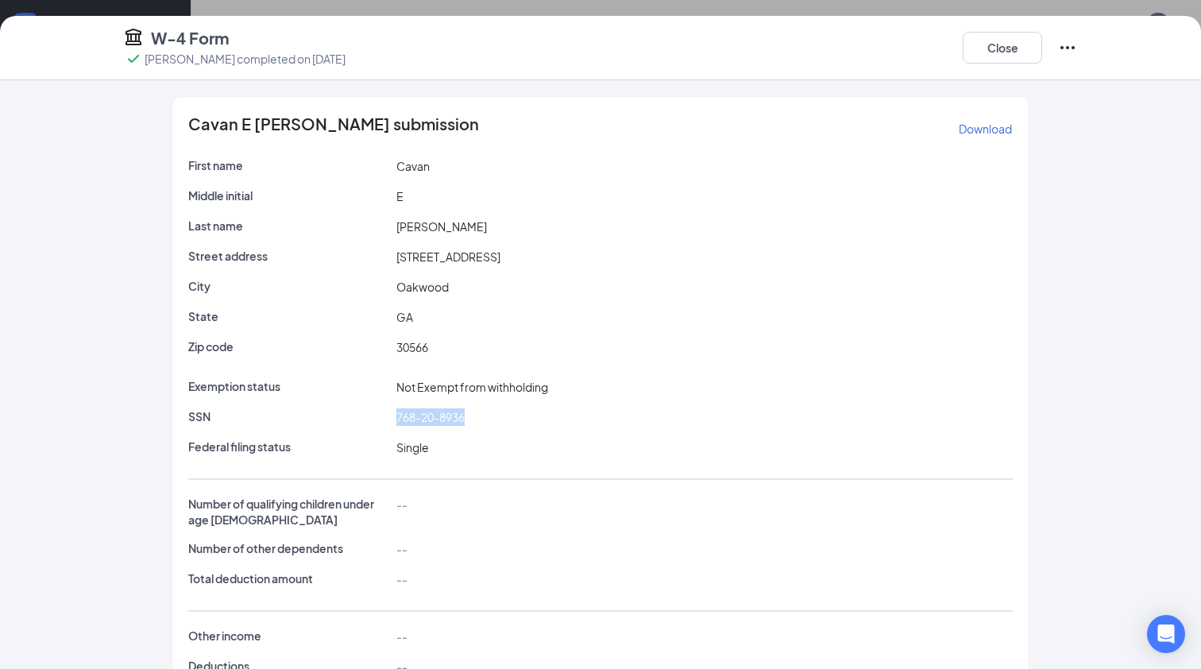
drag, startPoint x: 473, startPoint y: 416, endPoint x: 395, endPoint y: 412, distance: 77.9
click at [395, 412] on div "768-20-8936" at bounding box center [705, 416] width 624 height 17
copy span "768-20-8936"
click at [1004, 50] on button "Close" at bounding box center [1002, 48] width 79 height 32
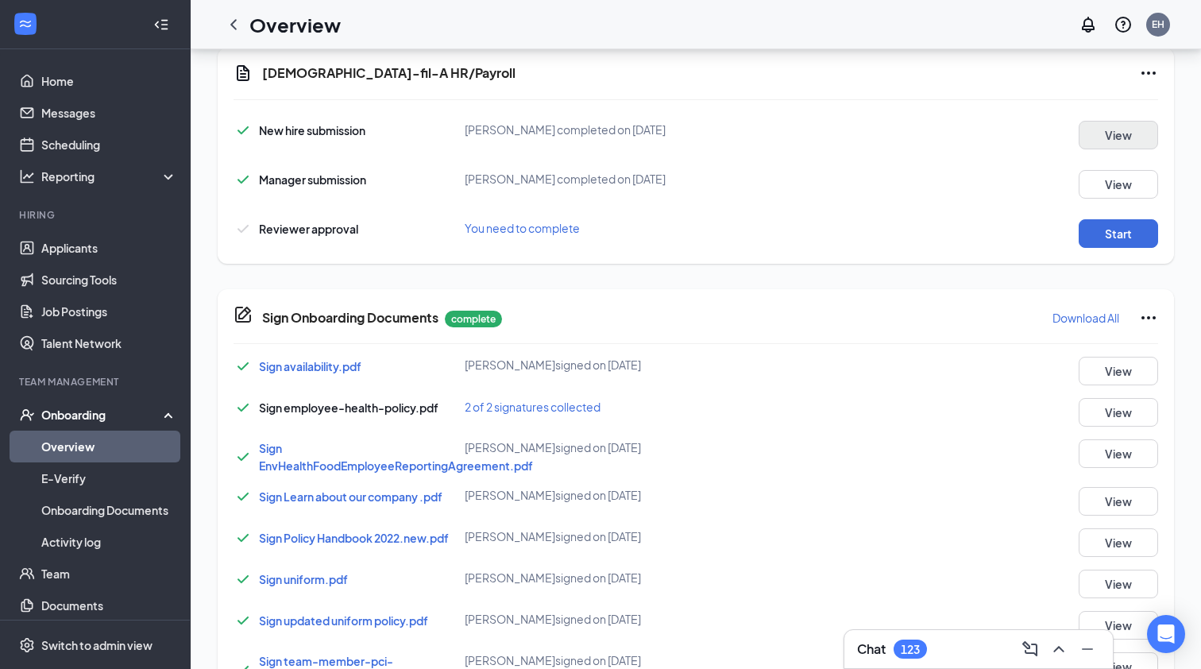
scroll to position [0, 0]
click at [1153, 71] on icon "Ellipses" at bounding box center [1148, 73] width 19 height 19
click at [1102, 108] on span "Mark as complete" at bounding box center [1089, 106] width 93 height 16
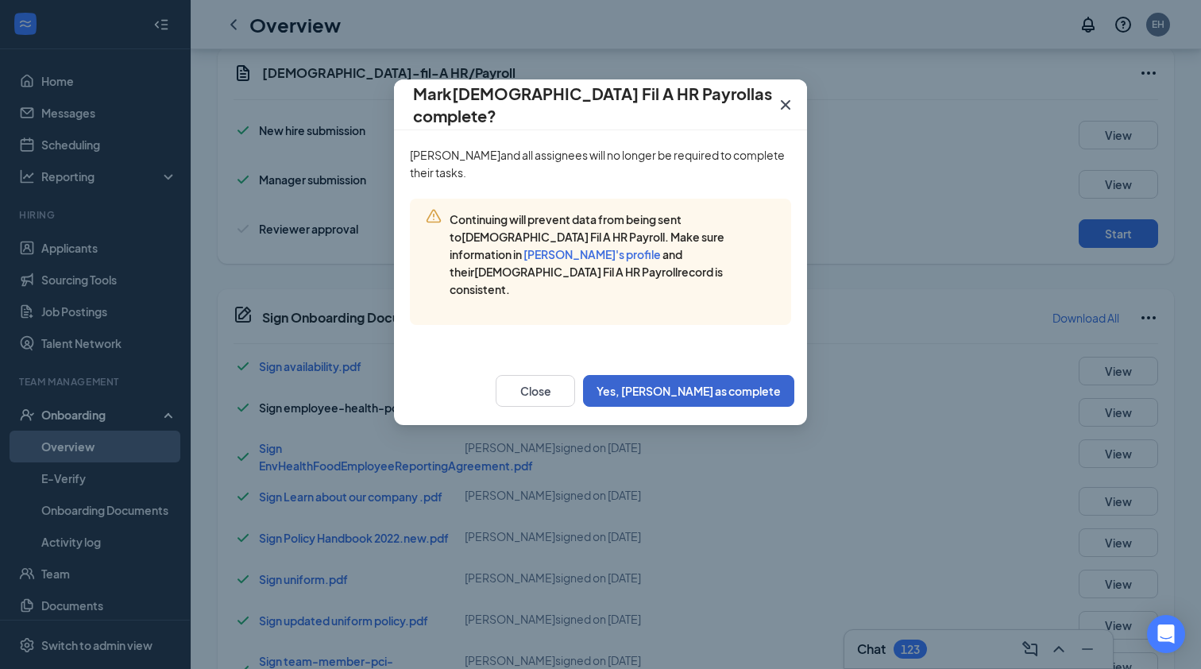
click at [717, 375] on button "Yes, [PERSON_NAME] as complete" at bounding box center [688, 391] width 211 height 32
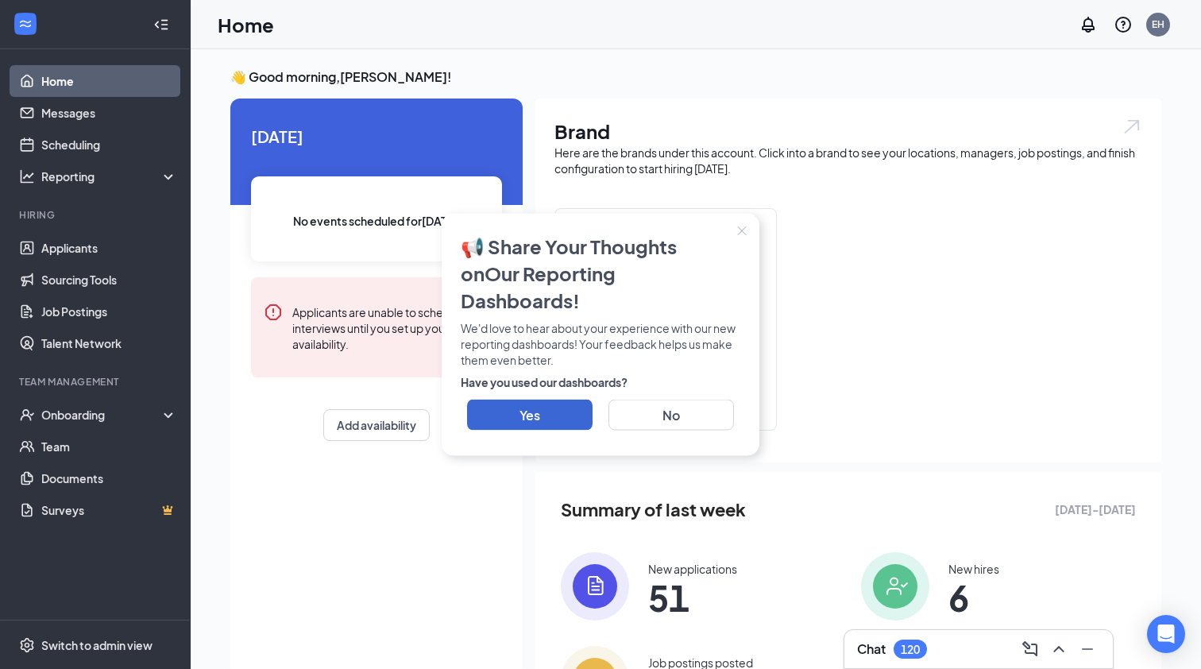
click at [742, 236] on icon "Close" at bounding box center [742, 231] width 10 height 10
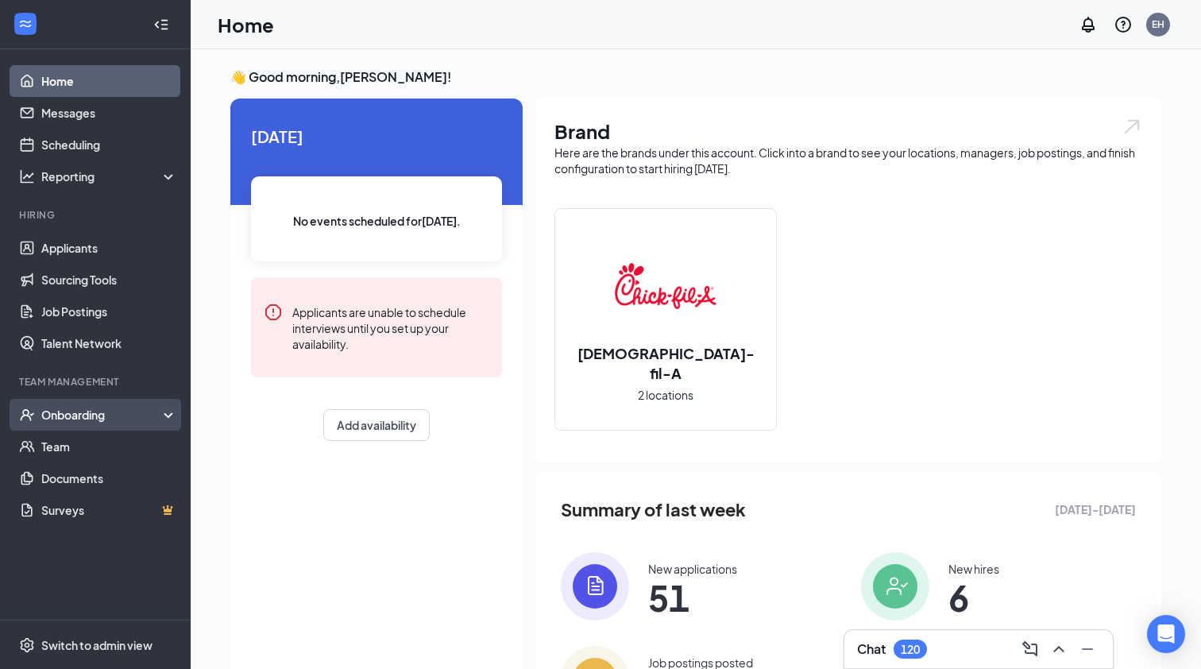
click at [79, 425] on div "Onboarding" at bounding box center [95, 415] width 191 height 32
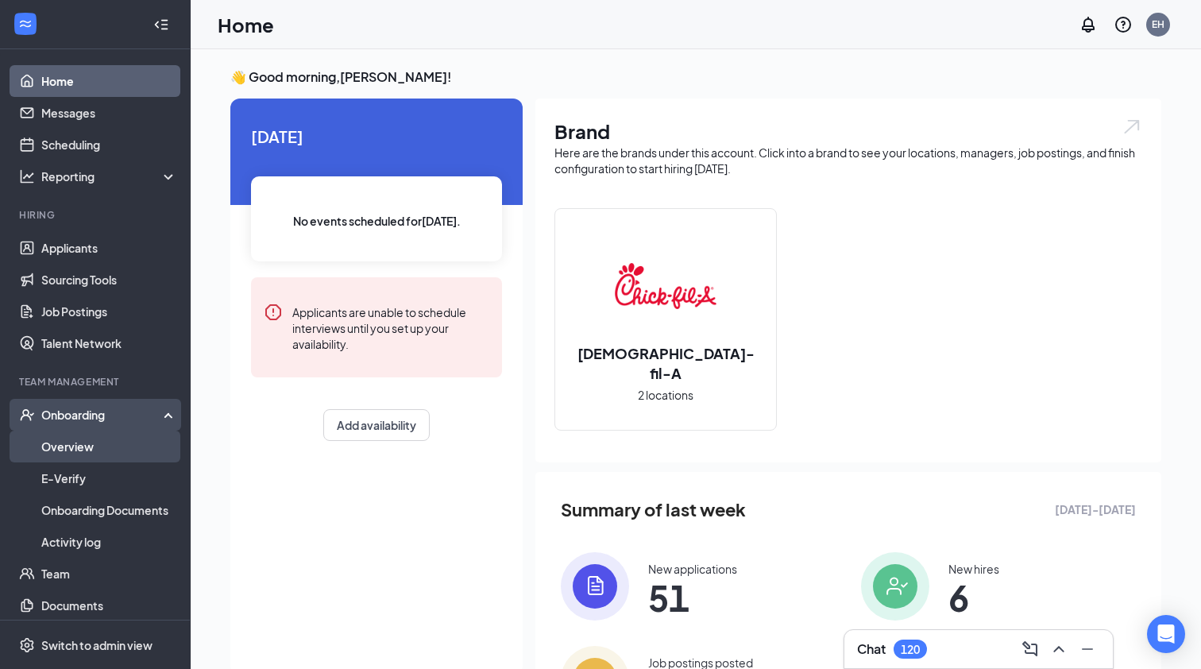
click at [76, 454] on link "Overview" at bounding box center [109, 447] width 136 height 32
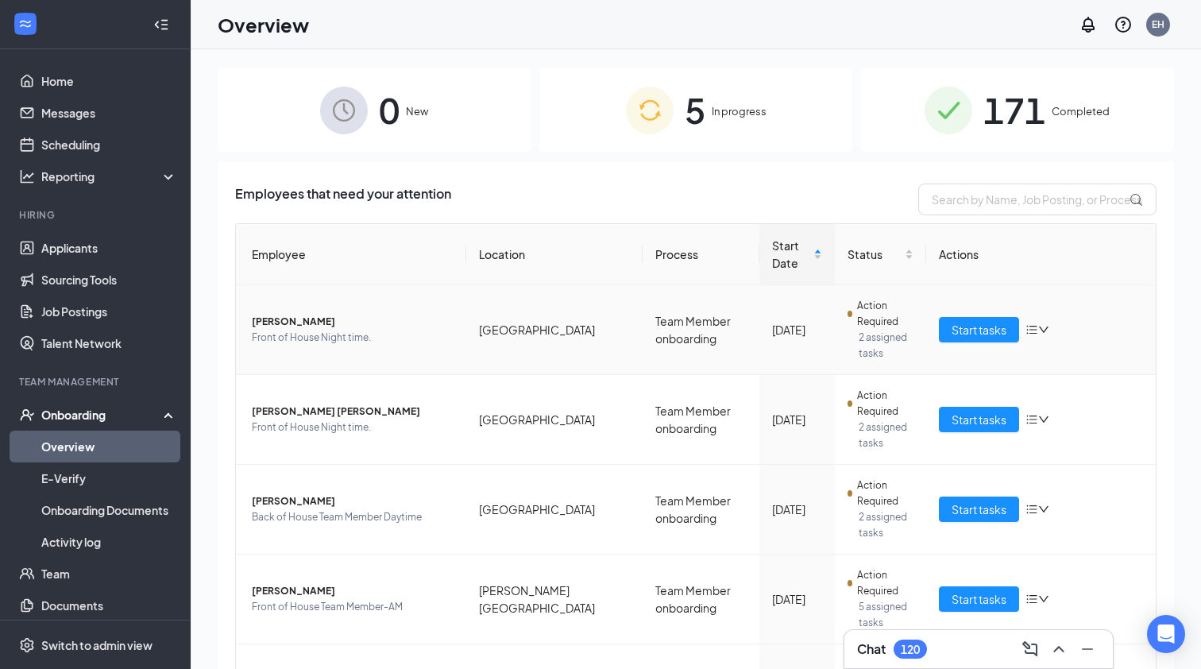
click at [1046, 332] on icon "down" at bounding box center [1043, 329] width 11 height 11
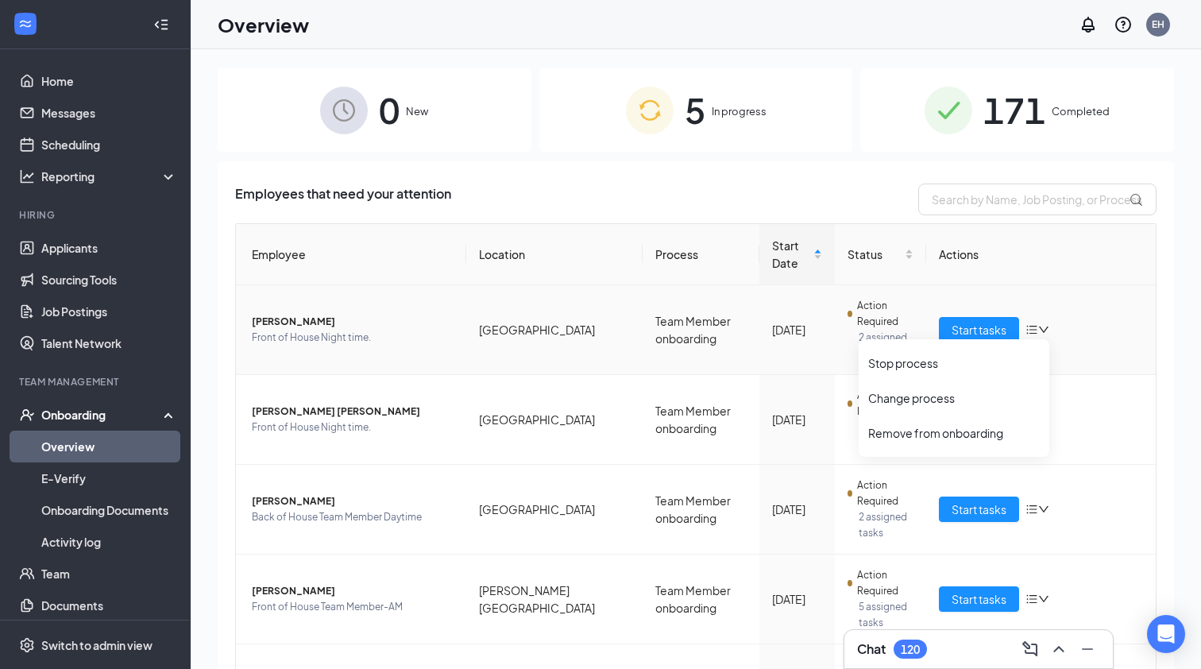
click at [276, 323] on span "[PERSON_NAME]" at bounding box center [353, 322] width 202 height 16
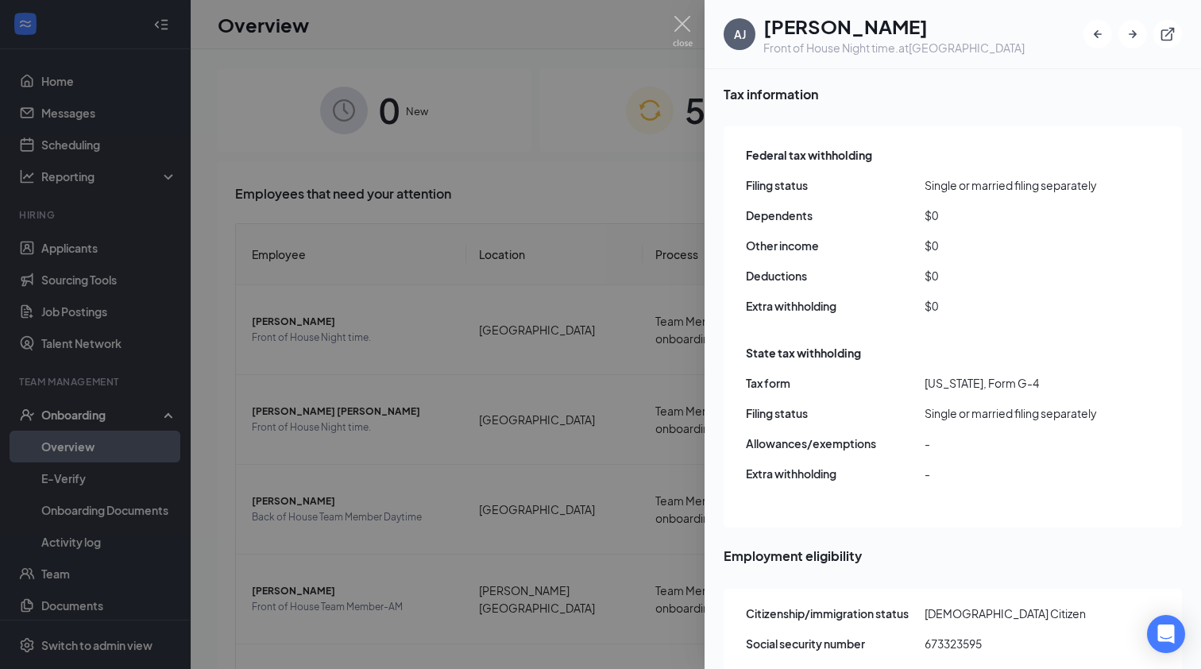
scroll to position [1495, 0]
click at [629, 188] on div at bounding box center [600, 334] width 1201 height 669
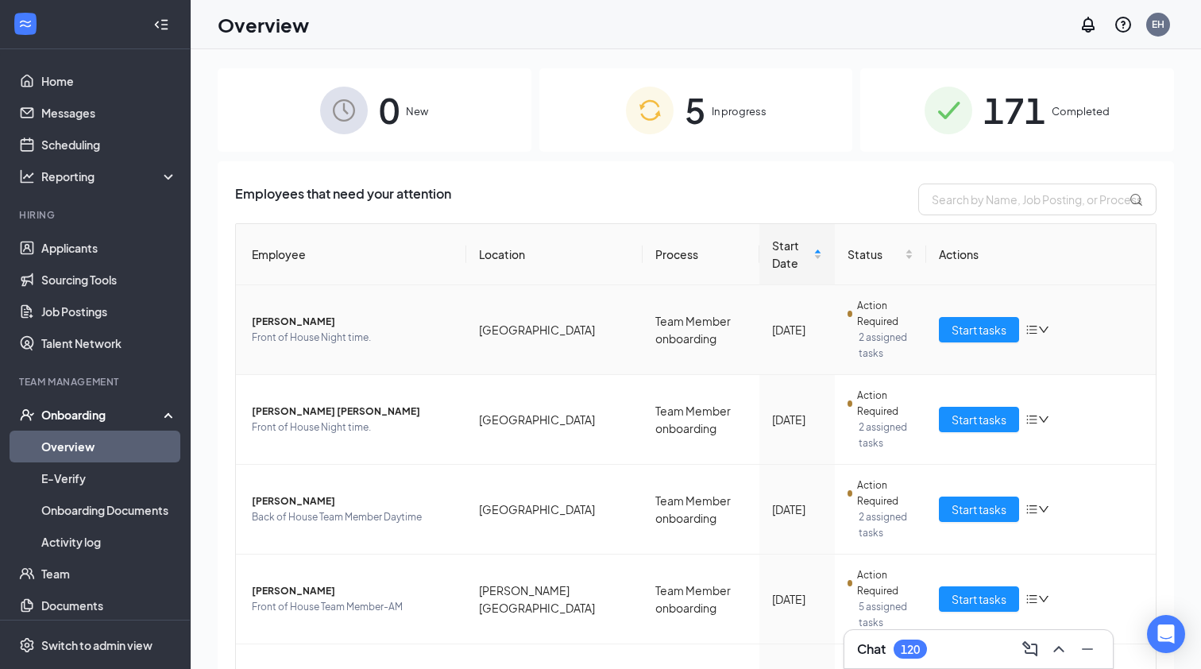
click at [271, 322] on span "[PERSON_NAME]" at bounding box center [353, 322] width 202 height 16
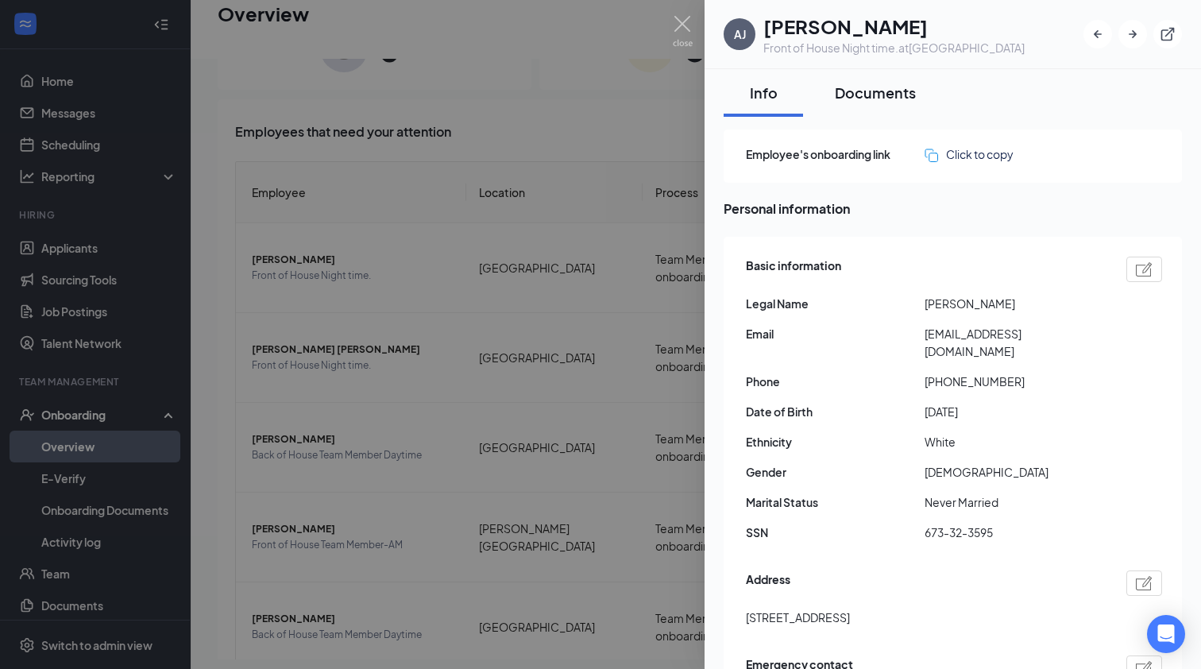
click at [872, 96] on div "Documents" at bounding box center [875, 93] width 81 height 20
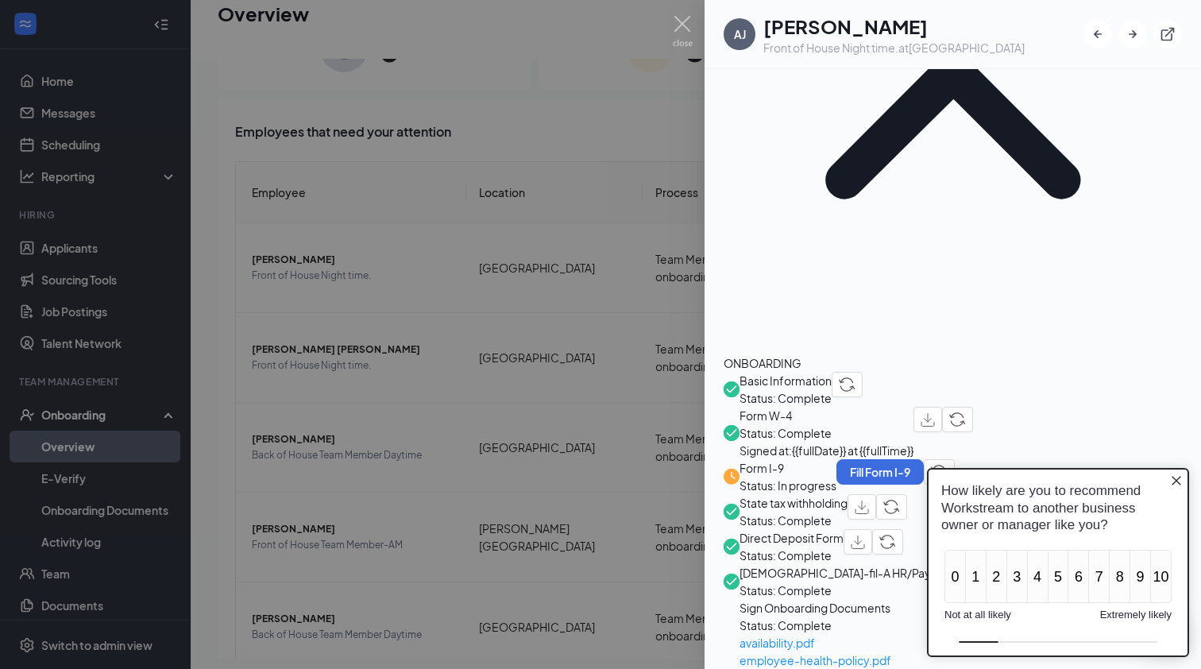
scroll to position [268, 0]
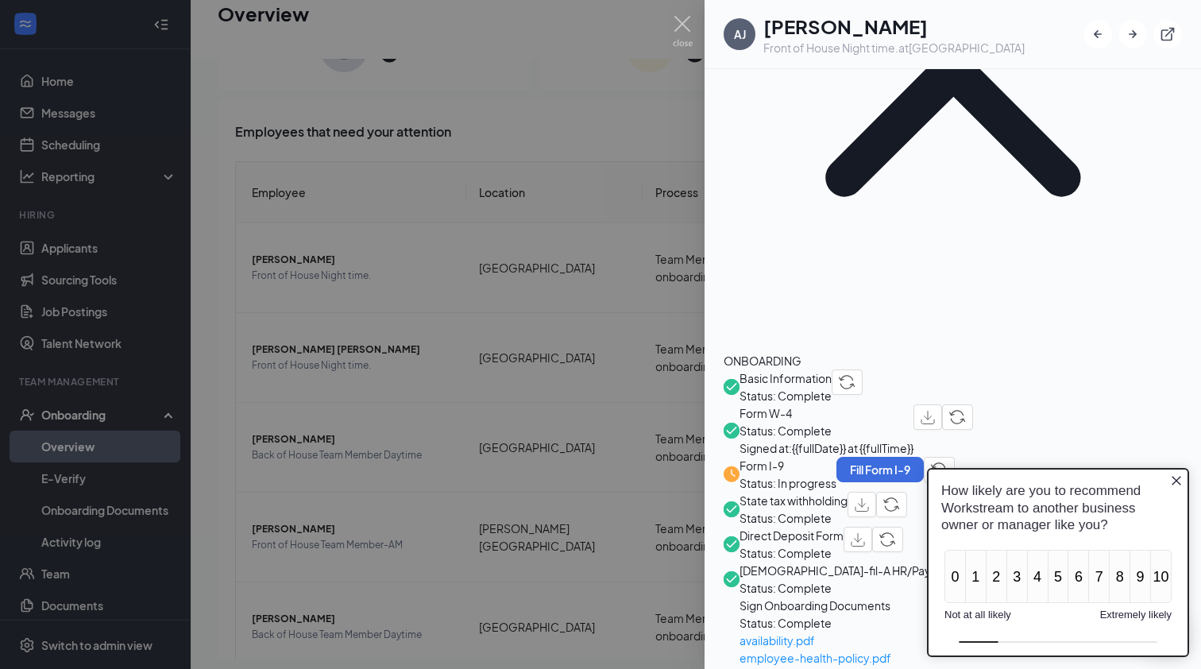
click at [864, 597] on span "Sign Onboarding Documents" at bounding box center [875, 605] width 271 height 17
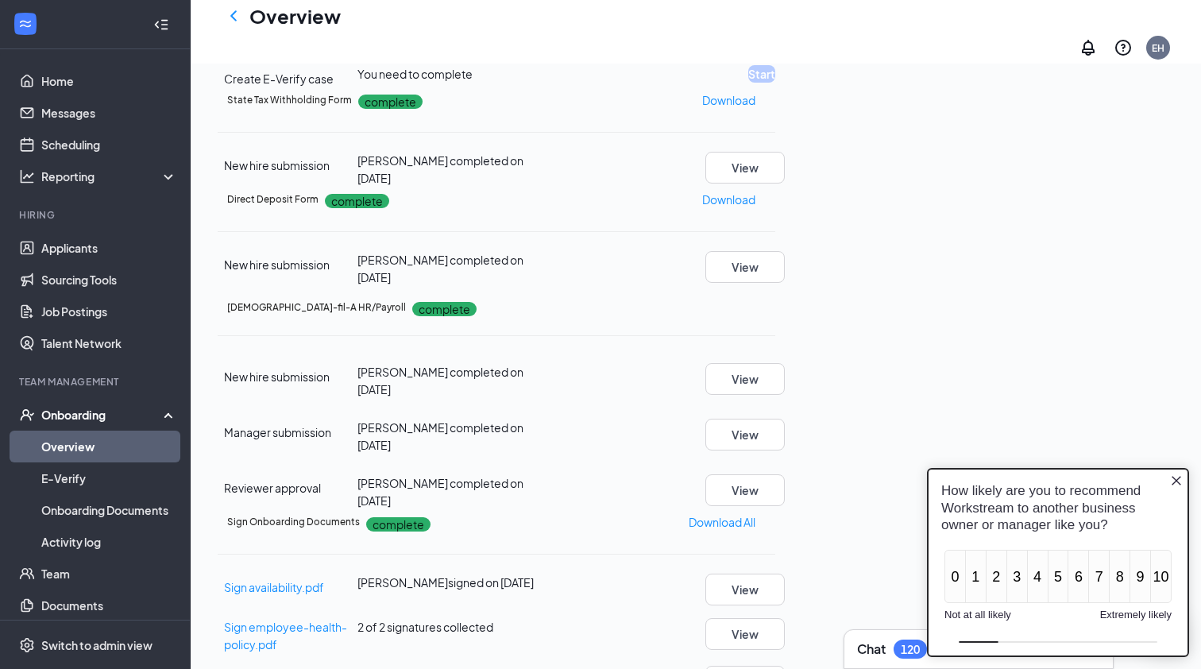
scroll to position [609, 0]
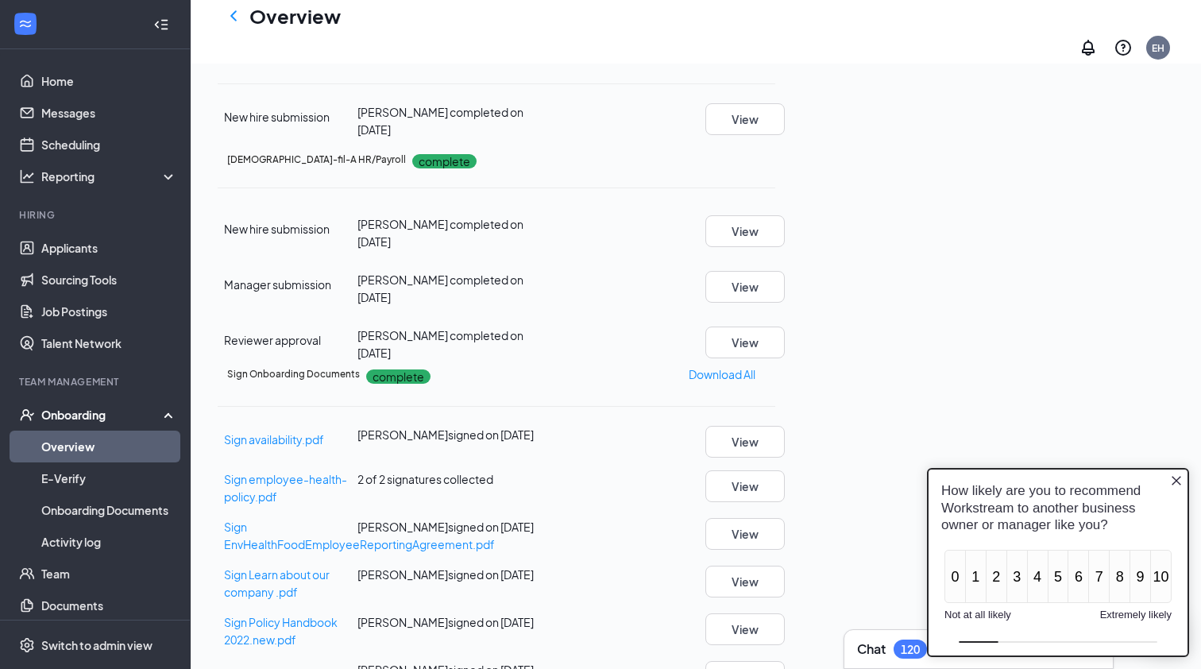
click at [1175, 482] on icon "Close button" at bounding box center [1176, 480] width 13 height 13
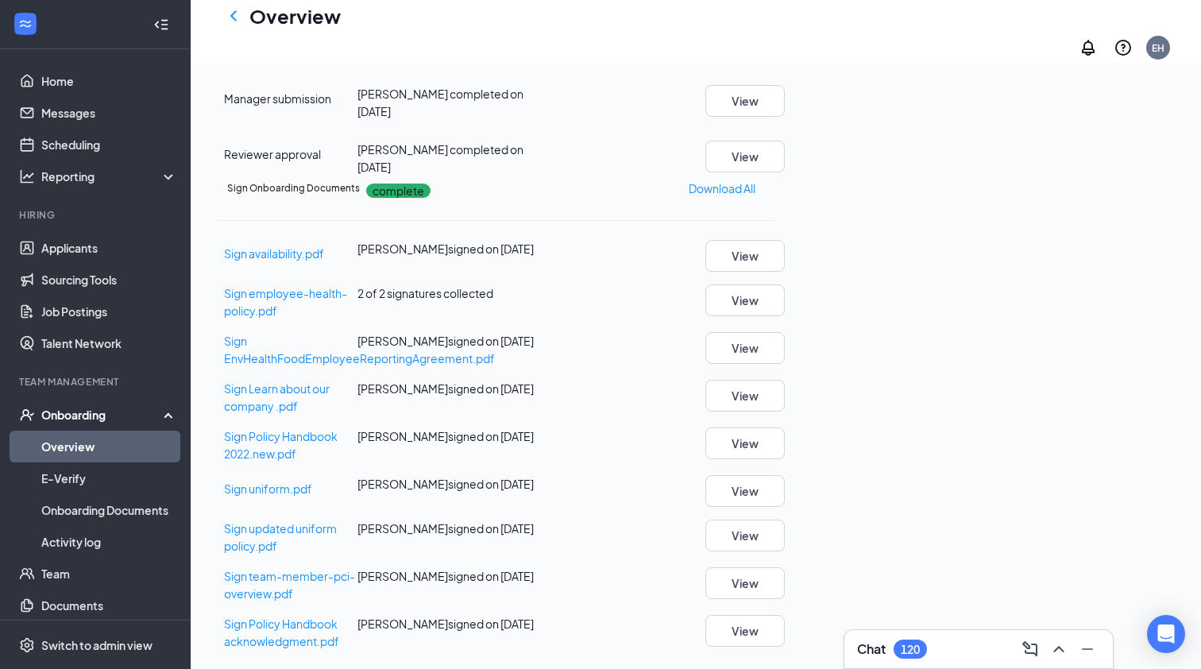
scroll to position [924, 0]
click at [785, 475] on button "View" at bounding box center [745, 491] width 79 height 32
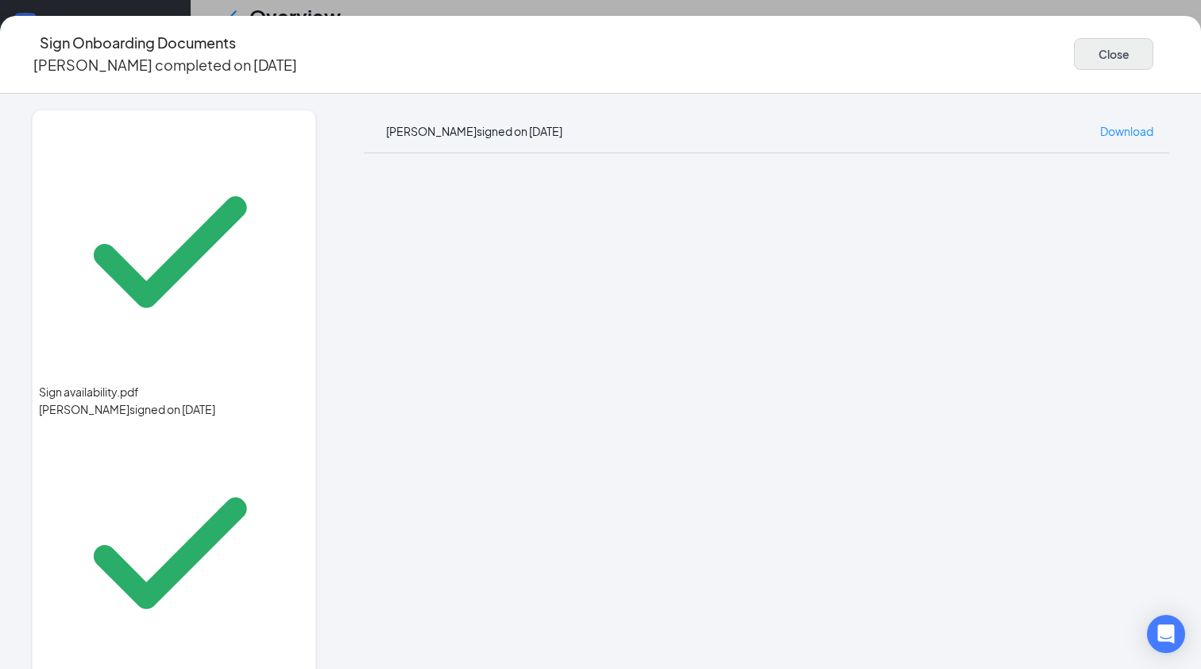
click at [1074, 51] on button "Close" at bounding box center [1113, 54] width 79 height 32
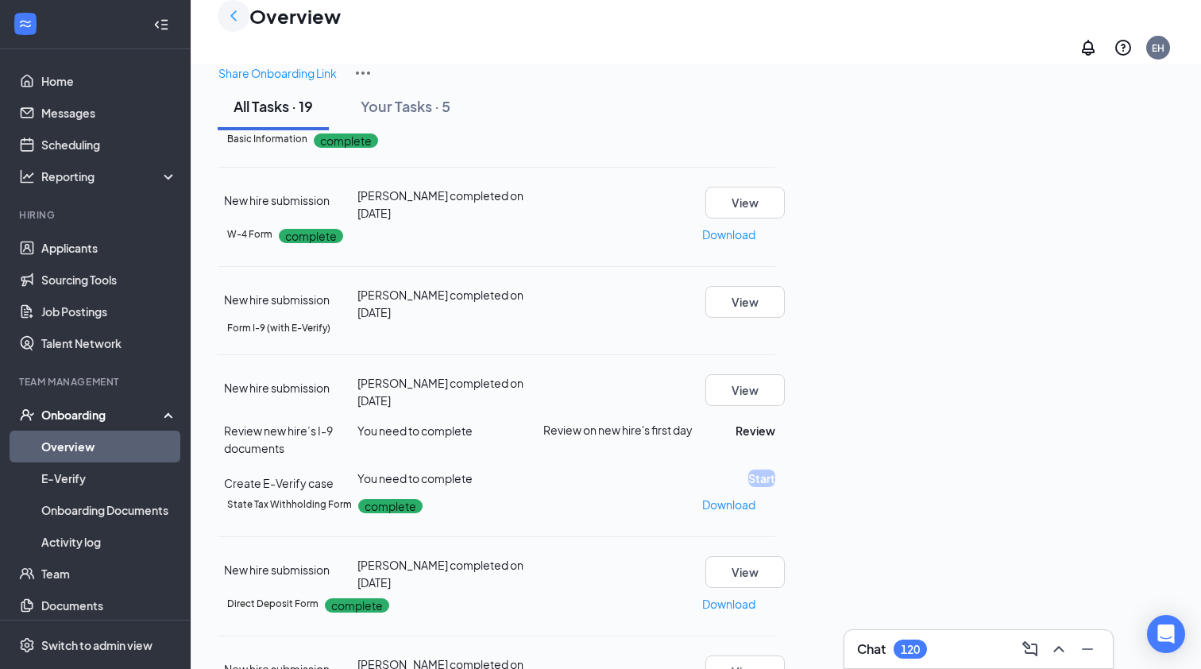
click at [236, 25] on icon "ChevronLeft" at bounding box center [233, 15] width 19 height 19
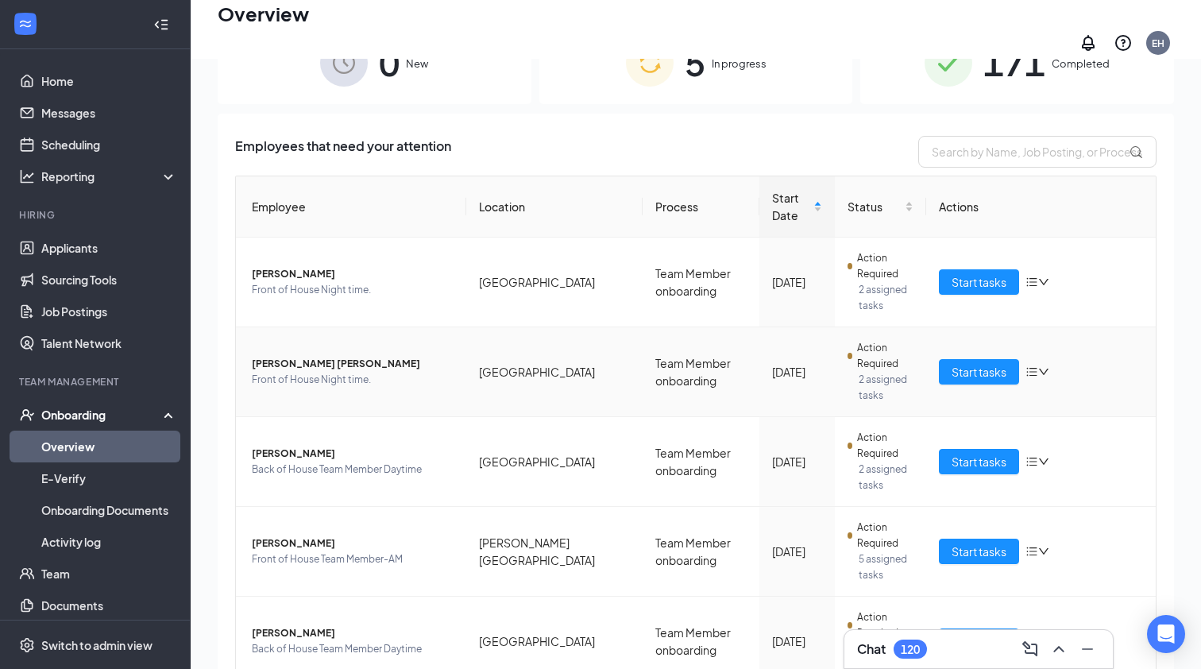
click at [311, 358] on span "[PERSON_NAME] [PERSON_NAME]" at bounding box center [353, 364] width 202 height 16
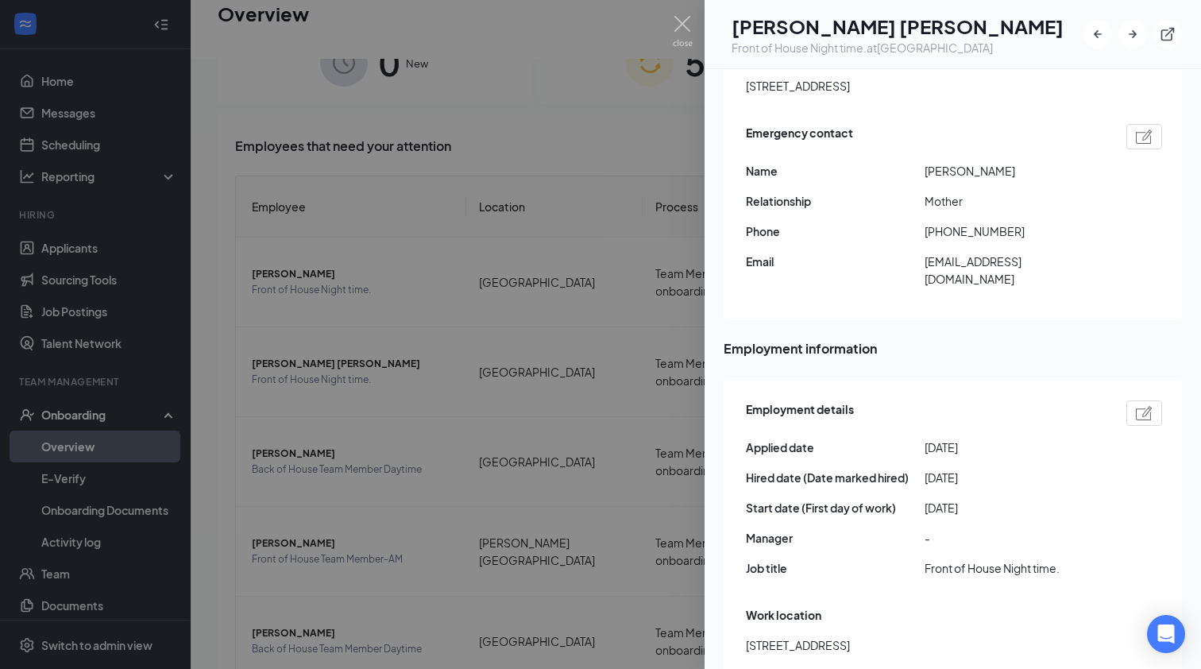
scroll to position [584, 0]
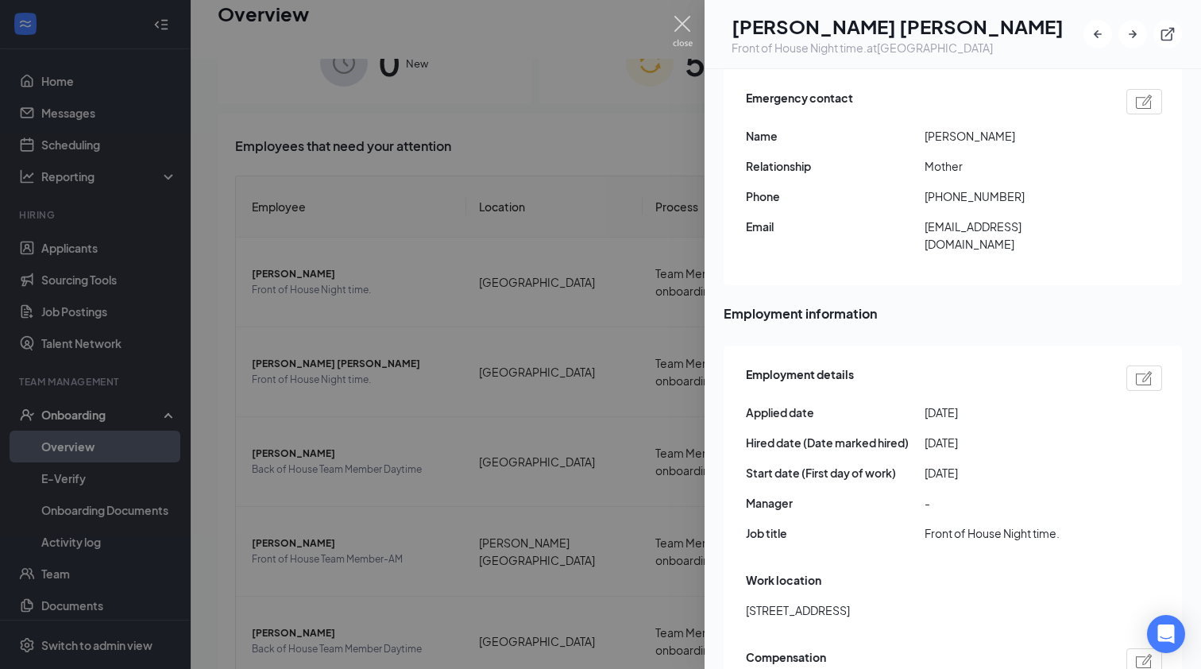
click at [681, 25] on img at bounding box center [683, 31] width 20 height 31
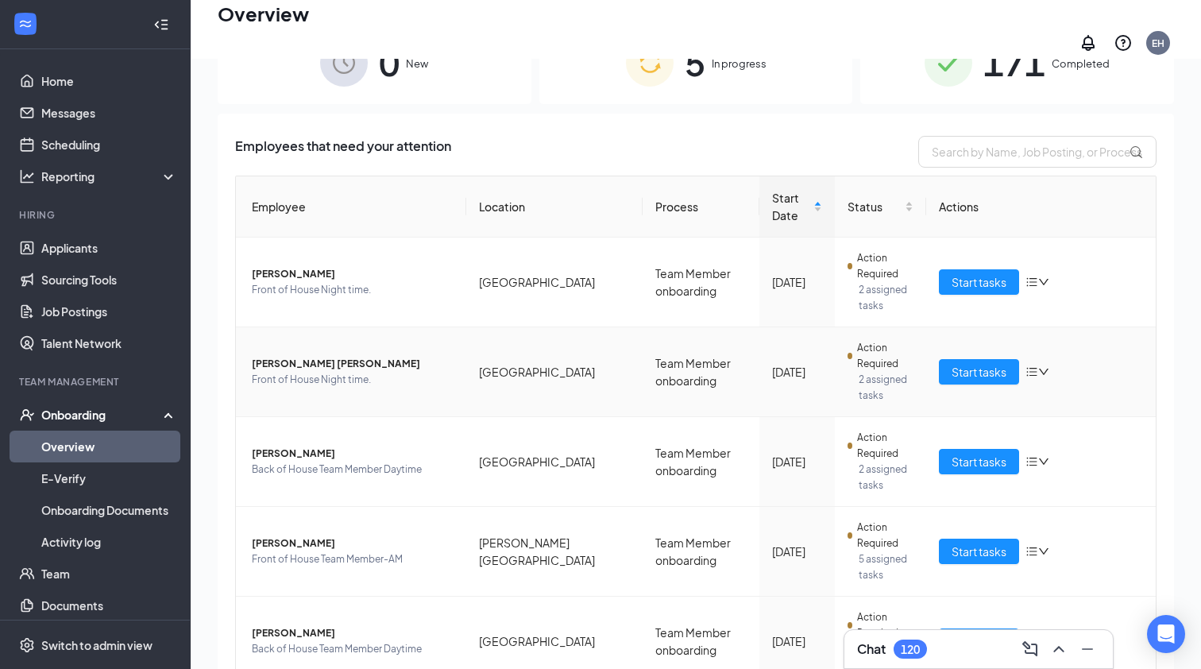
click at [287, 358] on span "[PERSON_NAME] [PERSON_NAME]" at bounding box center [353, 364] width 202 height 16
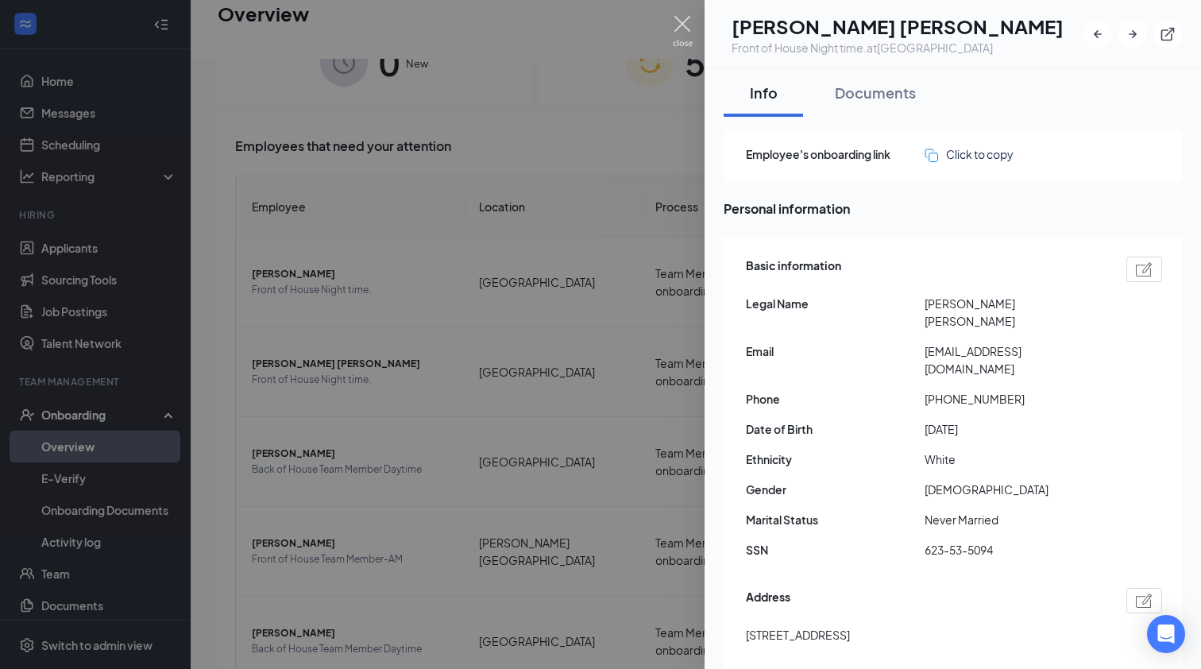
click at [679, 21] on img at bounding box center [683, 31] width 20 height 31
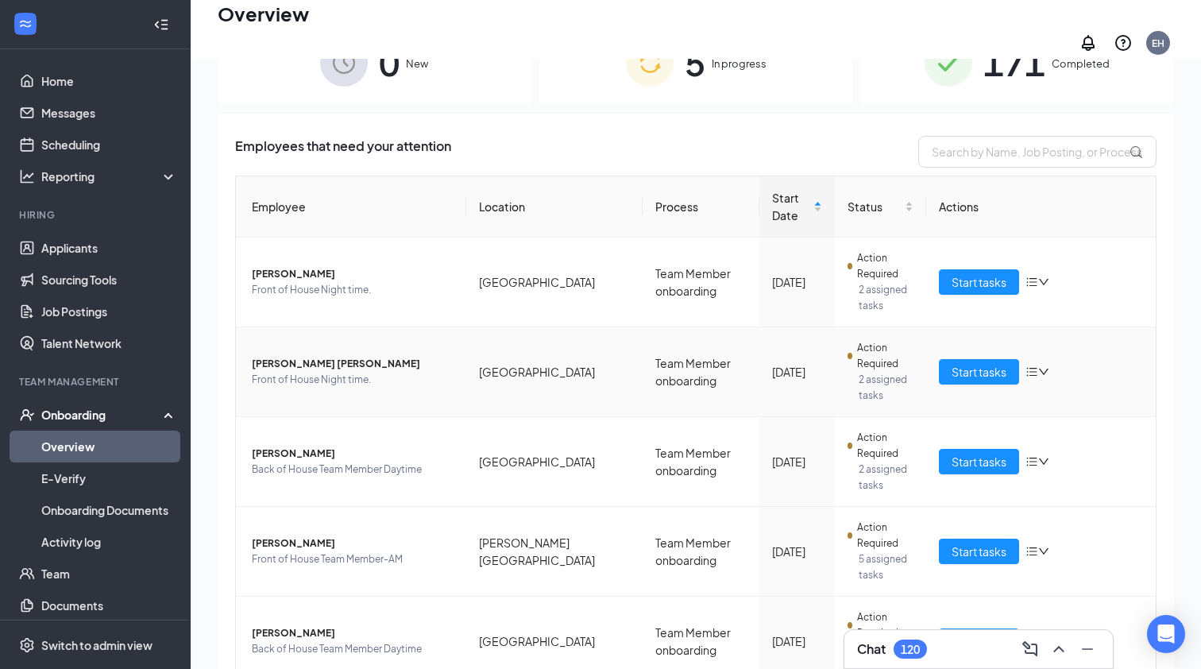
click at [1038, 368] on icon "bars" at bounding box center [1032, 371] width 13 height 13
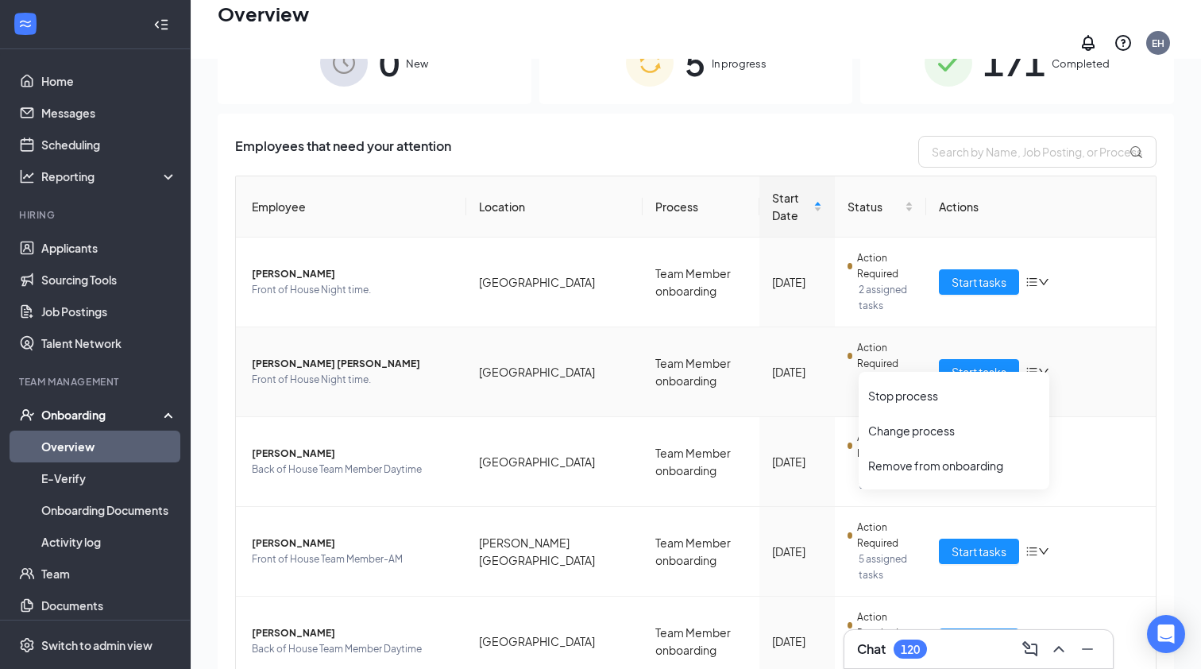
click at [277, 356] on span "[PERSON_NAME] [PERSON_NAME]" at bounding box center [353, 364] width 202 height 16
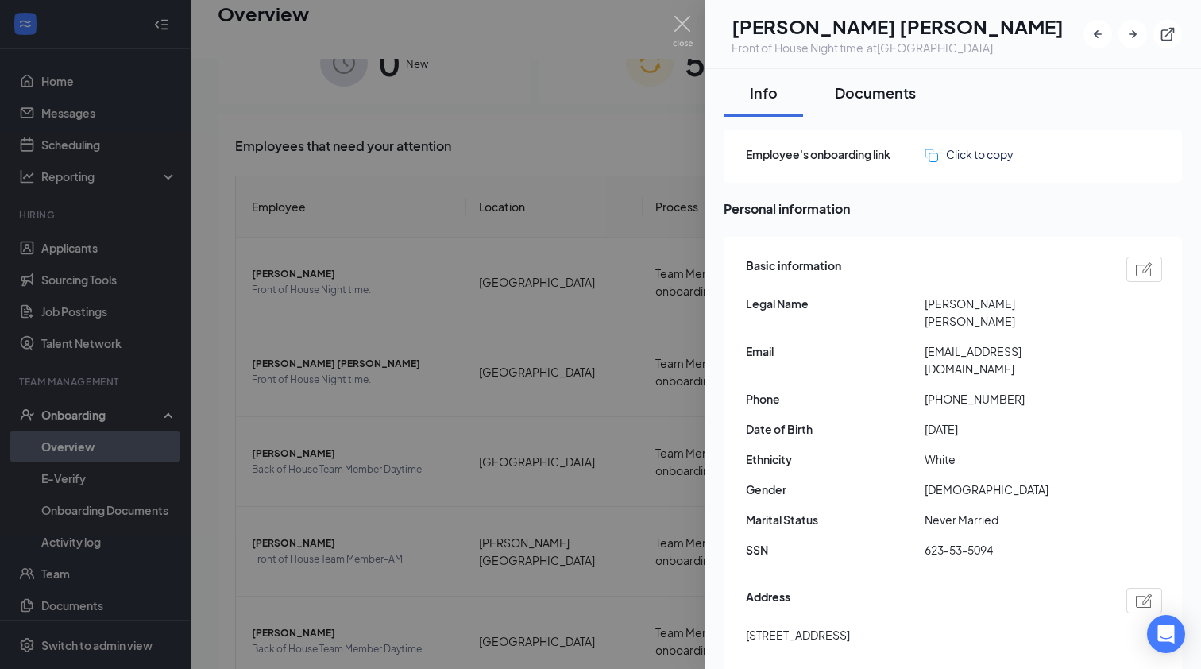
click at [895, 100] on div "Documents" at bounding box center [875, 93] width 81 height 20
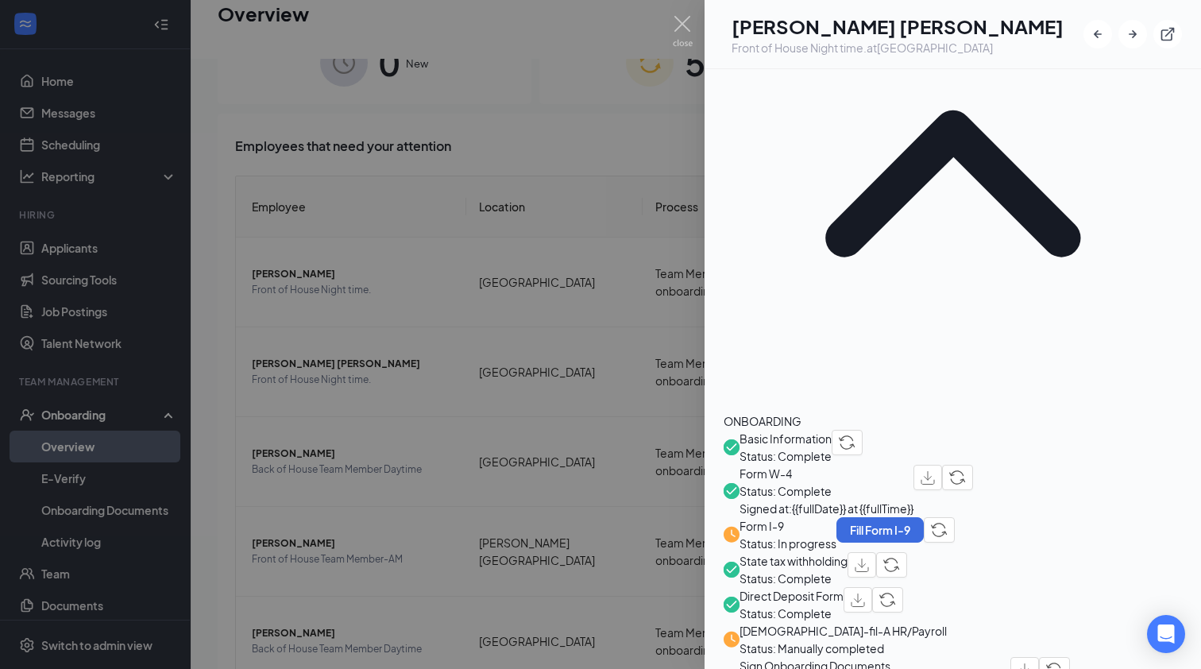
scroll to position [230, 0]
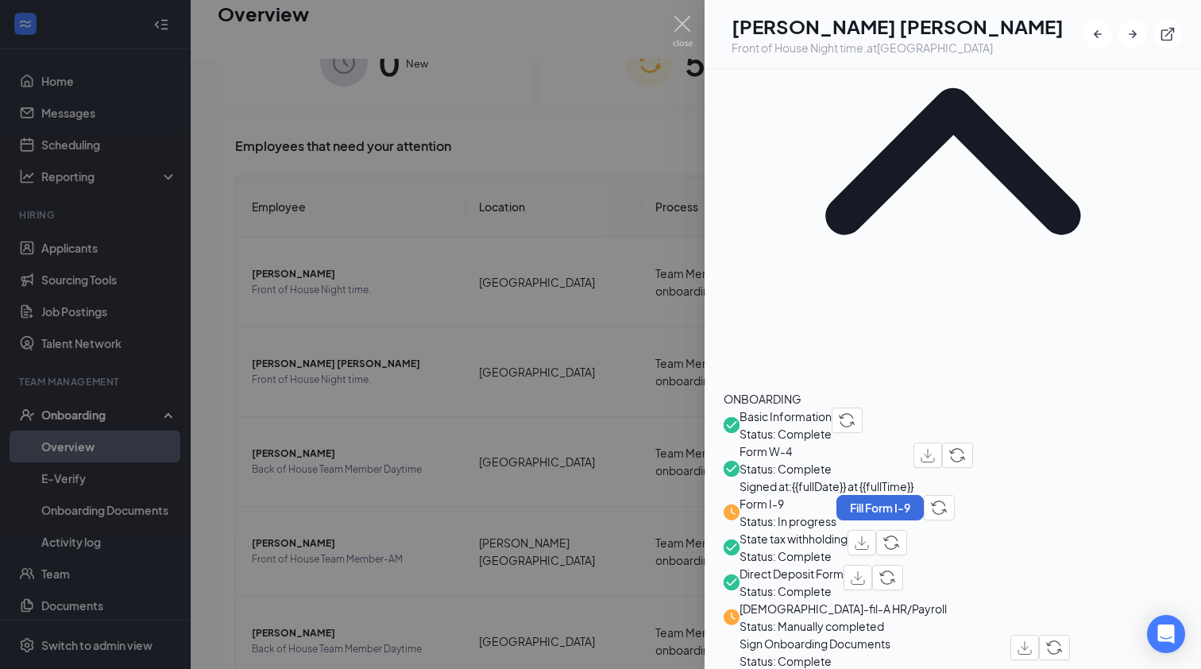
click at [827, 635] on span "Sign Onboarding Documents" at bounding box center [875, 643] width 271 height 17
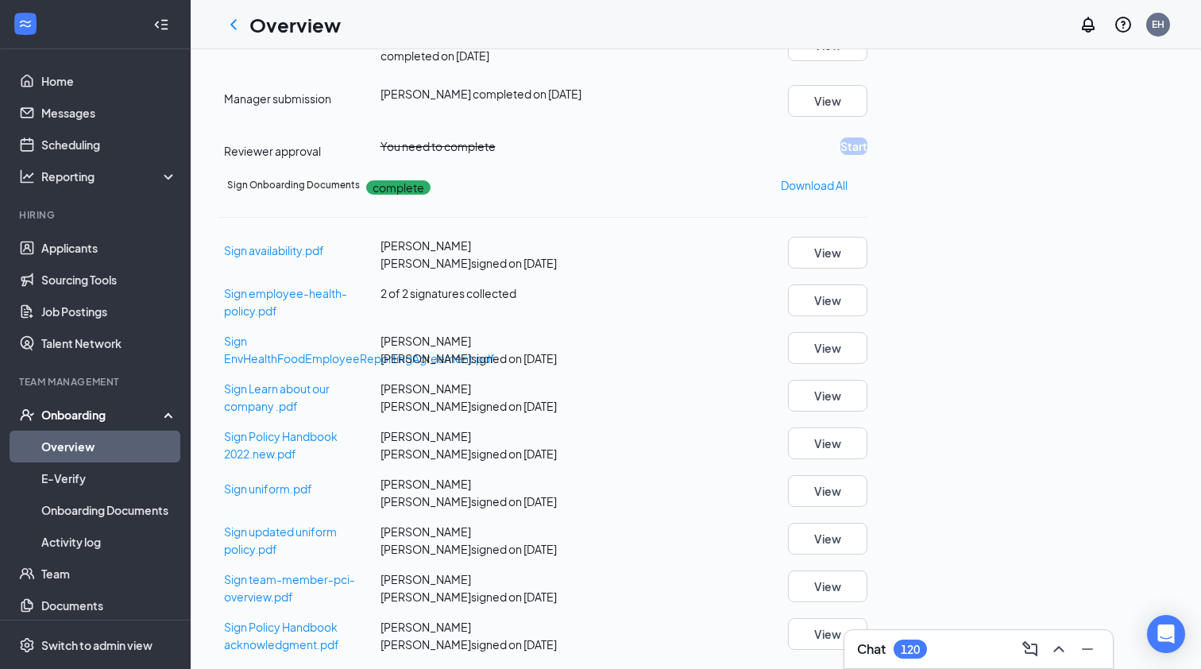
scroll to position [1035, 0]
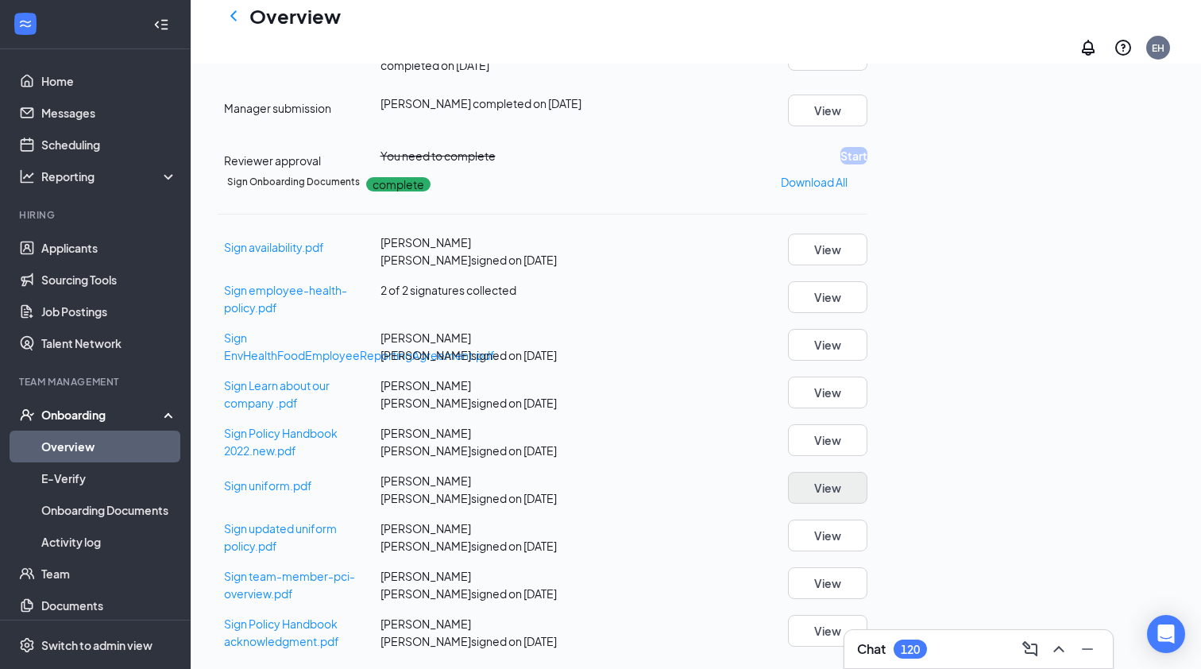
click at [868, 472] on button "View" at bounding box center [827, 488] width 79 height 32
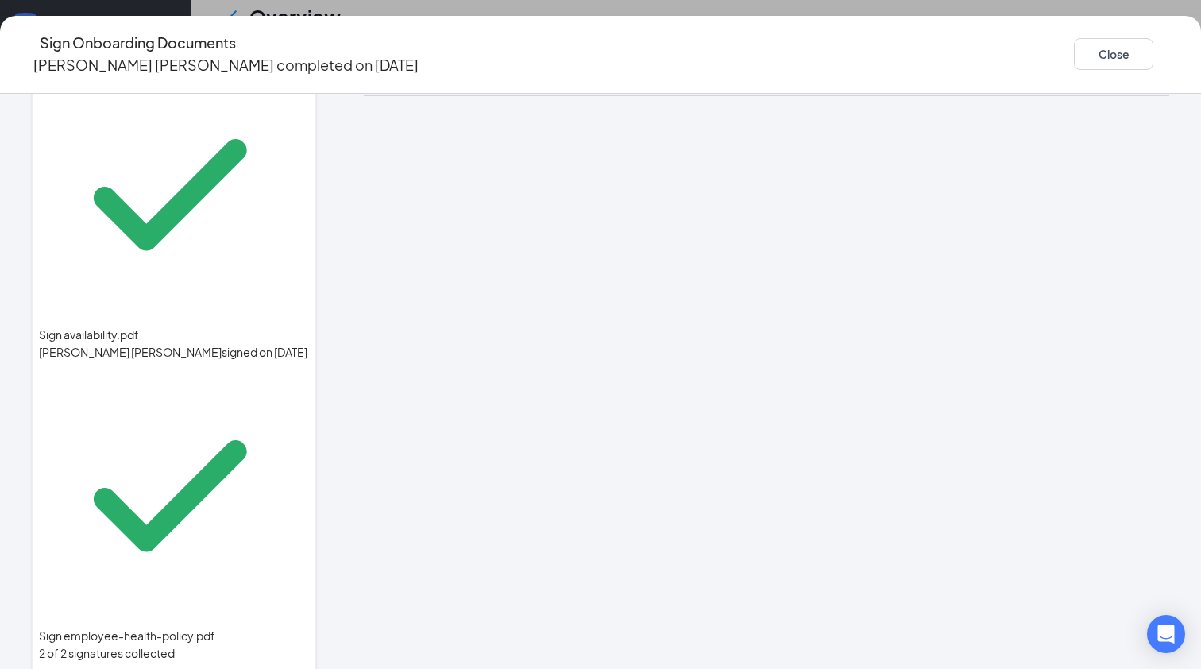
scroll to position [1038, 0]
click at [1074, 48] on button "Close" at bounding box center [1113, 54] width 79 height 32
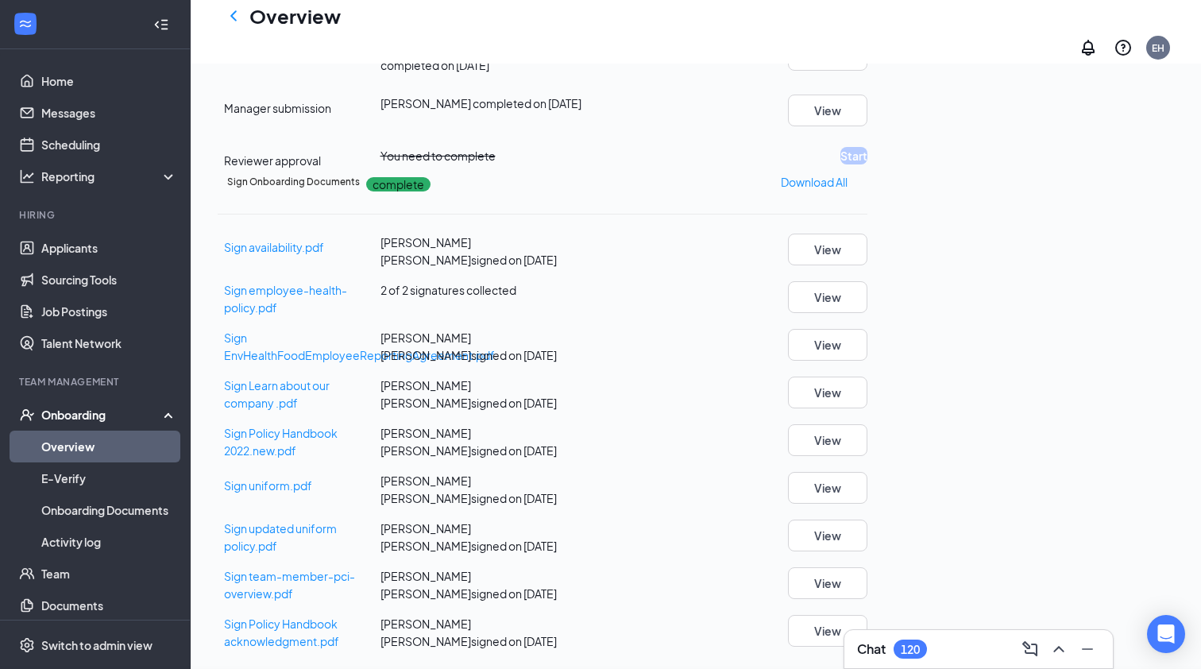
scroll to position [57, 0]
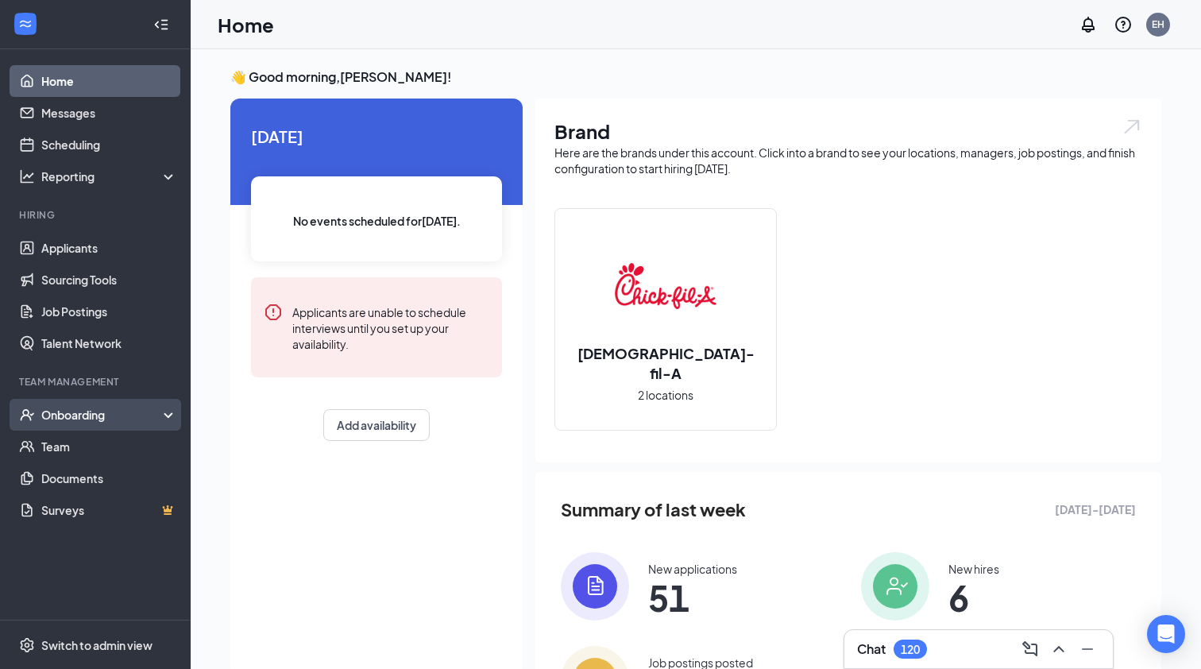
click at [64, 408] on div "Onboarding" at bounding box center [102, 415] width 122 height 16
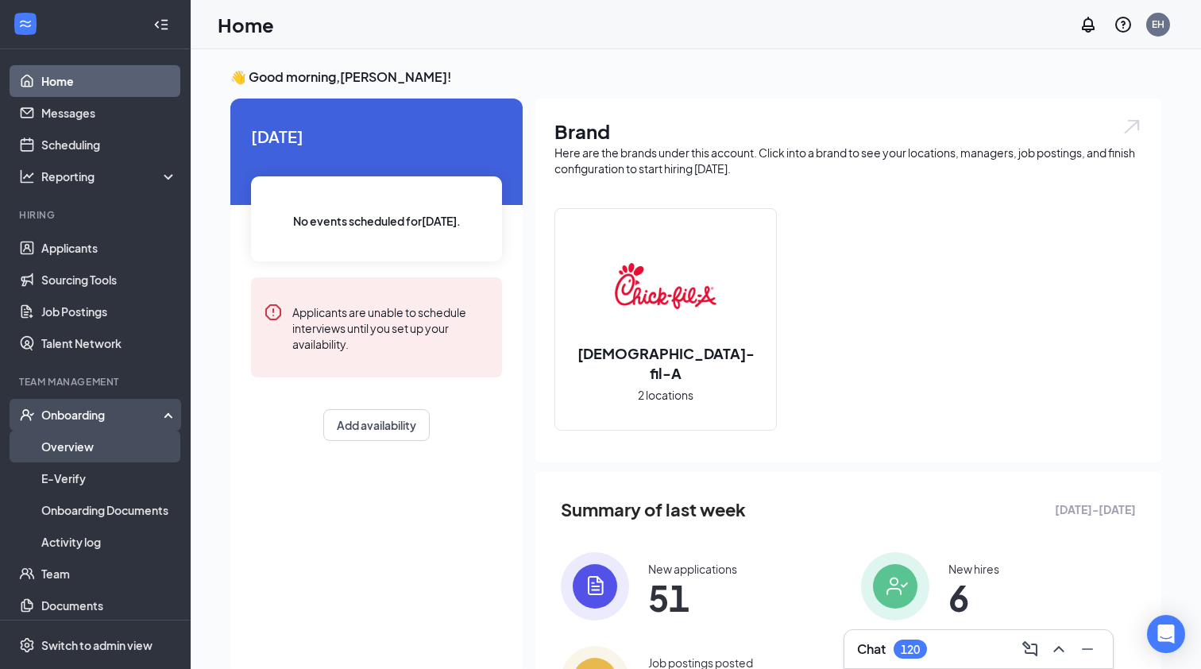
click at [74, 439] on link "Overview" at bounding box center [109, 447] width 136 height 32
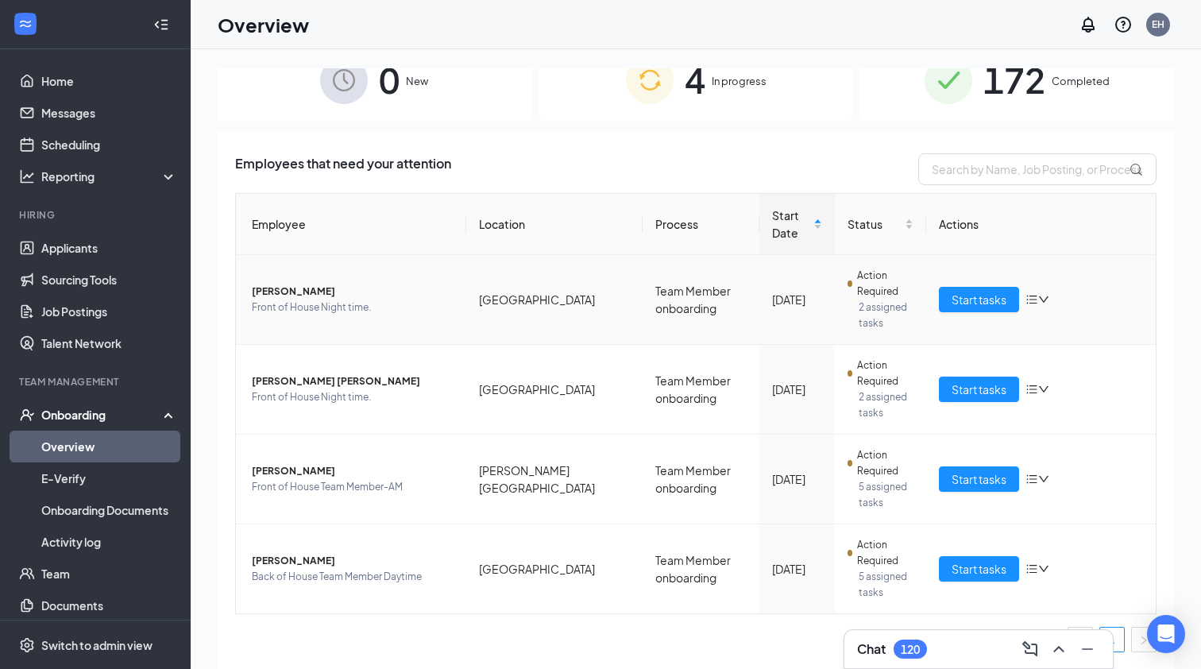
scroll to position [30, 0]
click at [303, 556] on span "[PERSON_NAME]" at bounding box center [353, 561] width 202 height 16
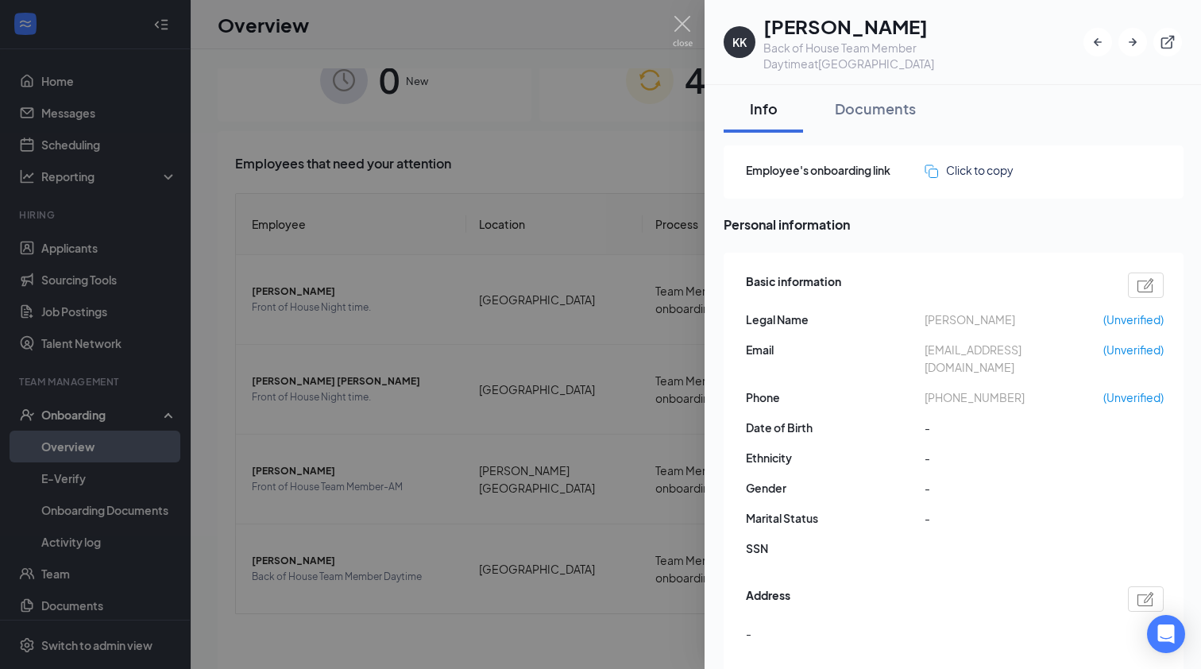
click at [474, 634] on div at bounding box center [600, 334] width 1201 height 669
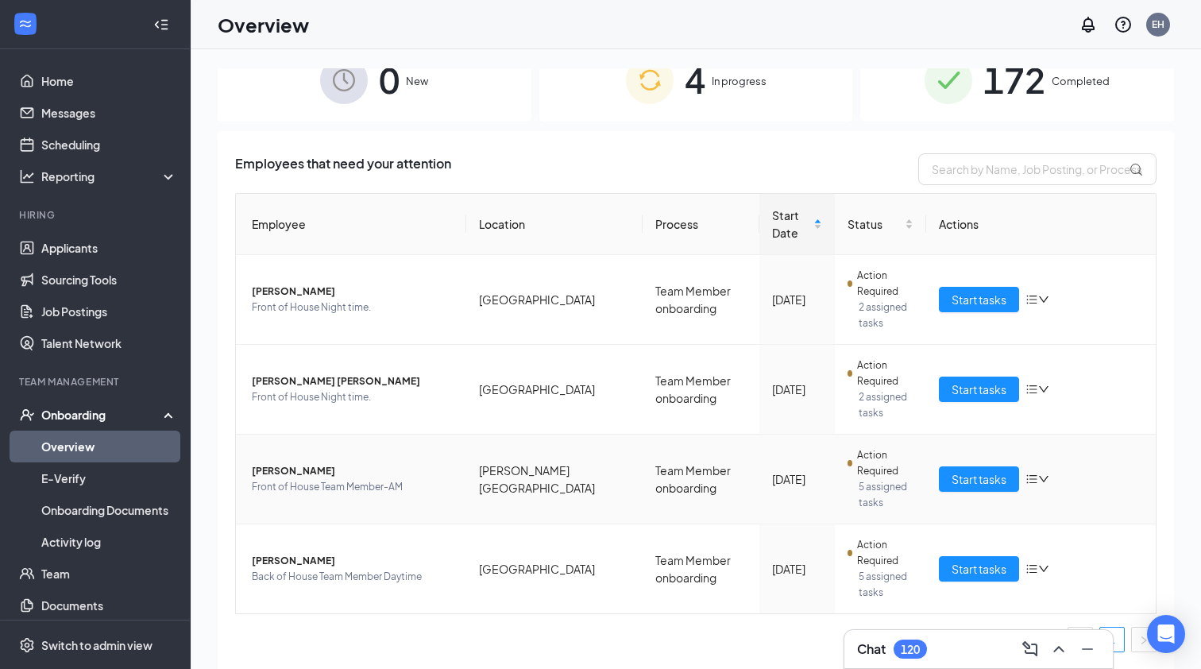
scroll to position [30, 0]
click at [1038, 89] on span "172" at bounding box center [1015, 79] width 62 height 55
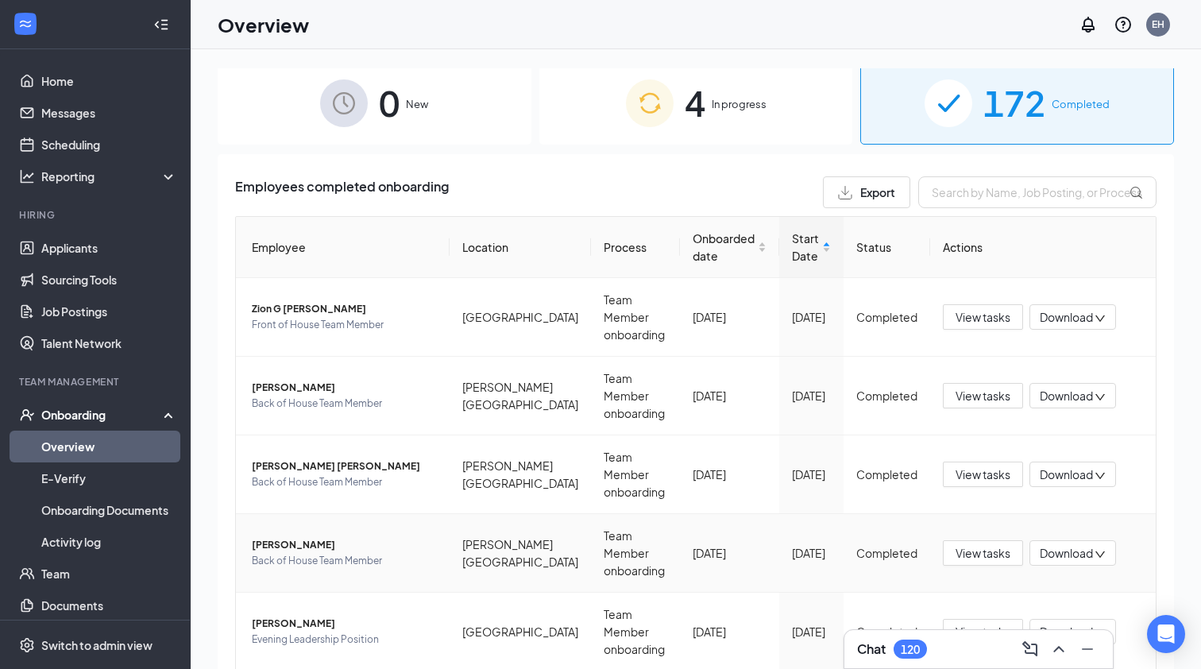
scroll to position [11, 0]
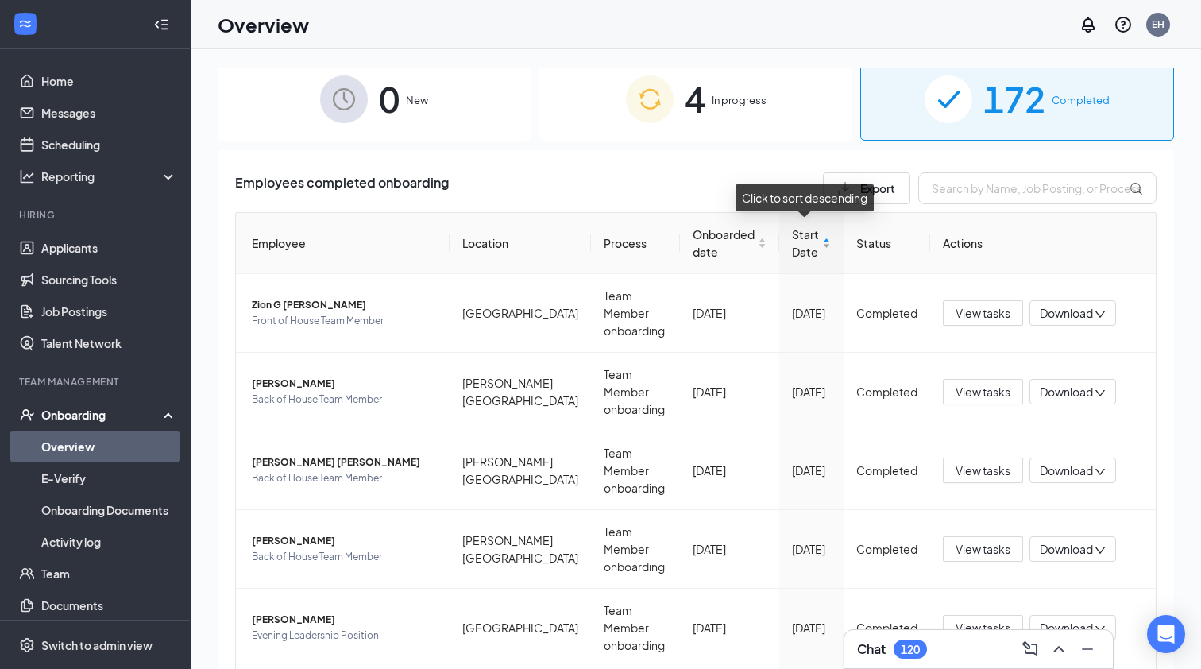
click at [818, 244] on div "Start Date" at bounding box center [811, 243] width 39 height 35
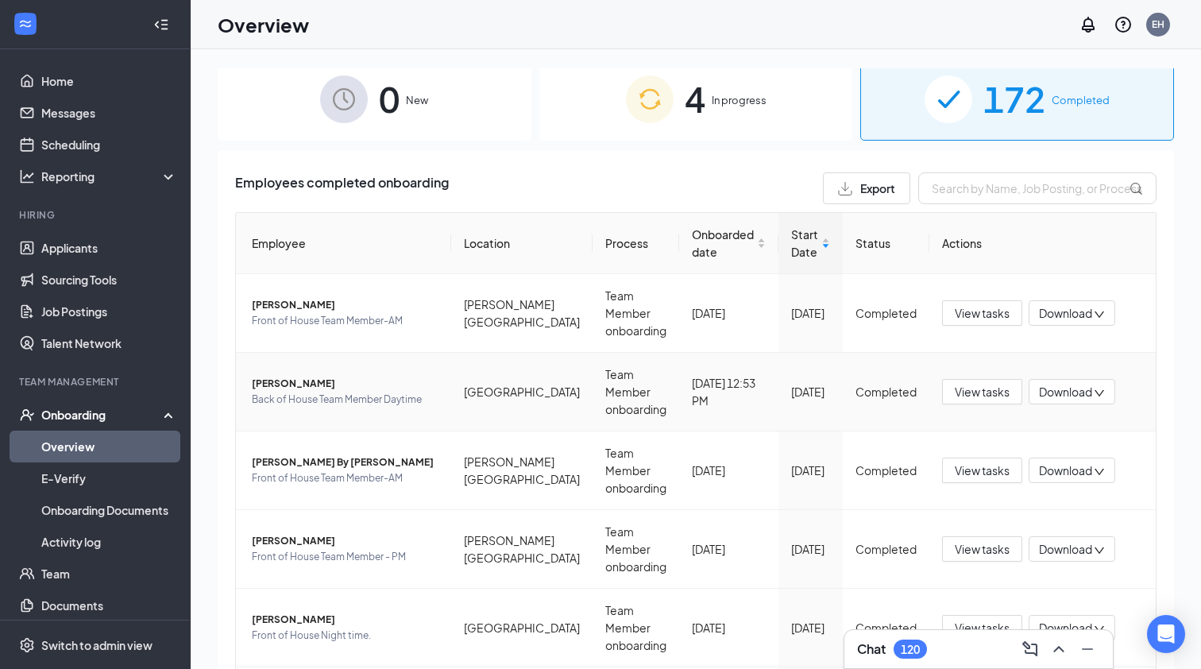
click at [305, 376] on span "[PERSON_NAME]" at bounding box center [345, 384] width 187 height 16
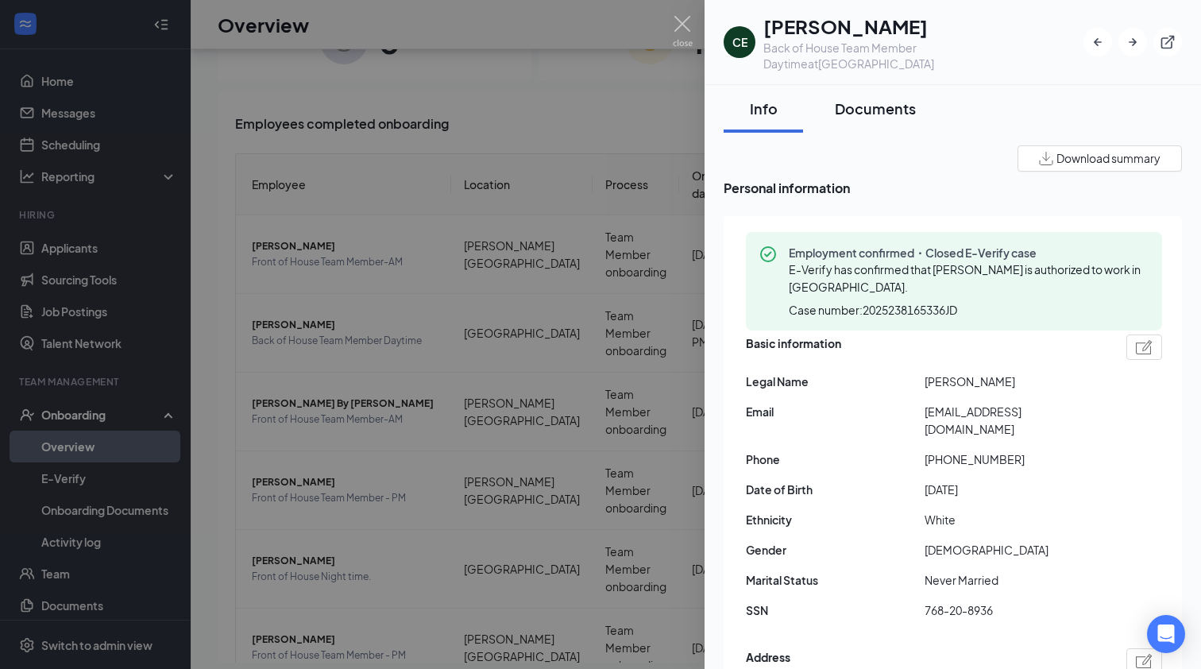
click at [884, 99] on div "Documents" at bounding box center [875, 109] width 81 height 20
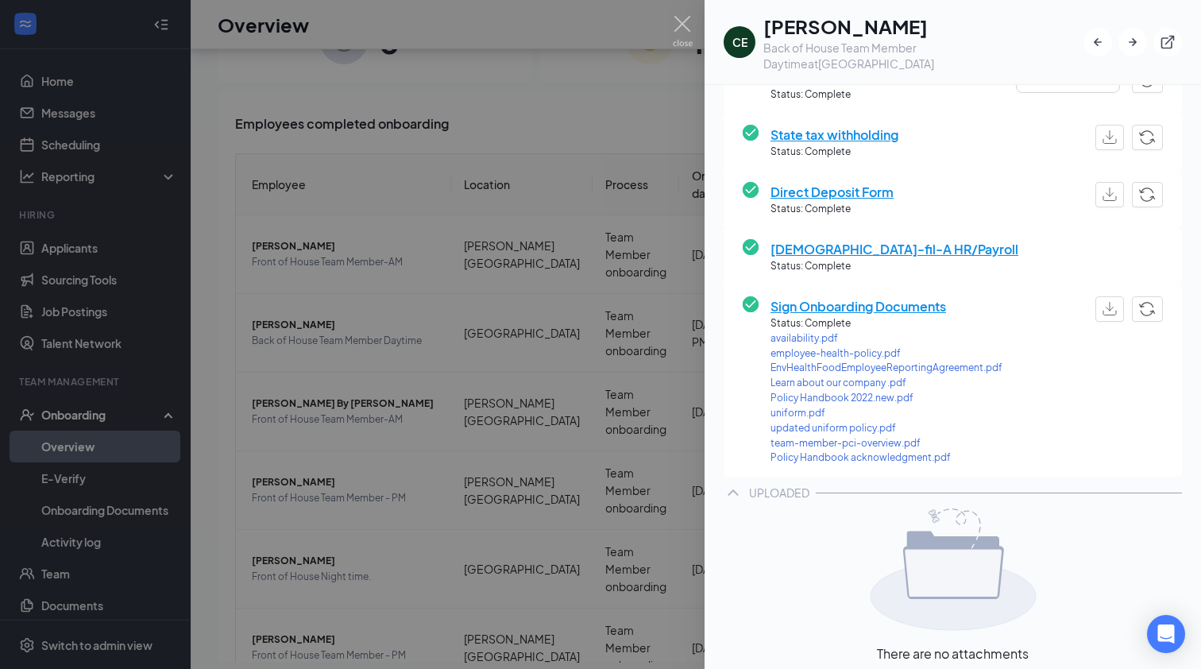
scroll to position [331, 0]
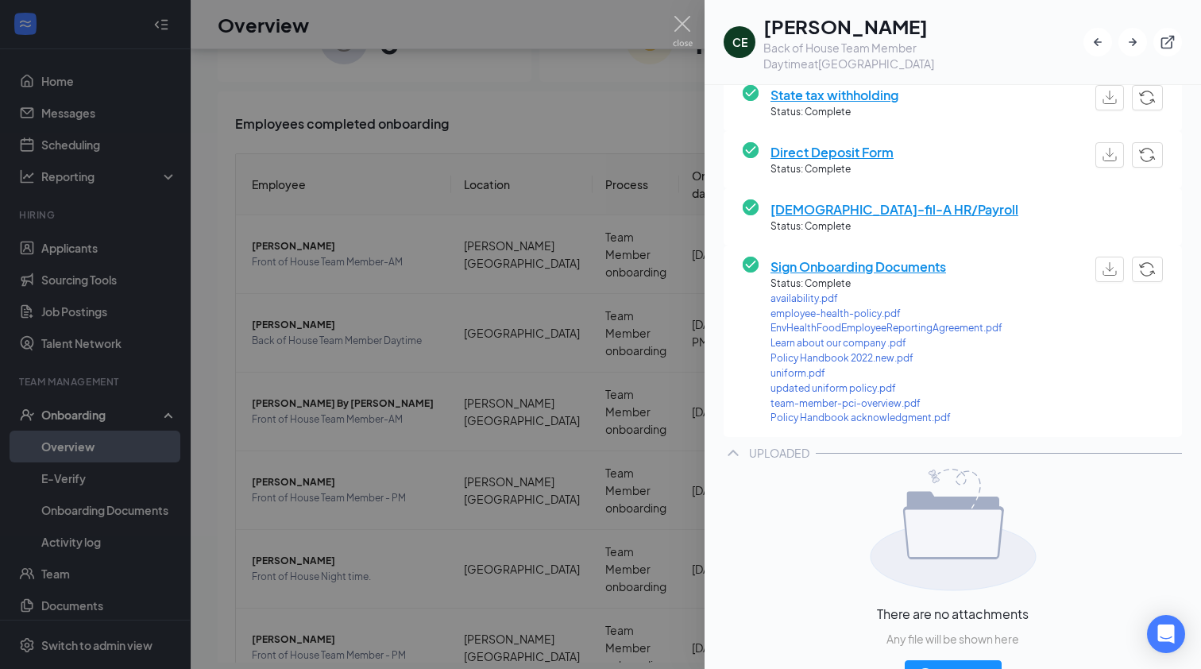
click at [889, 257] on span "Sign Onboarding Documents" at bounding box center [887, 267] width 232 height 20
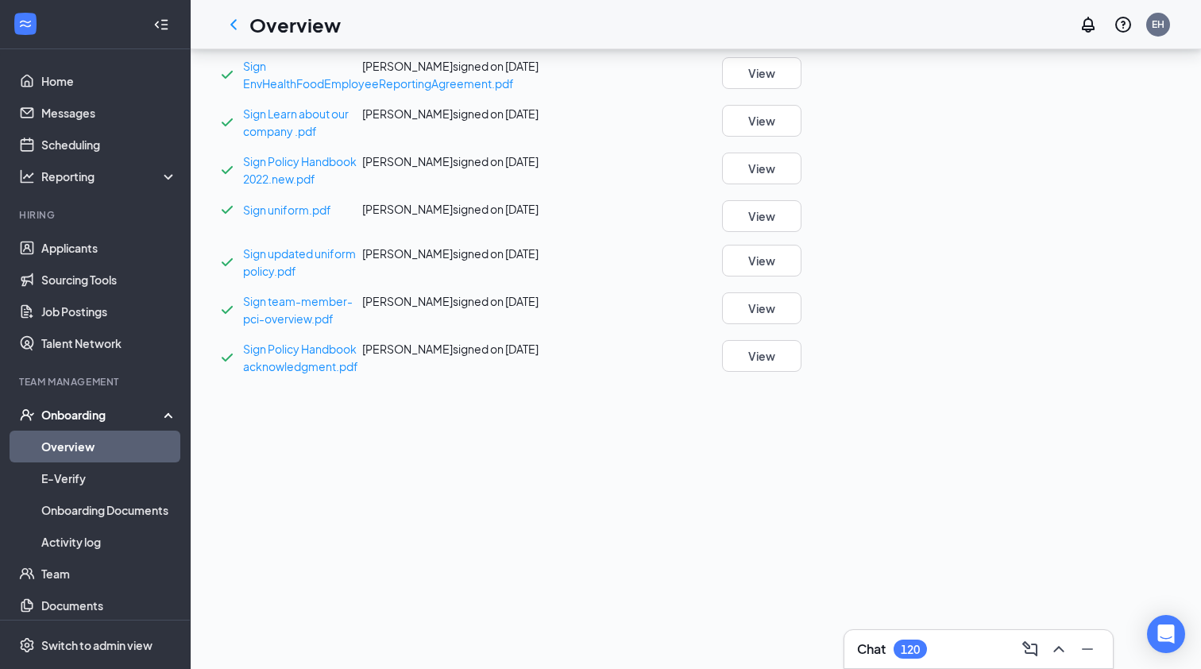
scroll to position [1040, 0]
click at [795, 331] on div "Sign Onboarding Documents complete Download All Sign availability.pdf Cavan E P…" at bounding box center [506, 138] width 577 height 474
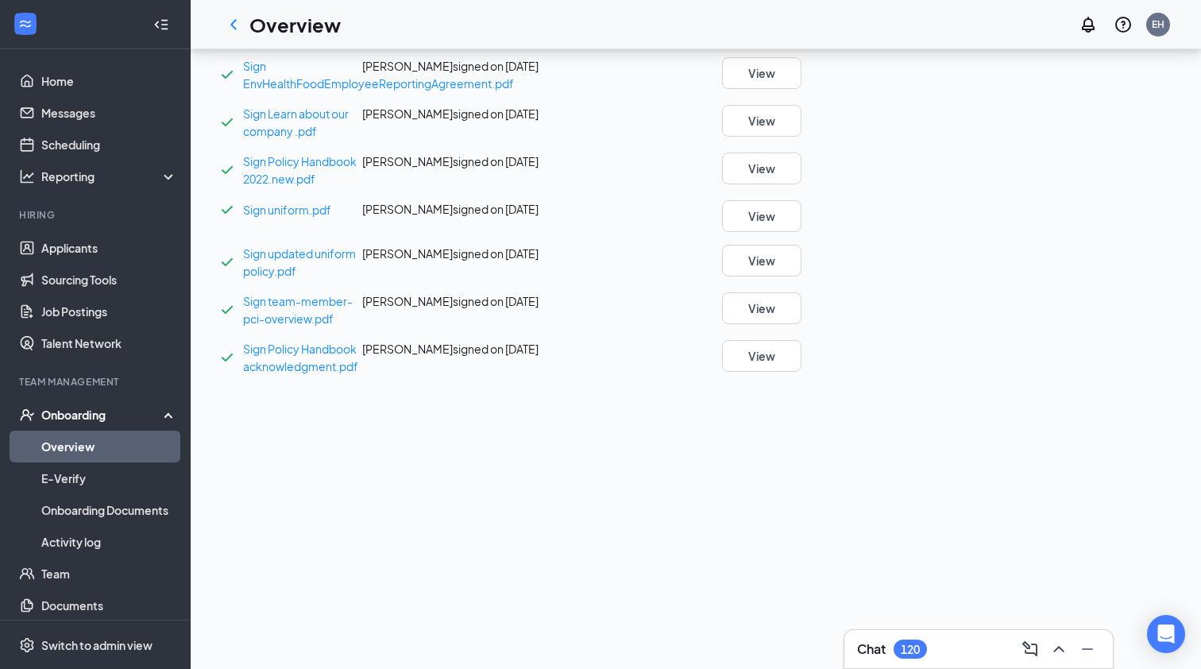
scroll to position [223, 0]
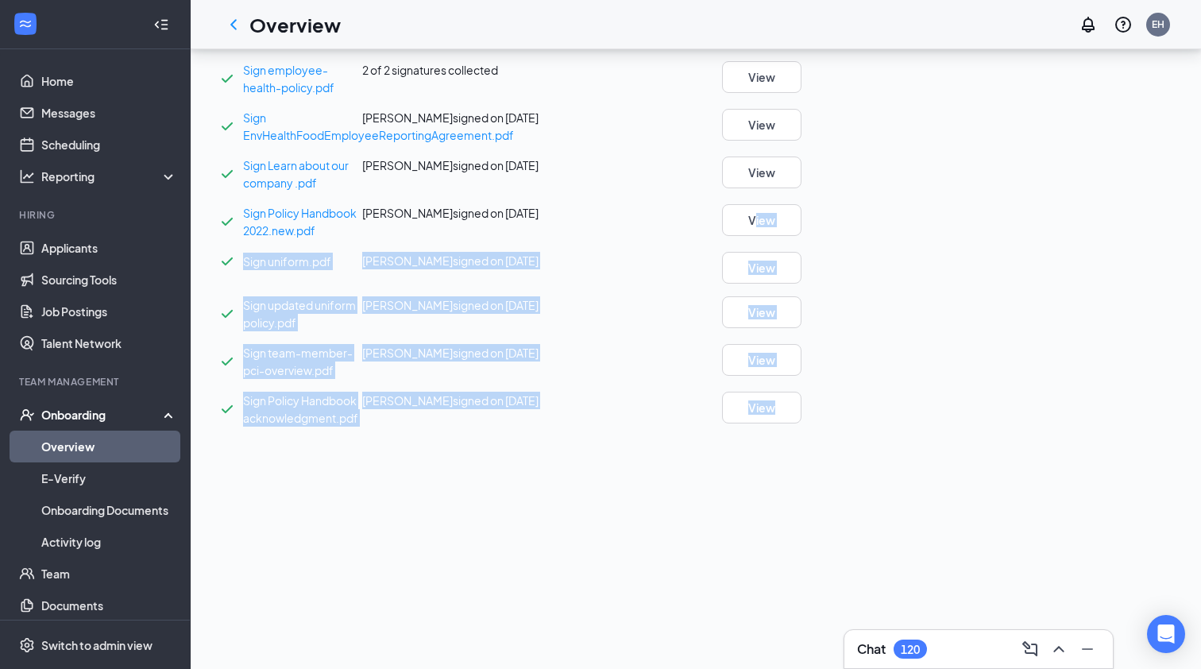
click at [802, 236] on button "View" at bounding box center [761, 220] width 79 height 32
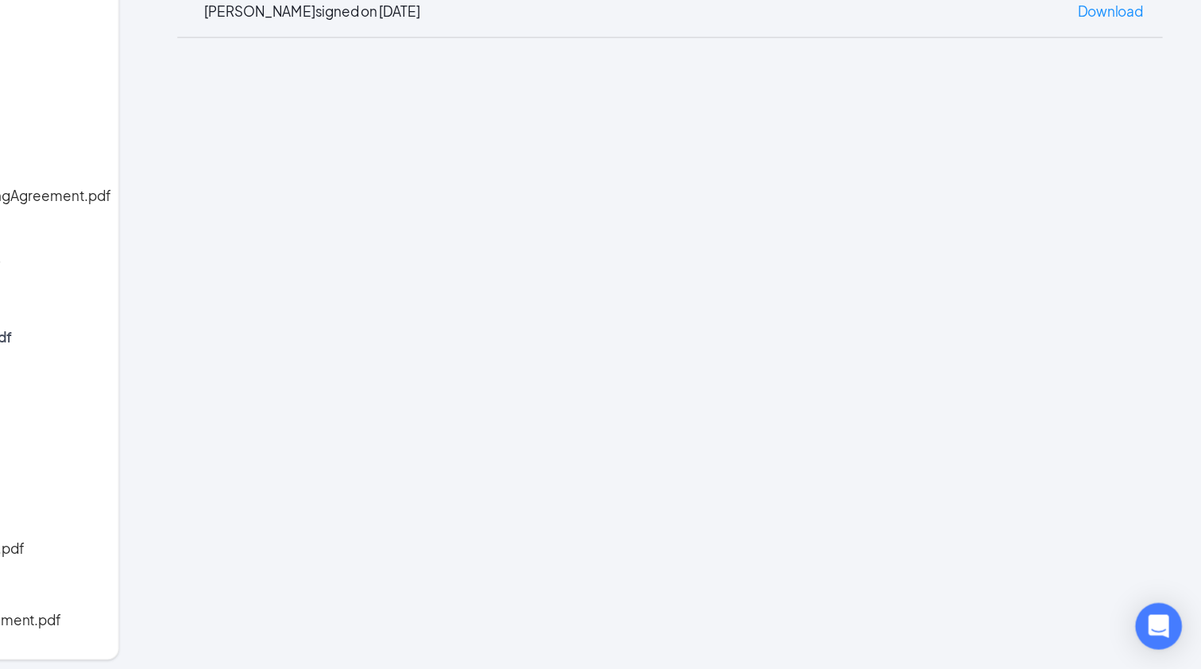
scroll to position [1127, 0]
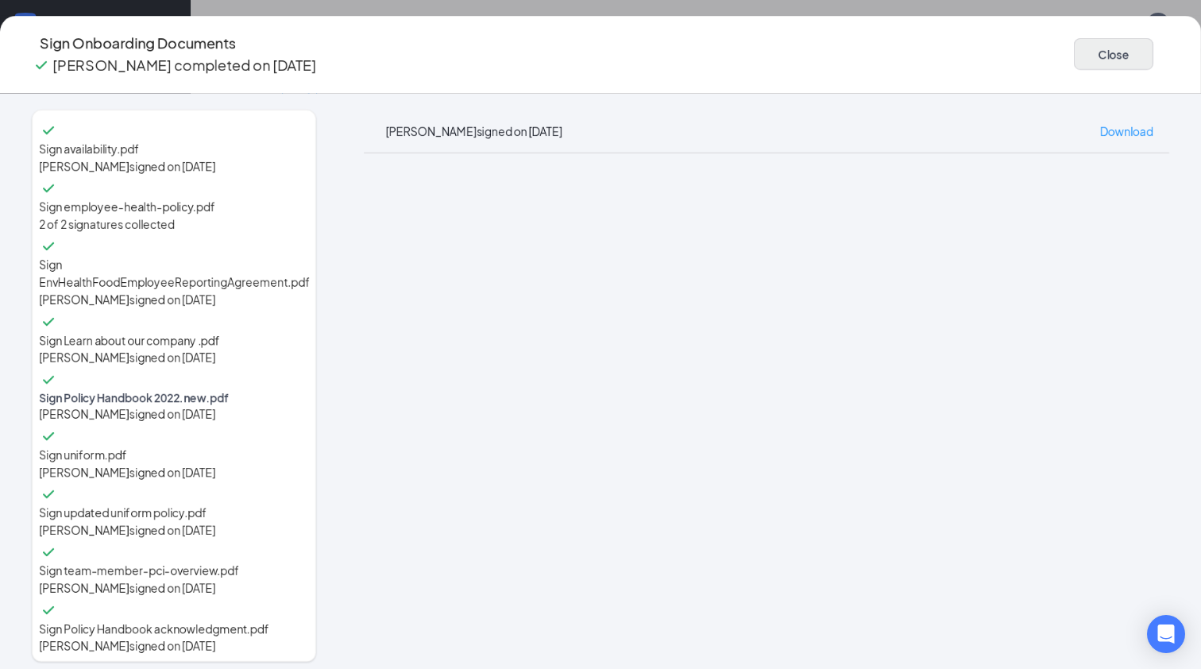
click at [1074, 44] on button "Close" at bounding box center [1113, 54] width 79 height 32
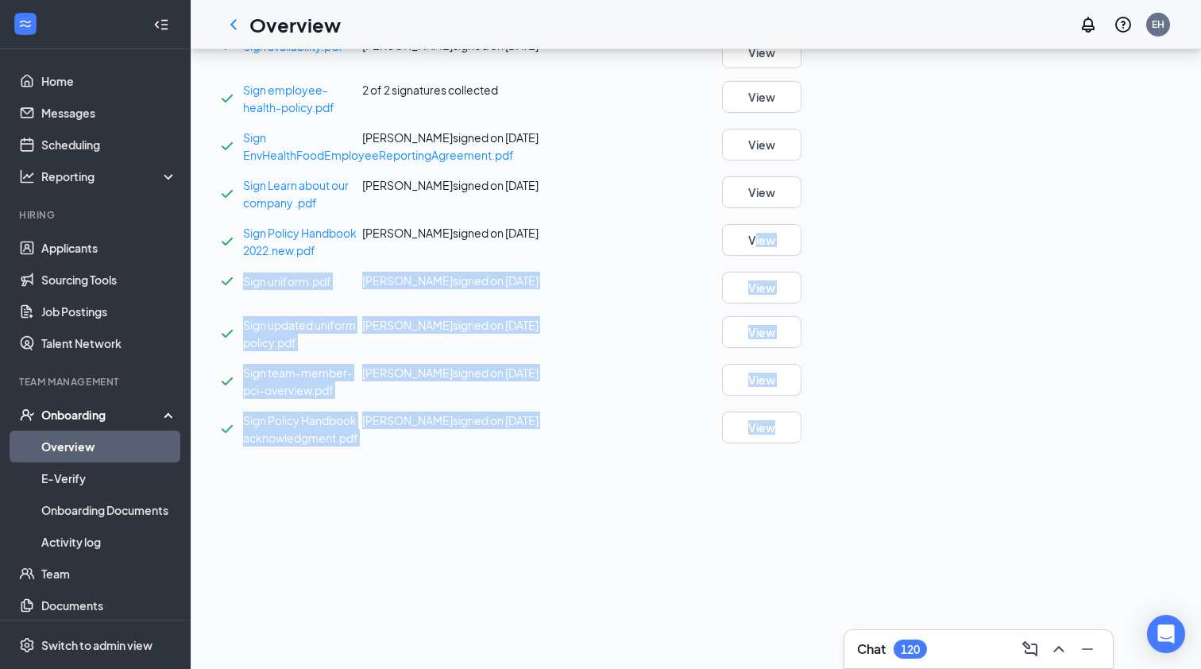
scroll to position [886, 0]
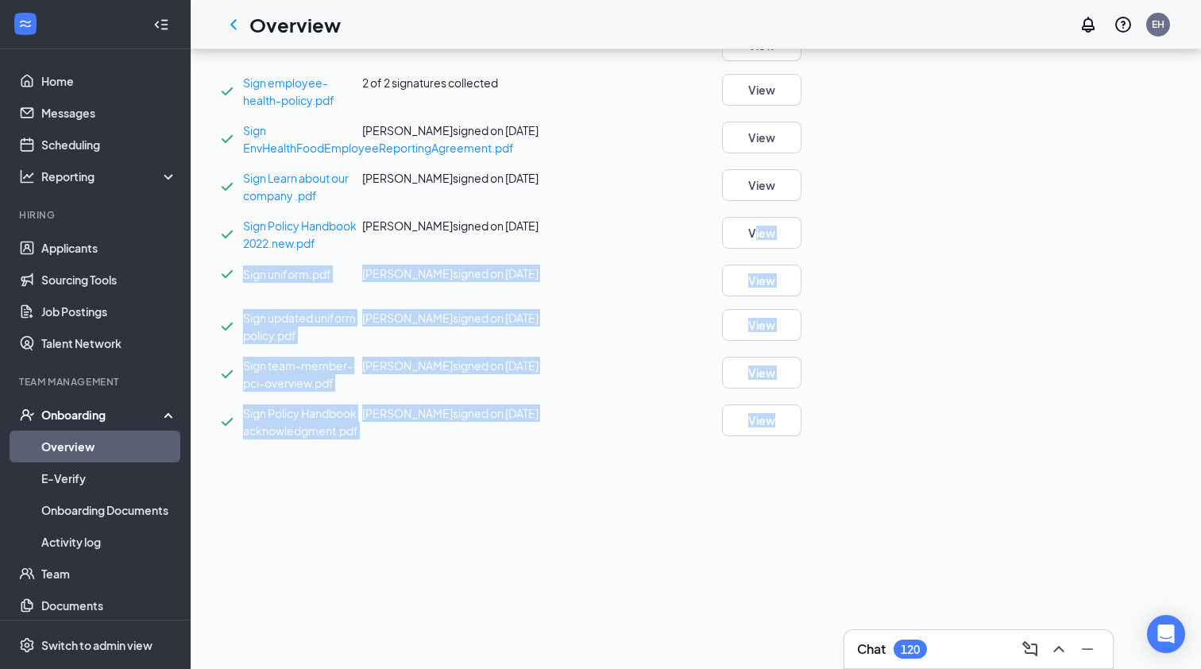
click at [795, 296] on div "Sign uniform.pdf Cavan E Phillips signed on Aug 19 View" at bounding box center [506, 281] width 577 height 32
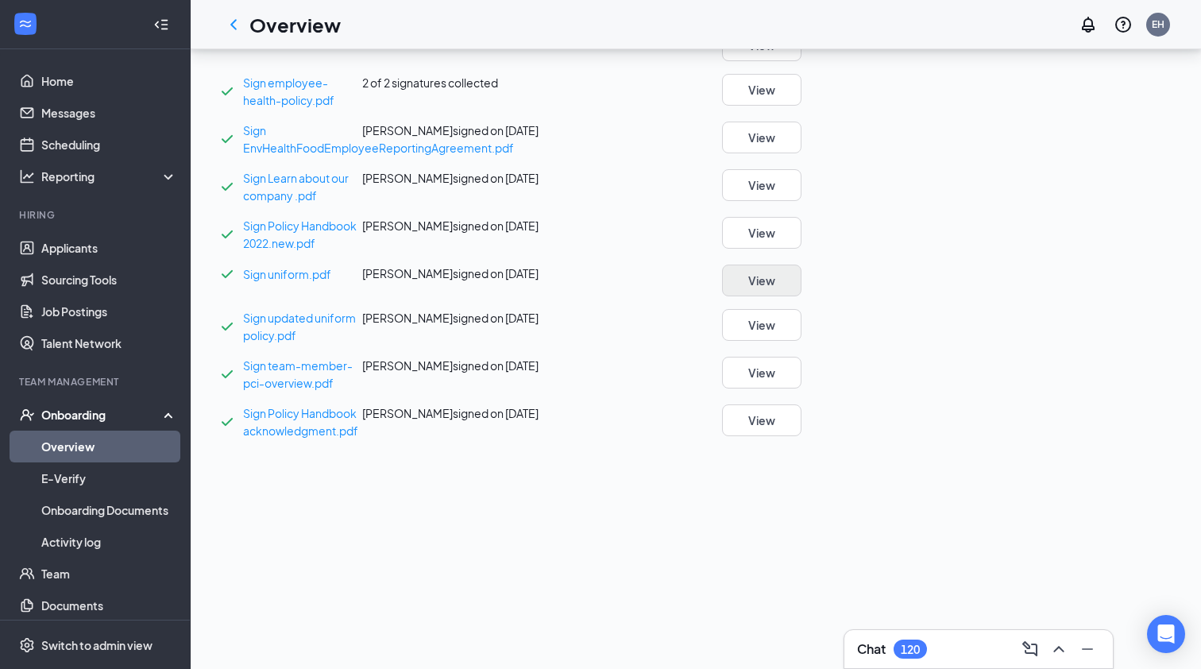
click at [802, 296] on button "View" at bounding box center [761, 281] width 79 height 32
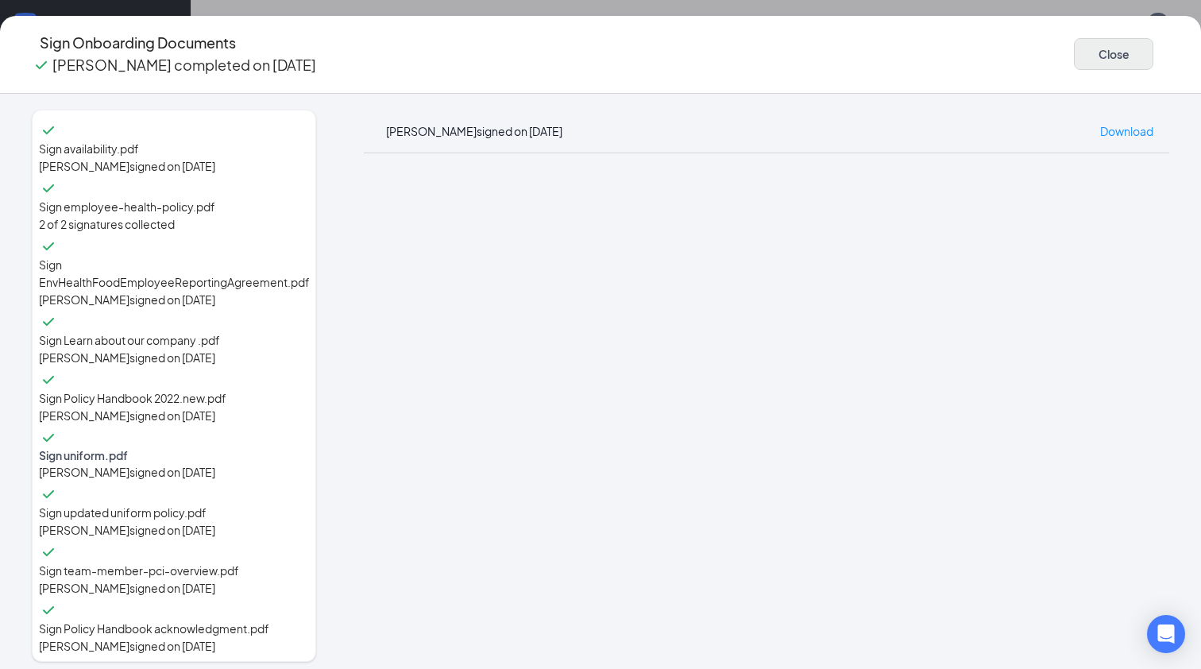
click at [1074, 48] on button "Close" at bounding box center [1113, 54] width 79 height 32
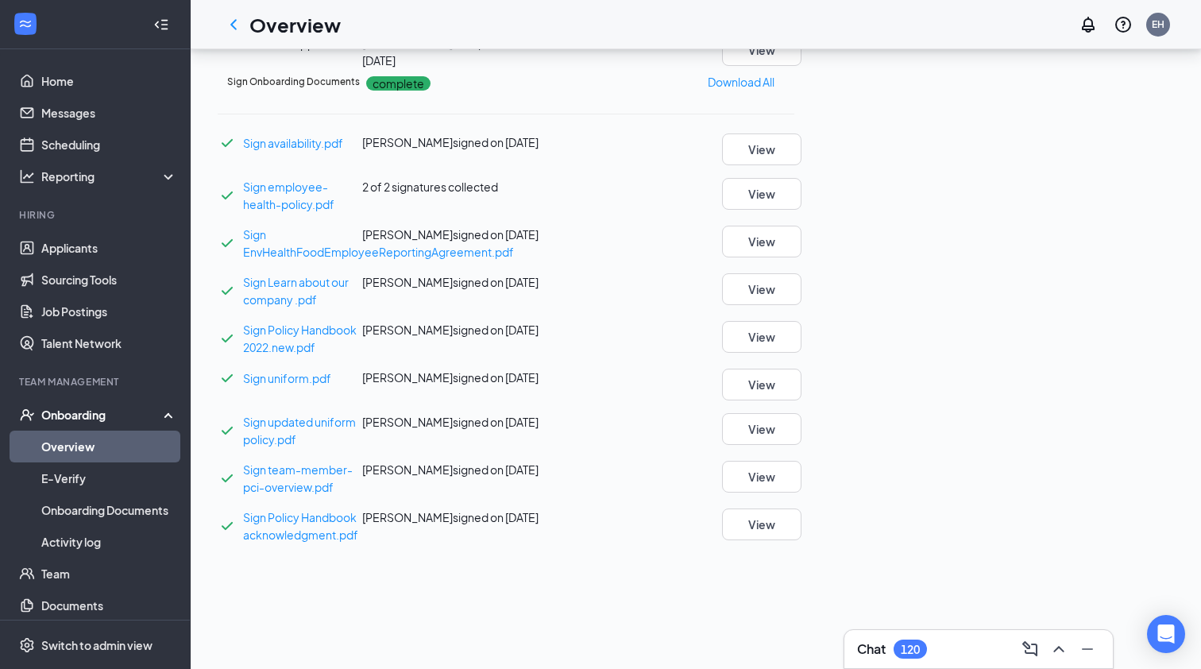
scroll to position [37, 0]
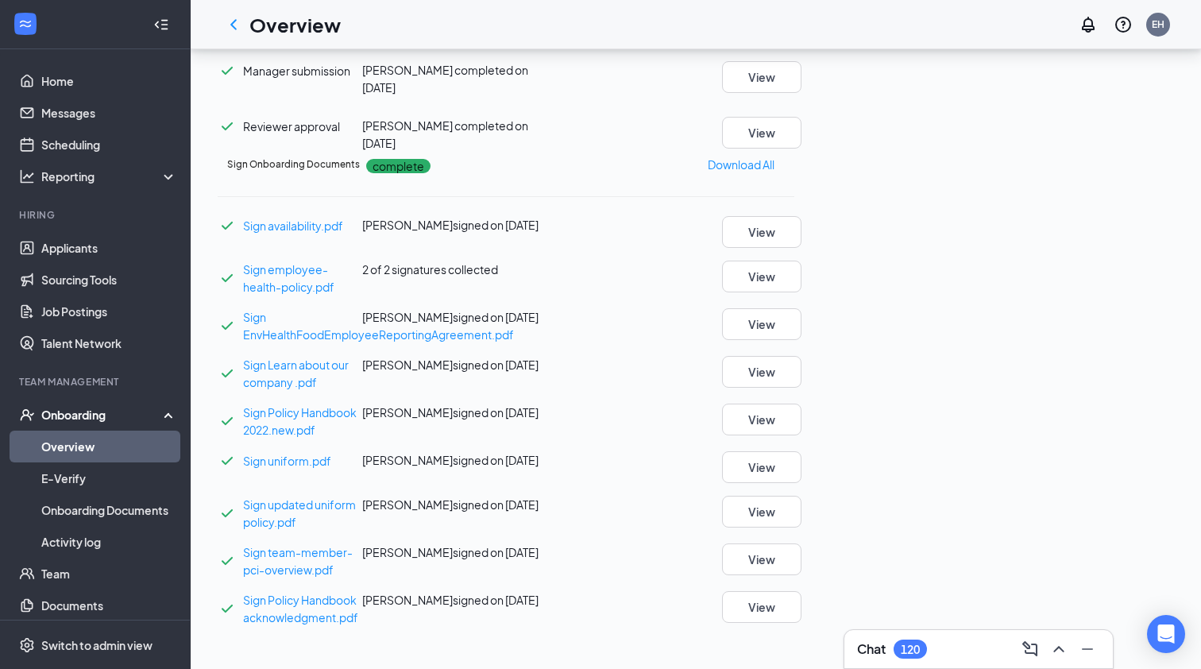
click at [84, 452] on link "Overview" at bounding box center [109, 447] width 136 height 32
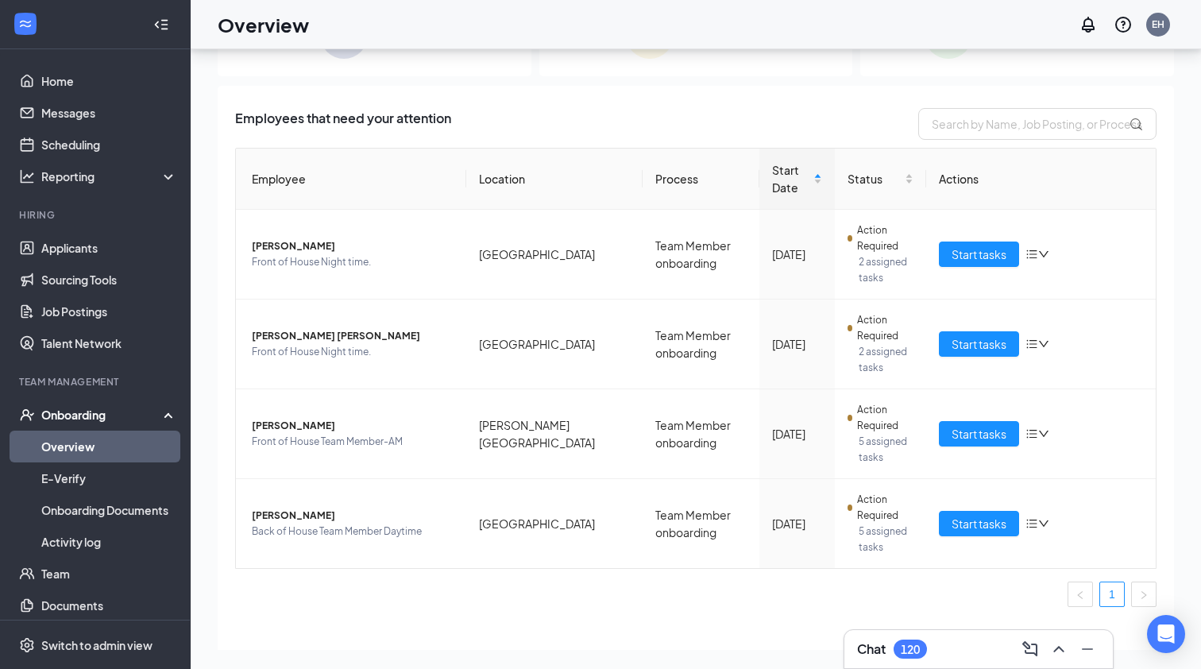
scroll to position [6, 0]
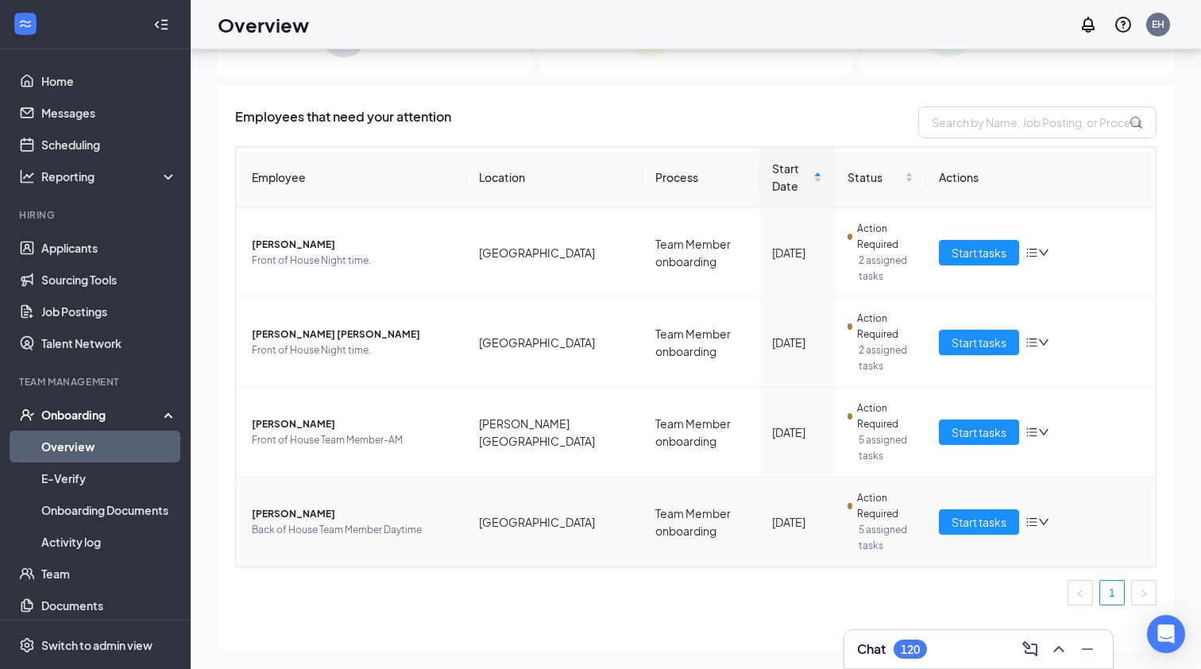
click at [299, 511] on span "[PERSON_NAME]" at bounding box center [353, 514] width 202 height 16
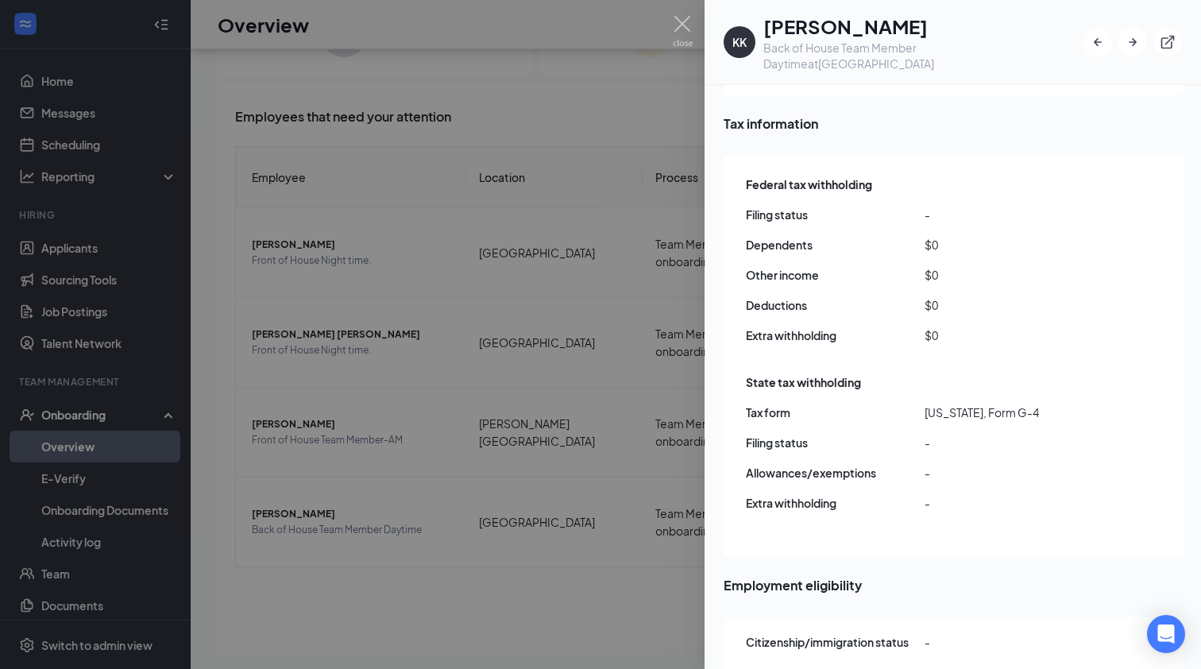
scroll to position [1375, 0]
click at [682, 25] on img at bounding box center [683, 31] width 20 height 31
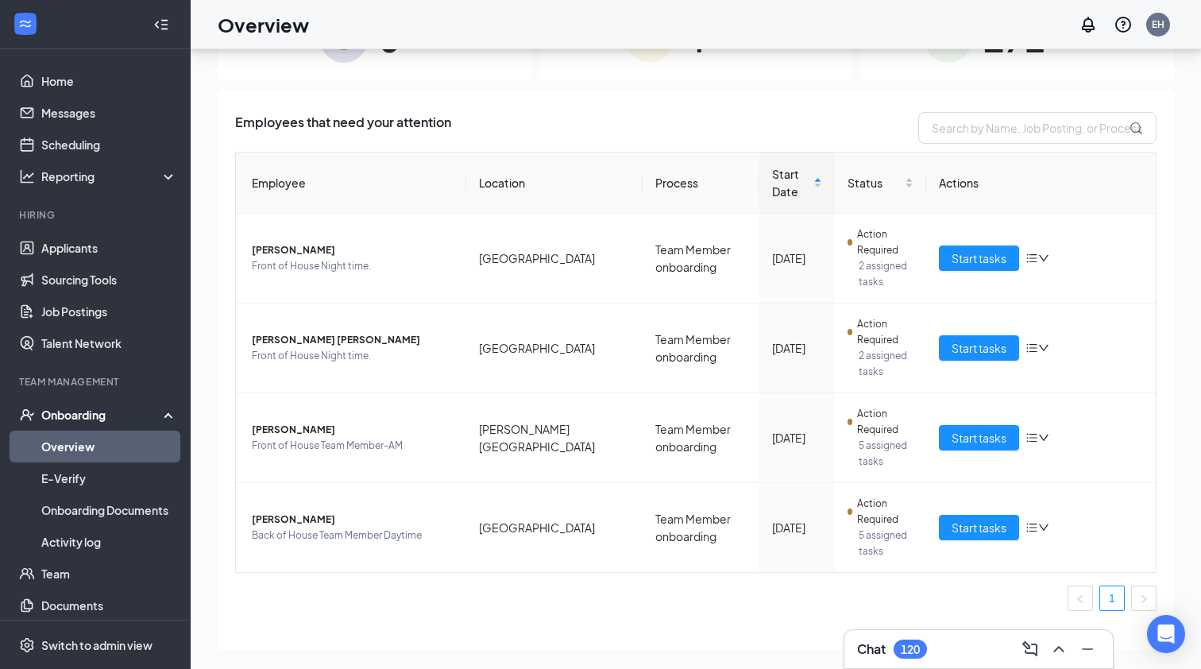
click at [89, 413] on div "Onboarding" at bounding box center [102, 415] width 122 height 16
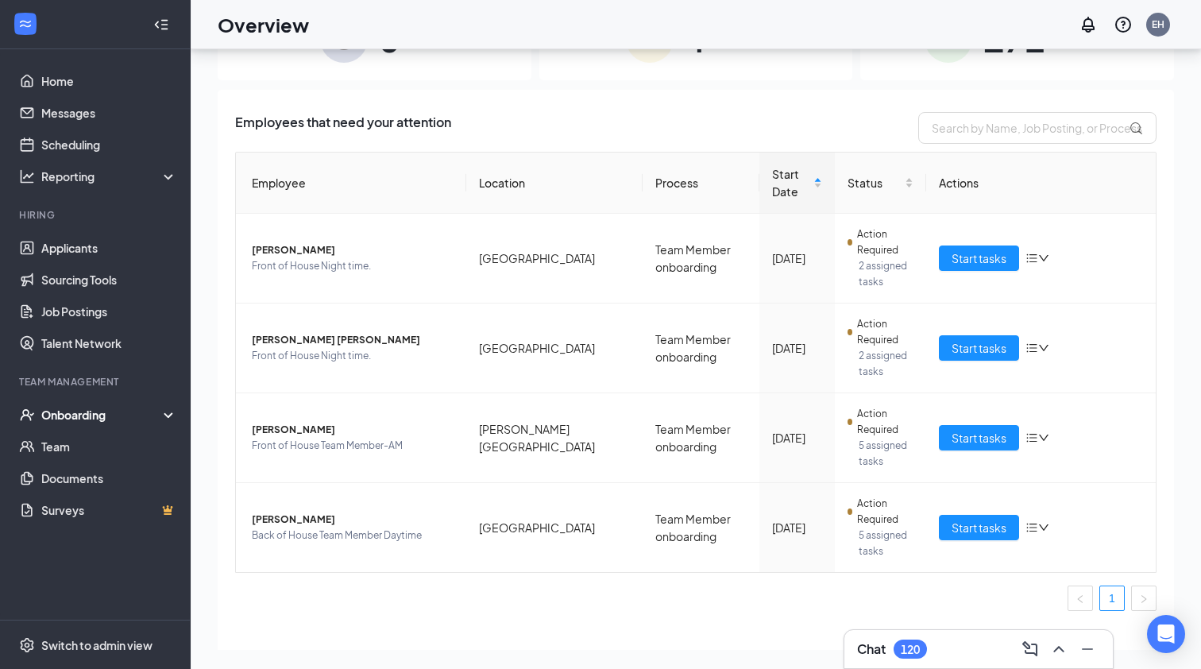
click at [89, 413] on div "Onboarding" at bounding box center [102, 415] width 122 height 16
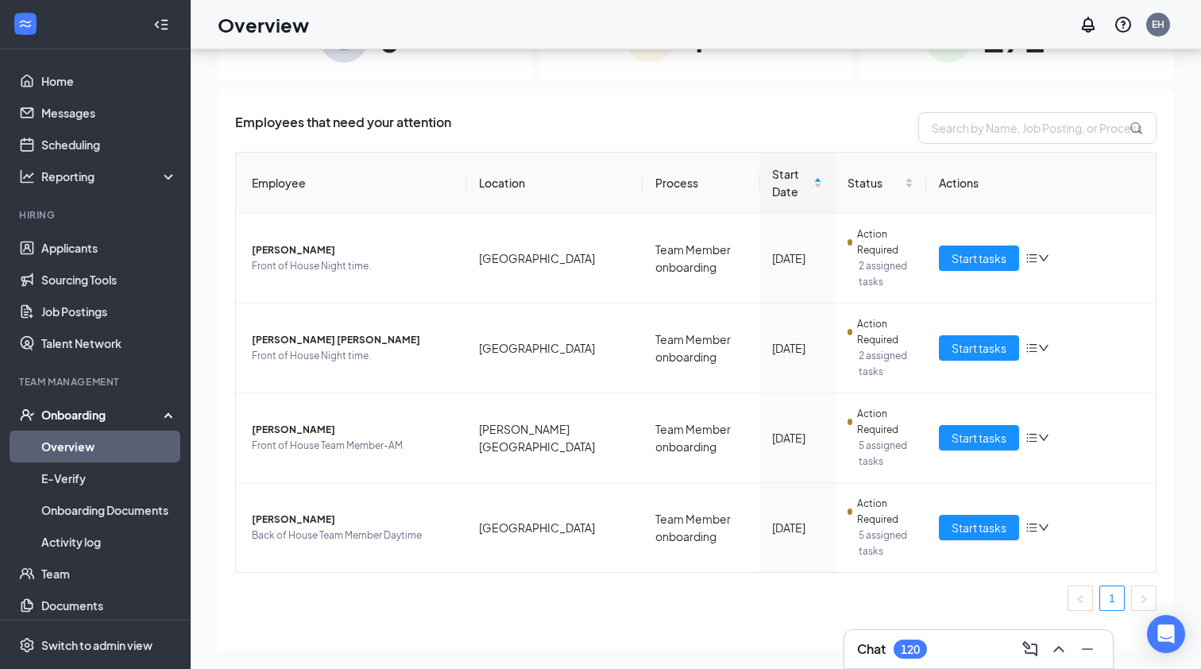
click at [83, 450] on link "Overview" at bounding box center [109, 447] width 136 height 32
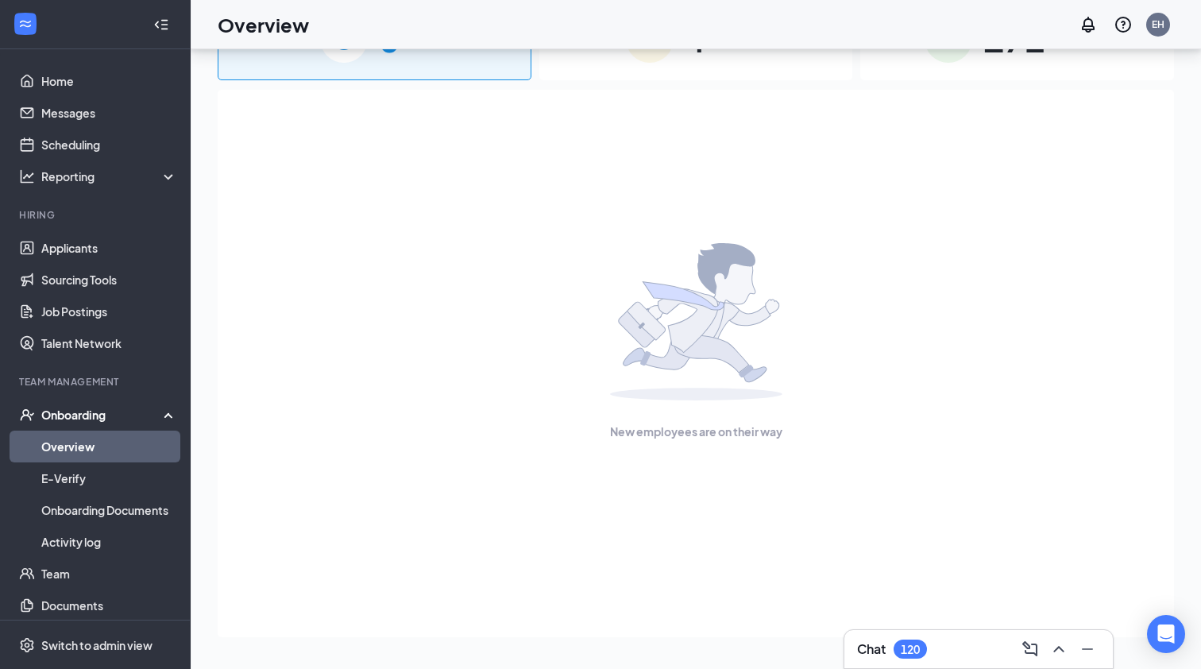
click at [85, 410] on div "Onboarding" at bounding box center [102, 415] width 122 height 16
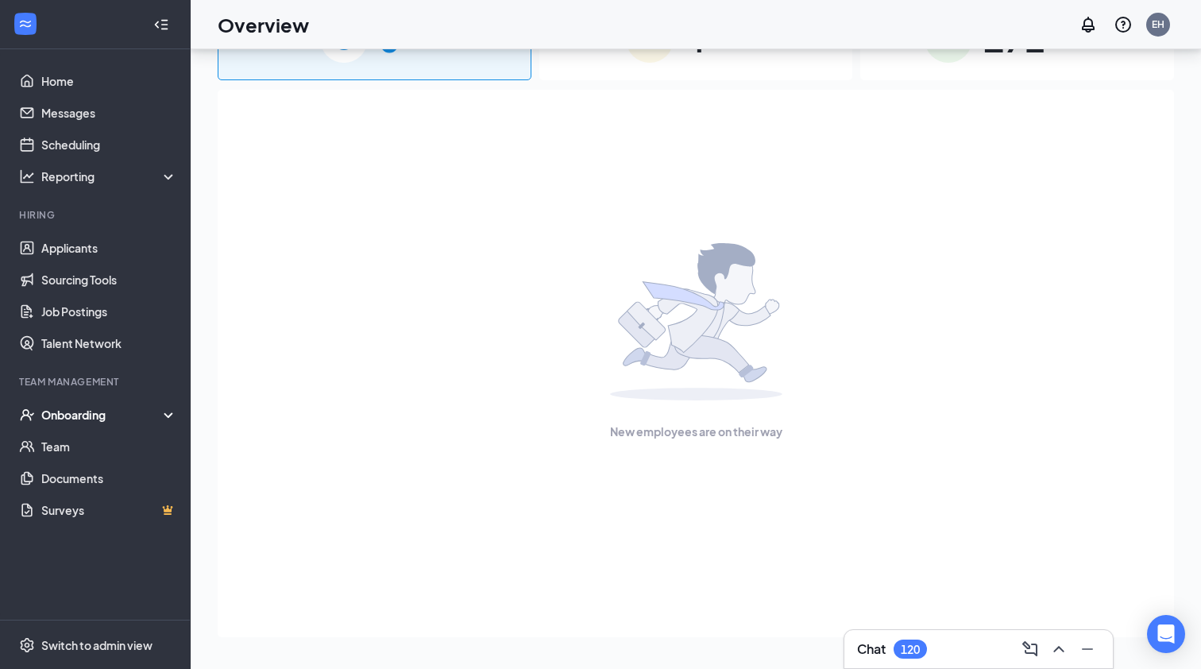
click at [85, 410] on div "Onboarding" at bounding box center [102, 415] width 122 height 16
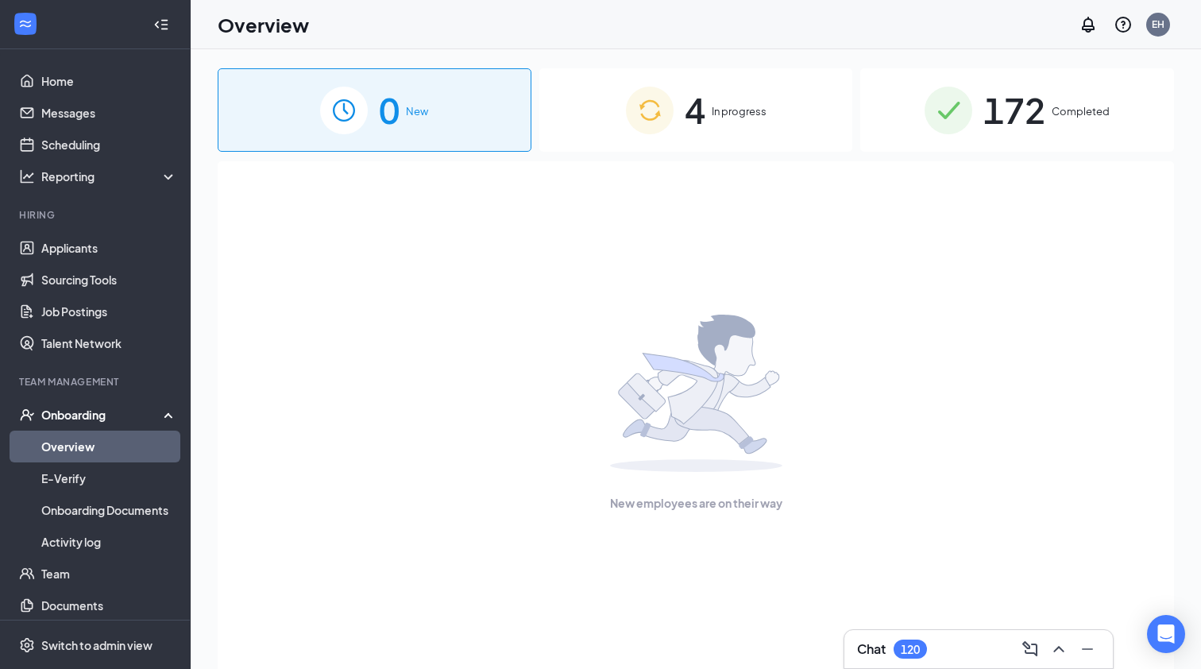
click at [1054, 113] on span "Completed" at bounding box center [1081, 111] width 58 height 16
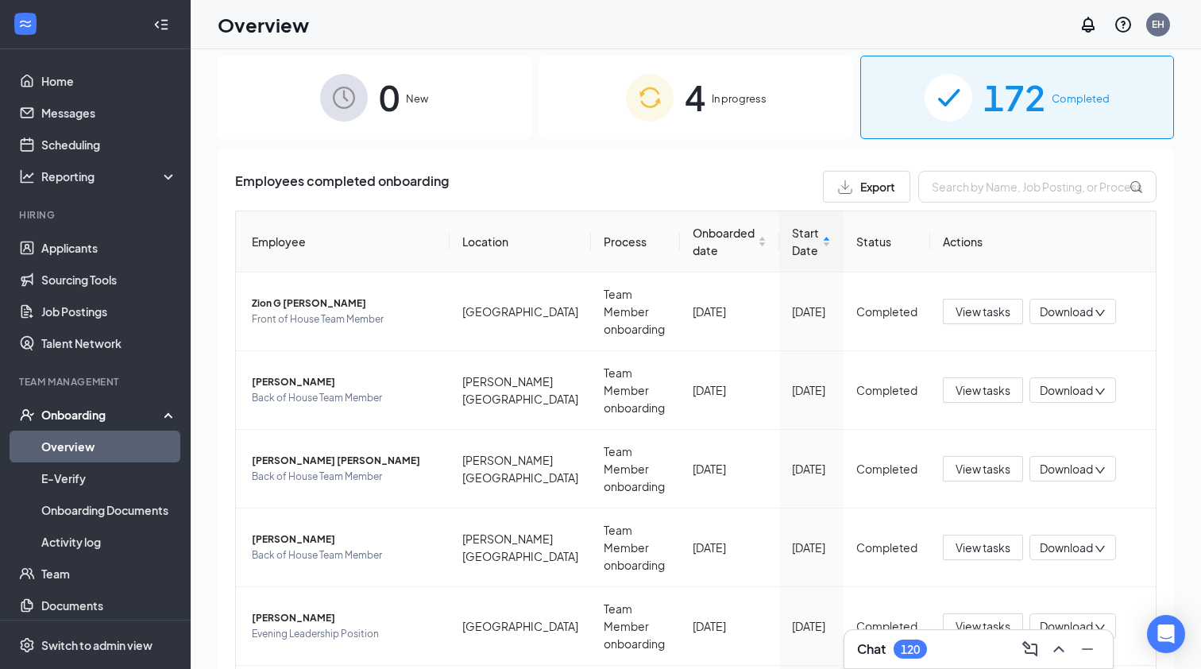
click at [709, 100] on div "4 In progress" at bounding box center [697, 97] width 314 height 83
